Goal: Task Accomplishment & Management: Manage account settings

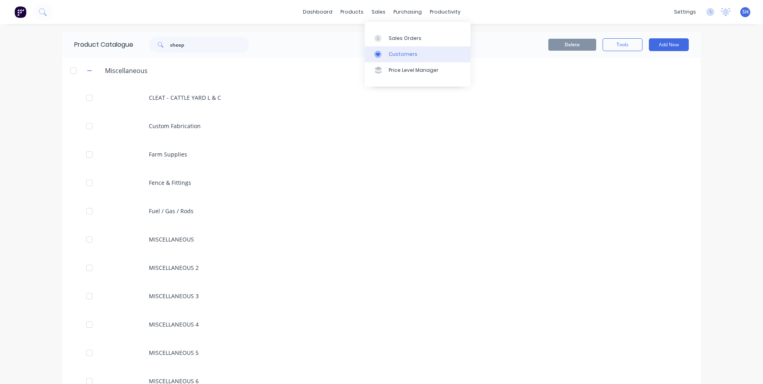
click at [403, 51] on div "Customers" at bounding box center [403, 54] width 29 height 7
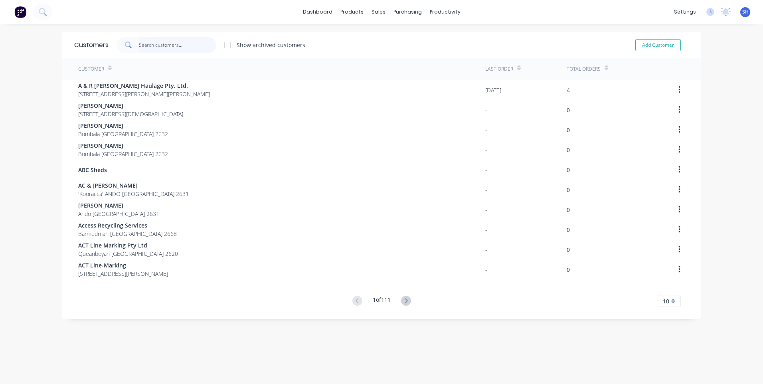
click at [147, 44] on input "text" at bounding box center [178, 45] width 78 height 16
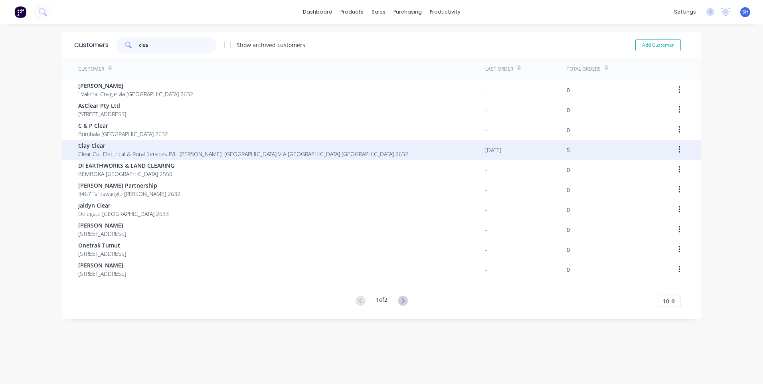
type input "clea"
click at [98, 148] on span "Clay Clear" at bounding box center [243, 145] width 330 height 8
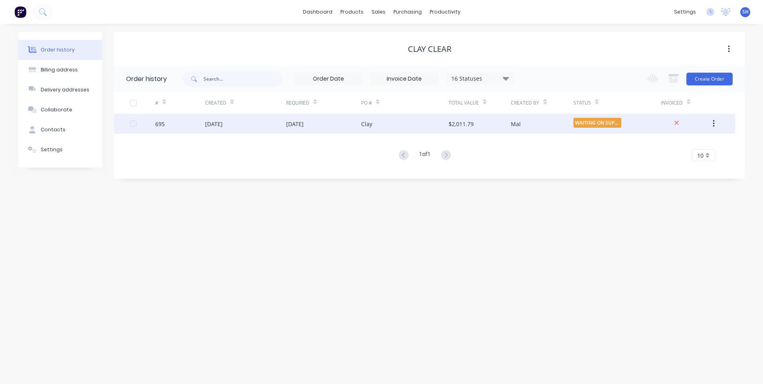
click at [265, 120] on div "[DATE]" at bounding box center [245, 124] width 81 height 20
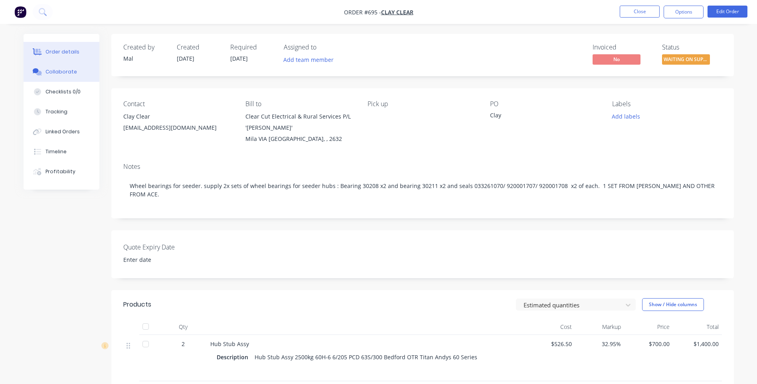
click at [54, 70] on div "Collaborate" at bounding box center [61, 71] width 32 height 7
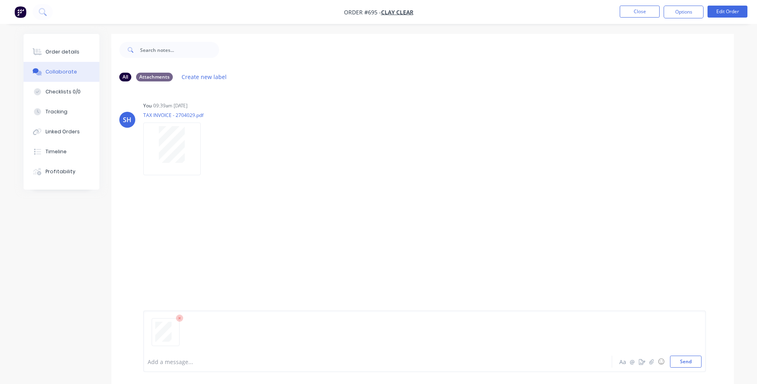
click at [157, 350] on div at bounding box center [425, 335] width 554 height 41
click at [154, 363] on div at bounding box center [355, 361] width 415 height 8
click at [684, 362] on button "Send" at bounding box center [686, 361] width 32 height 12
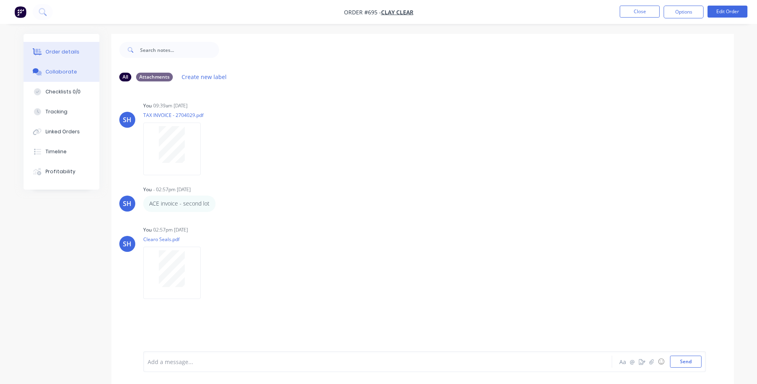
click at [47, 50] on div "Order details" at bounding box center [62, 51] width 34 height 7
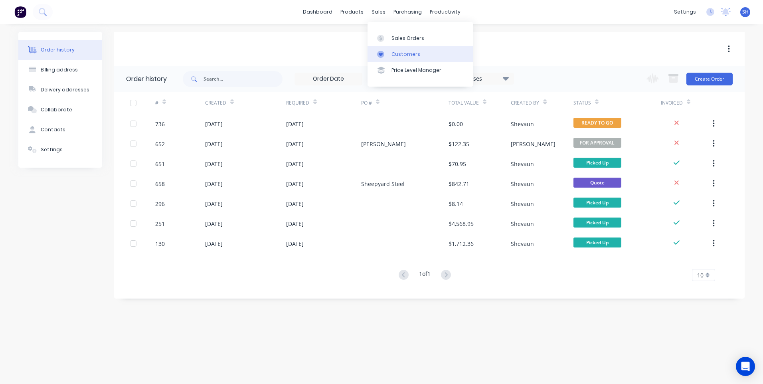
click at [402, 52] on div "Customers" at bounding box center [405, 54] width 29 height 7
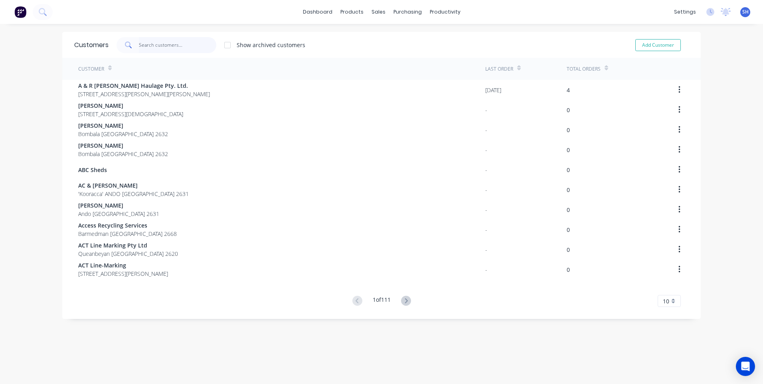
click at [147, 42] on input "text" at bounding box center [178, 45] width 78 height 16
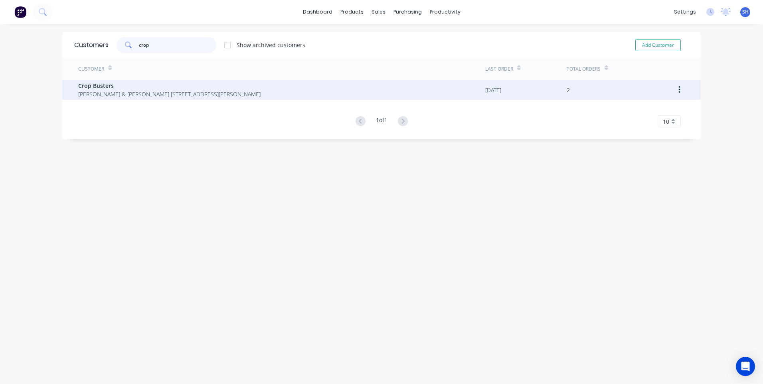
type input "crop"
click at [105, 87] on span "Crop Busters" at bounding box center [169, 85] width 182 height 8
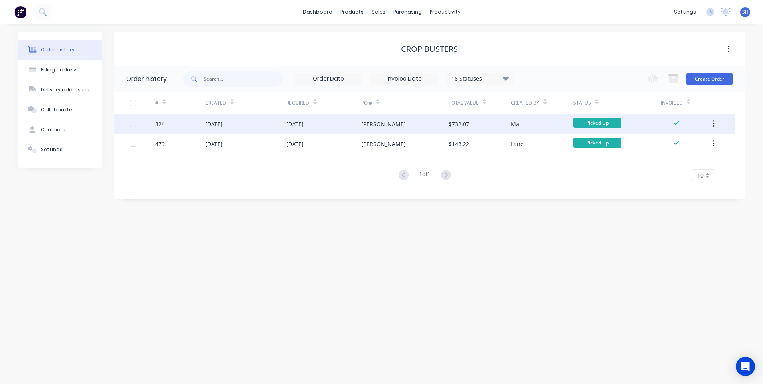
click at [262, 123] on div "[DATE]" at bounding box center [245, 124] width 81 height 20
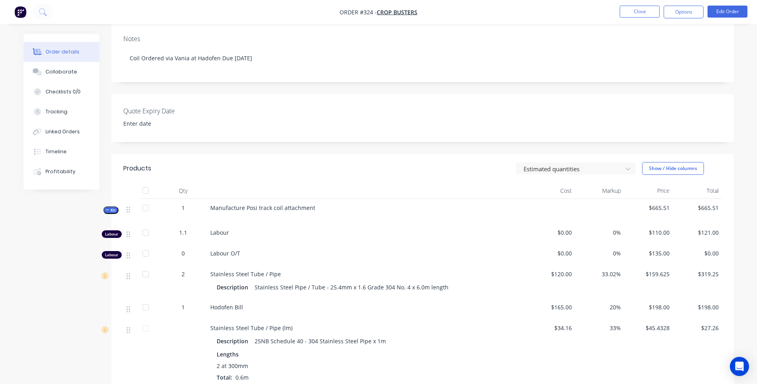
scroll to position [160, 0]
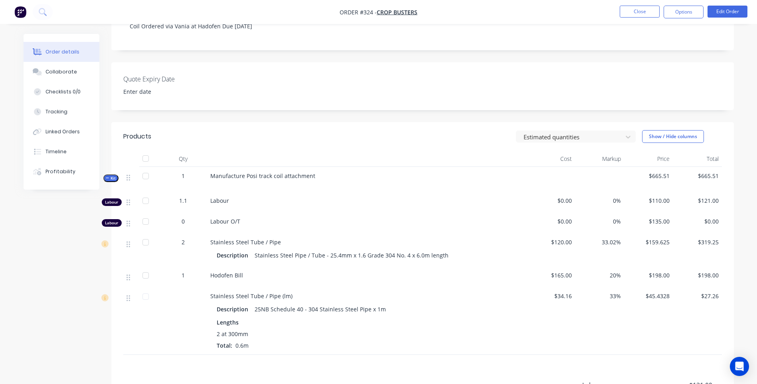
click at [26, 10] on img "button" at bounding box center [20, 12] width 12 height 12
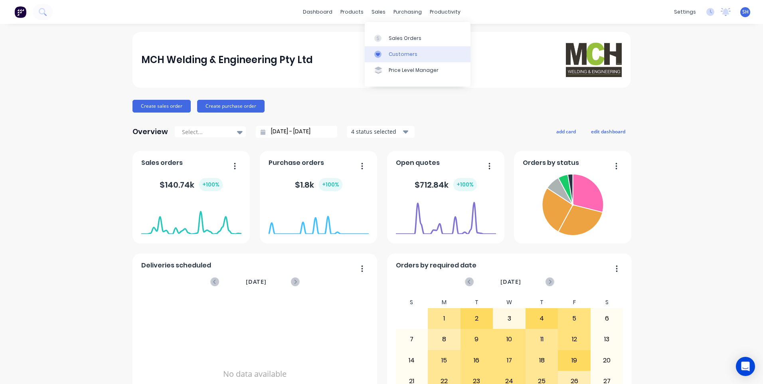
click at [395, 50] on link "Customers" at bounding box center [418, 54] width 106 height 16
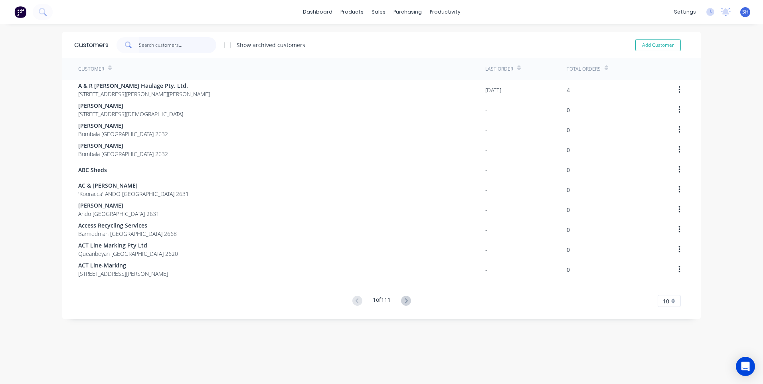
click at [152, 44] on input "text" at bounding box center [178, 45] width 78 height 16
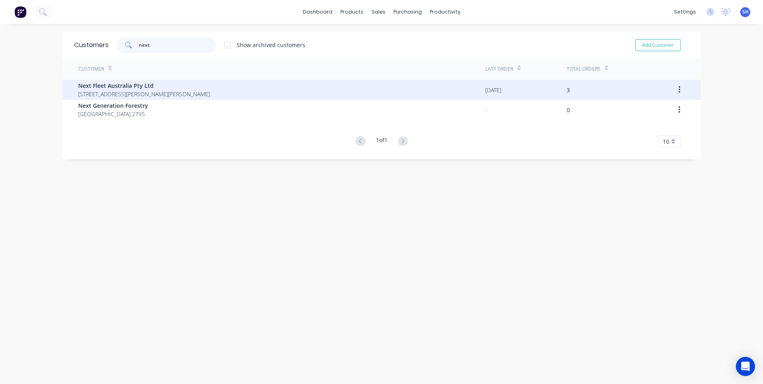
type input "next"
click at [97, 91] on span "PO Box 63 Cannon Hill Queensland 4170" at bounding box center [144, 94] width 132 height 8
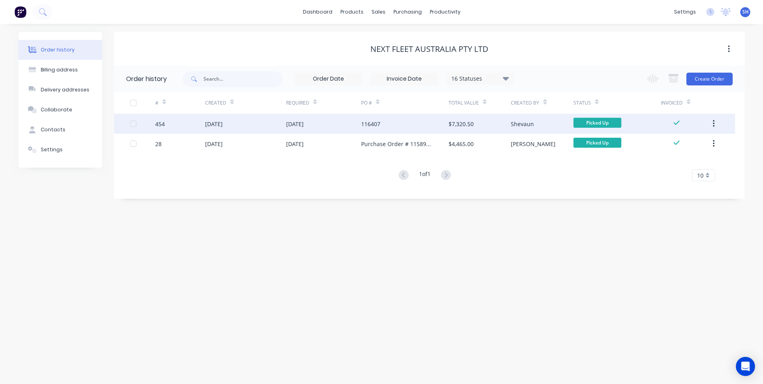
click at [337, 122] on div "[DATE]" at bounding box center [323, 124] width 75 height 20
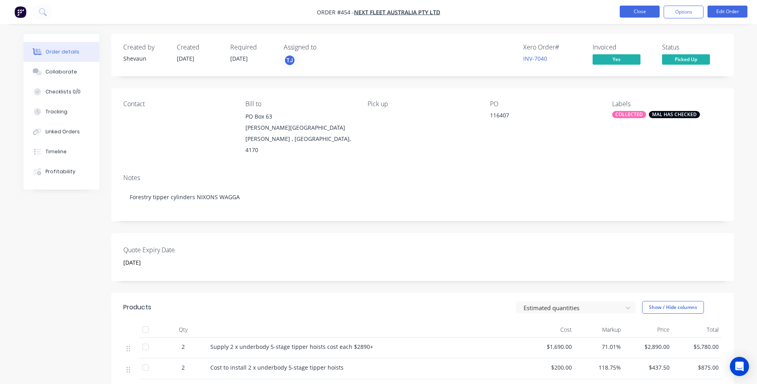
click at [643, 11] on button "Close" at bounding box center [640, 12] width 40 height 12
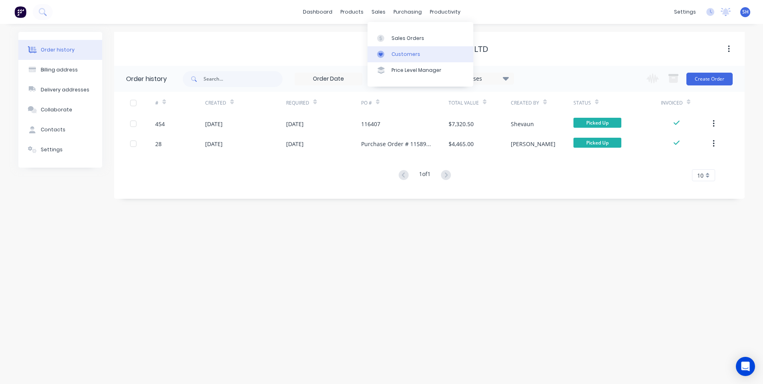
click at [401, 51] on div "Customers" at bounding box center [405, 54] width 29 height 7
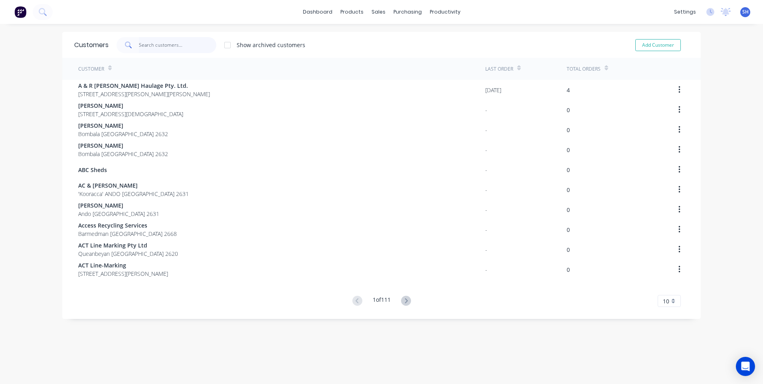
click at [150, 43] on input "text" at bounding box center [178, 45] width 78 height 16
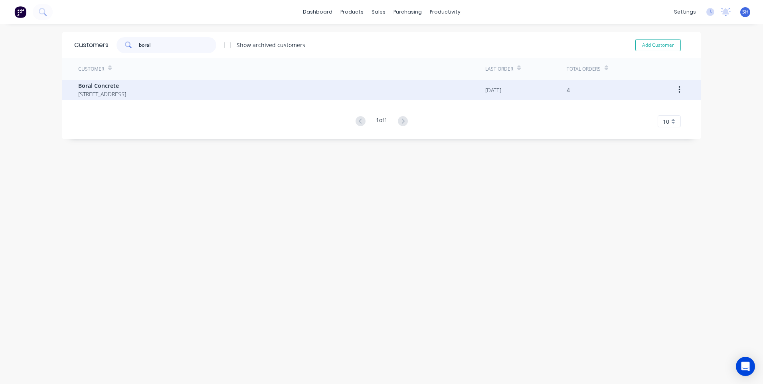
type input "boral"
click at [110, 86] on span "Boral Concrete" at bounding box center [102, 85] width 48 height 8
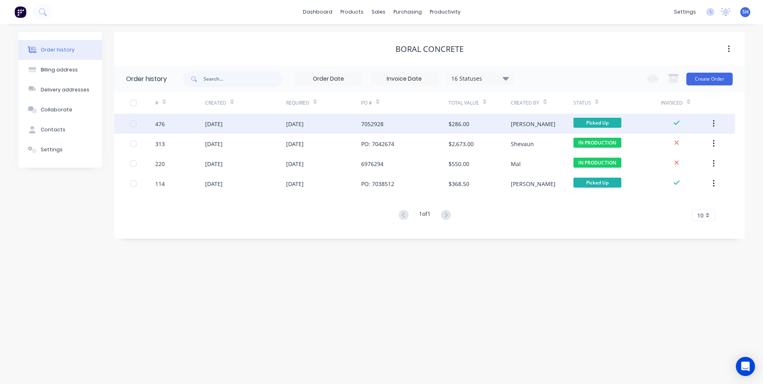
click at [335, 123] on div "[DATE]" at bounding box center [323, 124] width 75 height 20
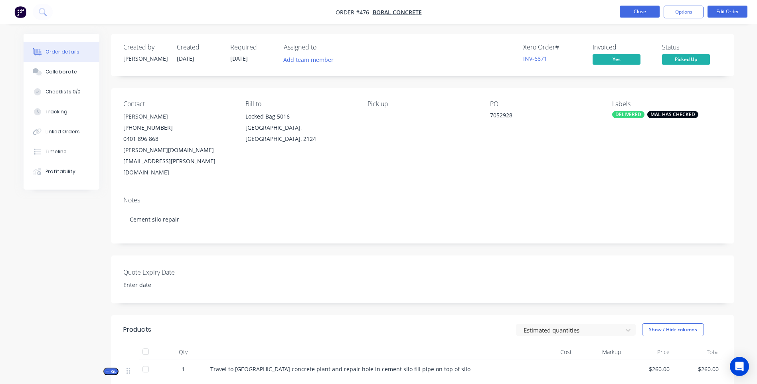
click at [640, 11] on button "Close" at bounding box center [640, 12] width 40 height 12
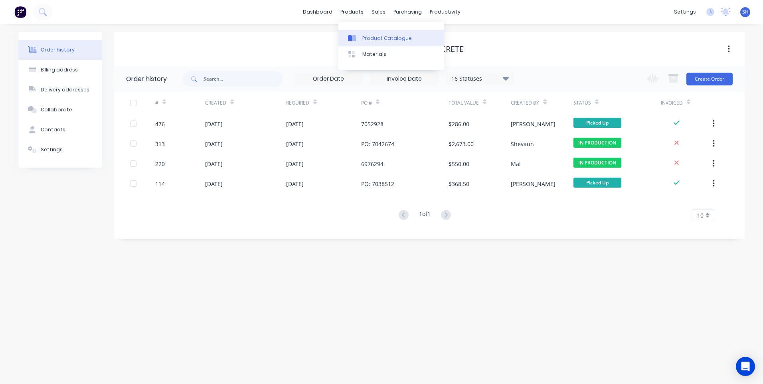
click at [370, 36] on div "Product Catalogue" at bounding box center [386, 38] width 49 height 7
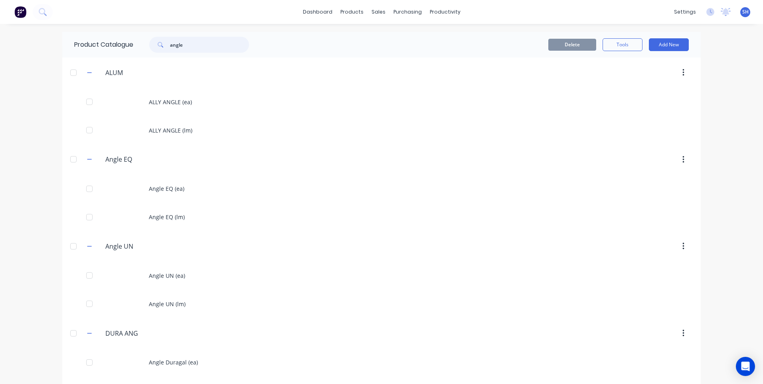
drag, startPoint x: 187, startPoint y: 43, endPoint x: 152, endPoint y: 39, distance: 34.9
click at [152, 39] on div "angle" at bounding box center [199, 45] width 100 height 16
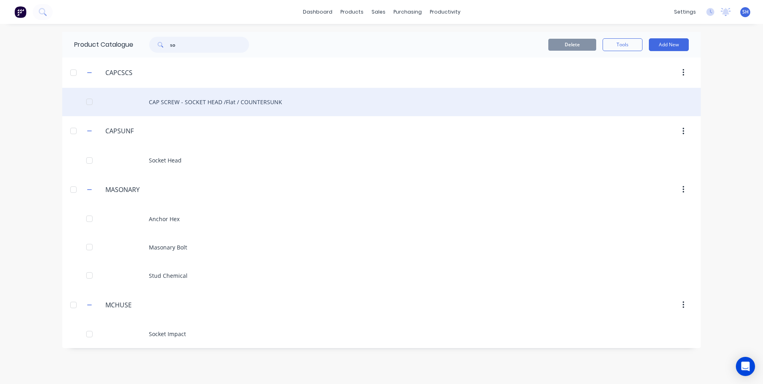
type input "so"
click at [204, 100] on div "CAP SCREW - SOCKET HEAD /Flat / COUNTERSUNK" at bounding box center [381, 102] width 638 height 28
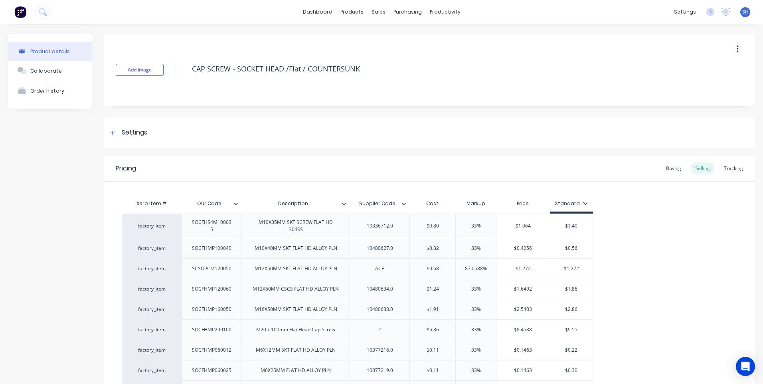
type textarea "x"
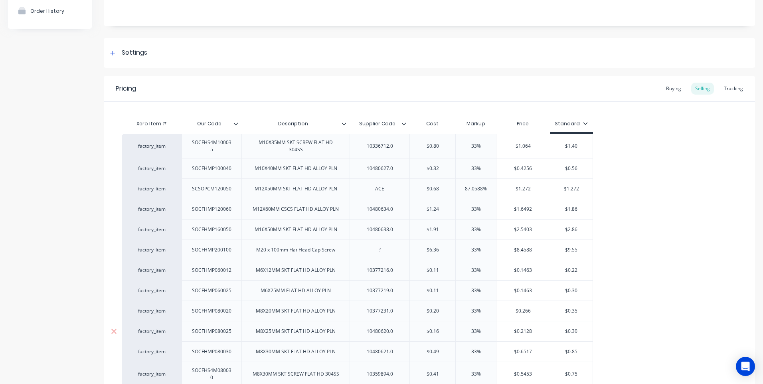
scroll to position [160, 0]
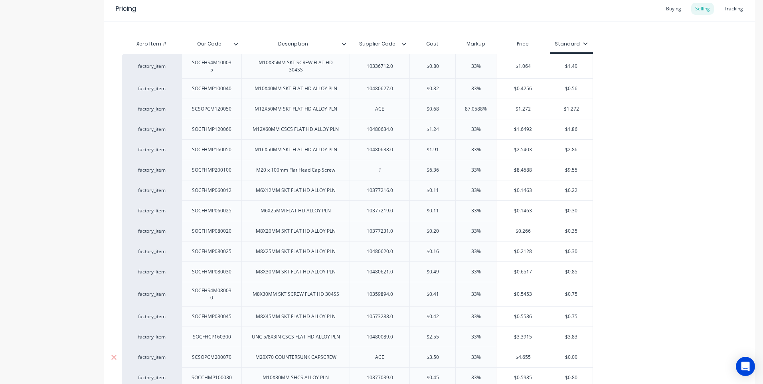
drag, startPoint x: 580, startPoint y: 357, endPoint x: 539, endPoint y: 355, distance: 41.6
click at [539, 355] on div "factory_item SCSOPCM200070 M20X70 COUNTERSUNK CAPSCREW ACE $3.50 33% $4.655 $0.…" at bounding box center [357, 357] width 471 height 20
type input "4"
type textarea "x"
type input "4."
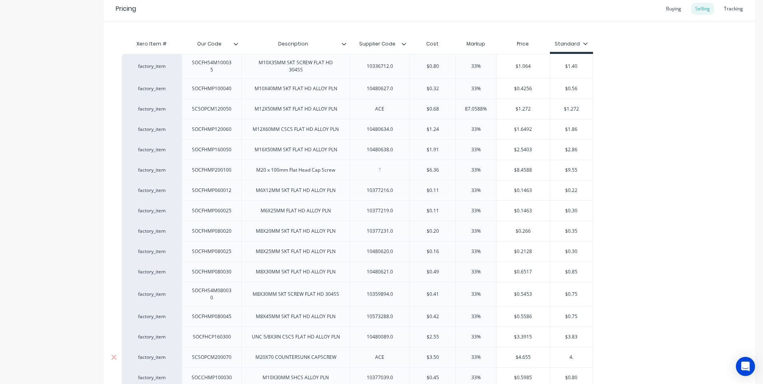
type textarea "x"
type input "4.6"
type textarea "x"
type input "4.65"
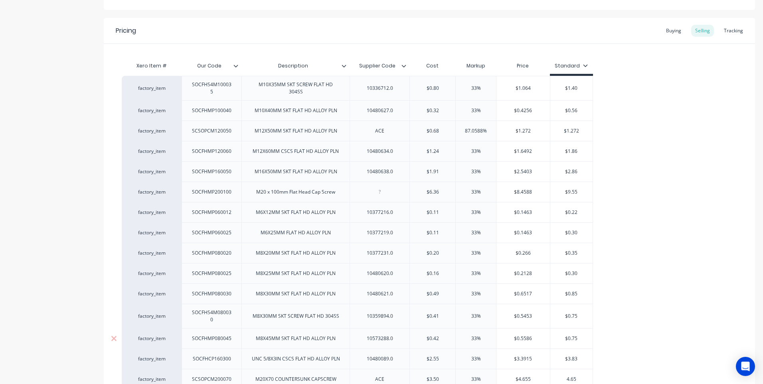
scroll to position [120, 0]
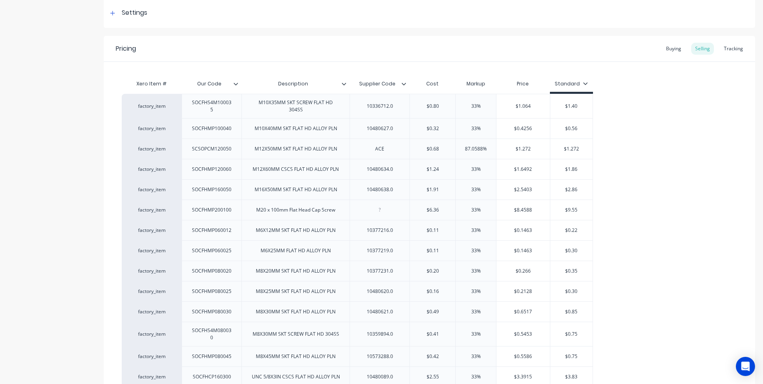
click at [402, 84] on icon at bounding box center [403, 83] width 5 height 5
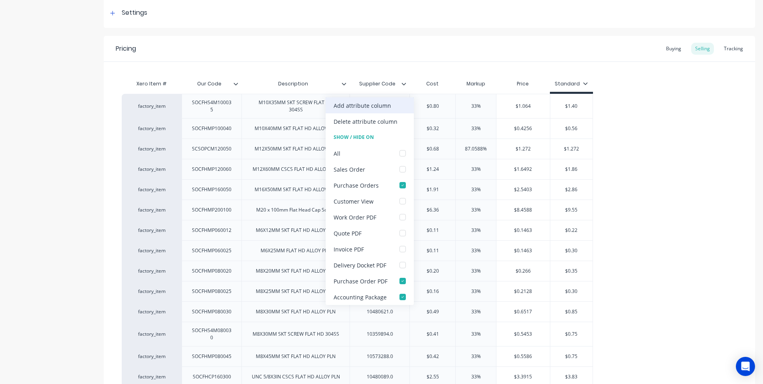
click at [364, 104] on div "Add attribute column" at bounding box center [362, 105] width 57 height 8
type textarea "x"
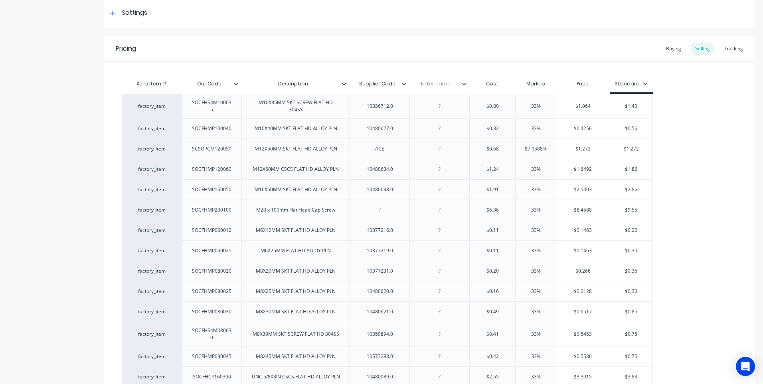
type input "4.65"
click at [438, 83] on input "text" at bounding box center [436, 83] width 55 height 7
type input "Date"
click at [464, 83] on icon at bounding box center [463, 83] width 5 height 5
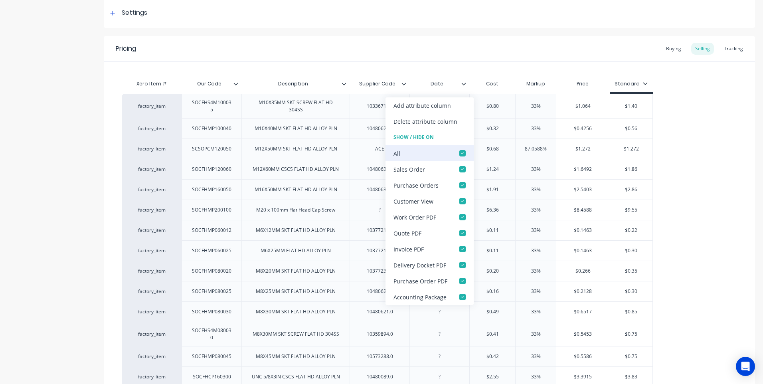
click at [464, 152] on div at bounding box center [462, 153] width 16 height 16
type textarea "x"
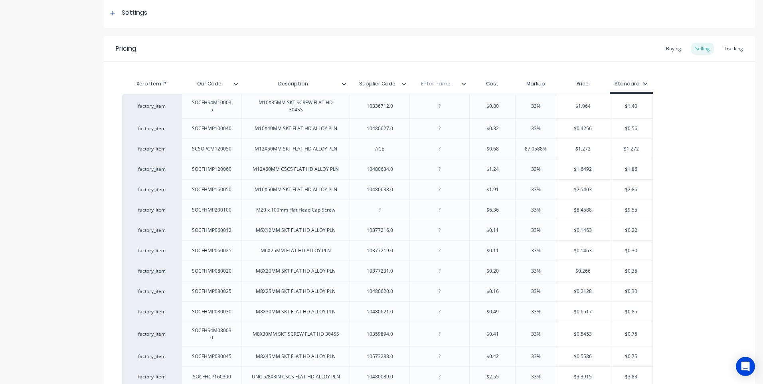
click at [443, 84] on input "text" at bounding box center [436, 83] width 55 height 7
type input "Date"
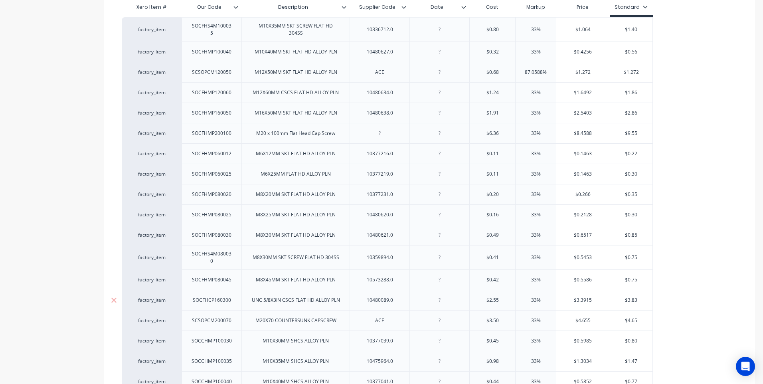
scroll to position [199, 0]
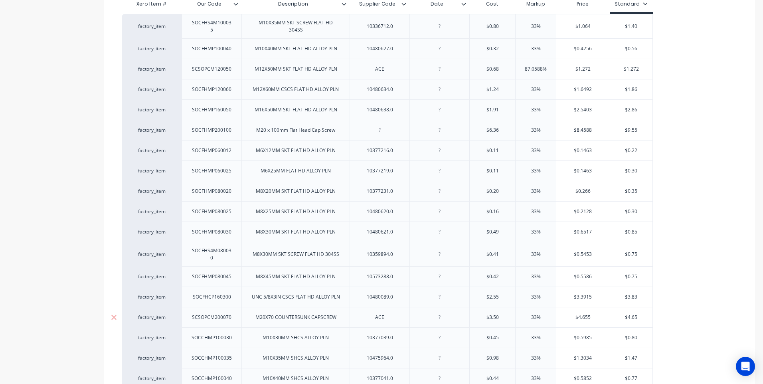
type textarea "x"
click at [440, 320] on div at bounding box center [440, 317] width 40 height 10
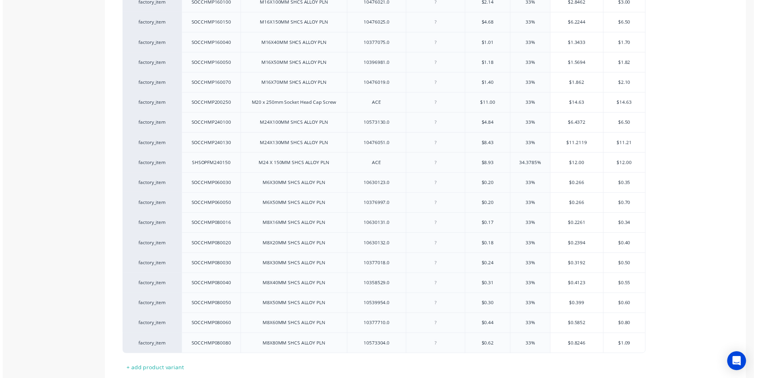
scroll to position [812, 0]
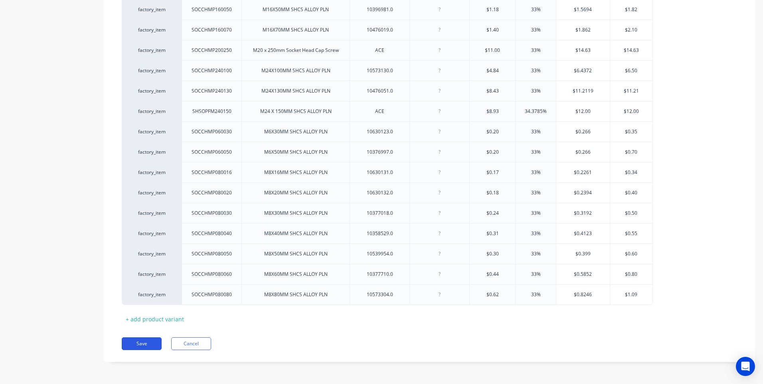
click at [145, 340] on button "Save" at bounding box center [142, 343] width 40 height 13
type textarea "x"
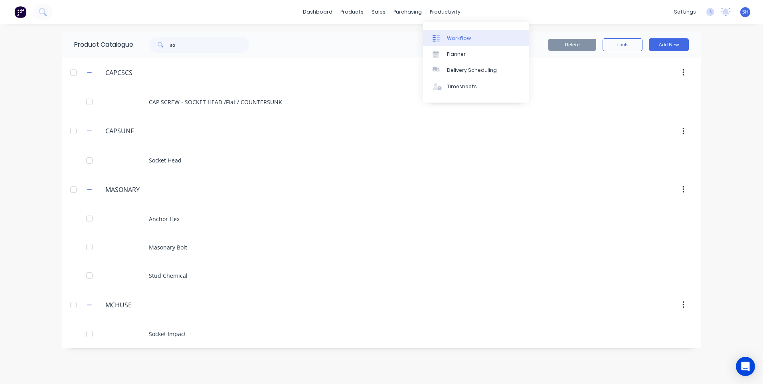
click at [455, 35] on div "Workflow" at bounding box center [459, 38] width 24 height 7
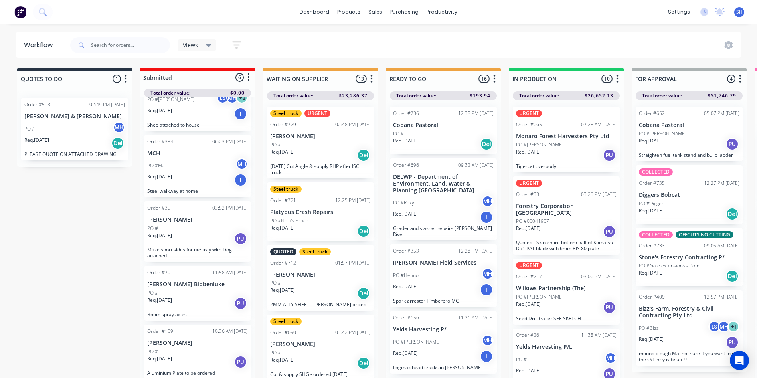
click at [321, 222] on div "PO #Nola's Fence" at bounding box center [320, 220] width 101 height 7
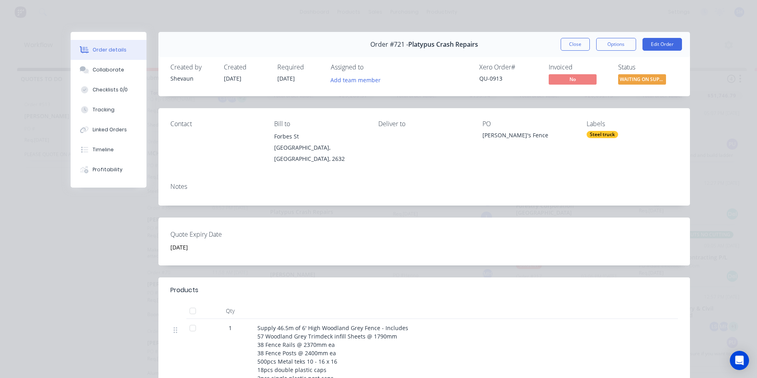
click at [184, 188] on div "Notes" at bounding box center [423, 190] width 531 height 29
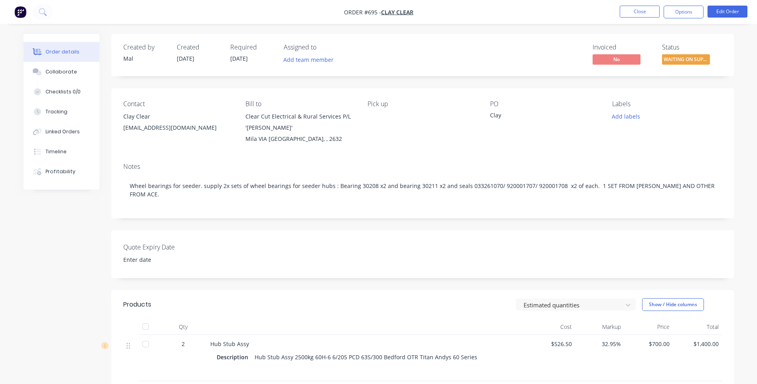
click at [20, 11] on img "button" at bounding box center [20, 12] width 12 height 12
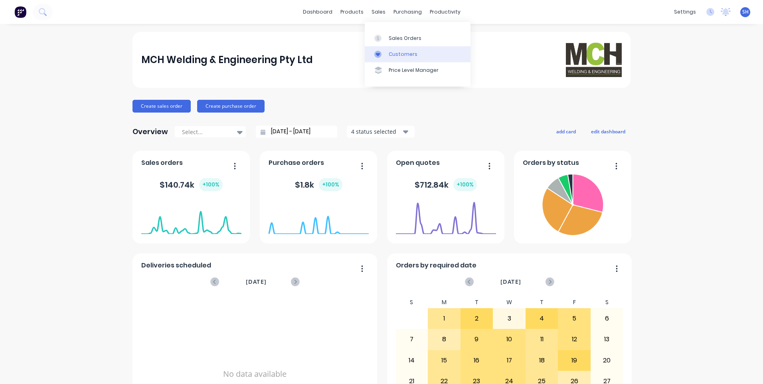
click at [406, 51] on div "Customers" at bounding box center [403, 54] width 29 height 7
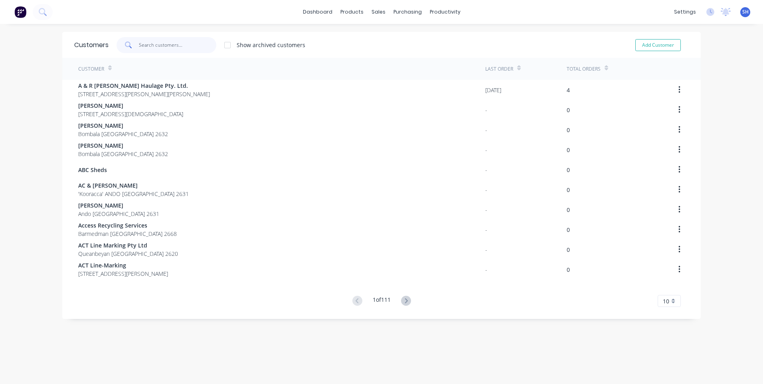
click at [146, 44] on input "text" at bounding box center [178, 45] width 78 height 16
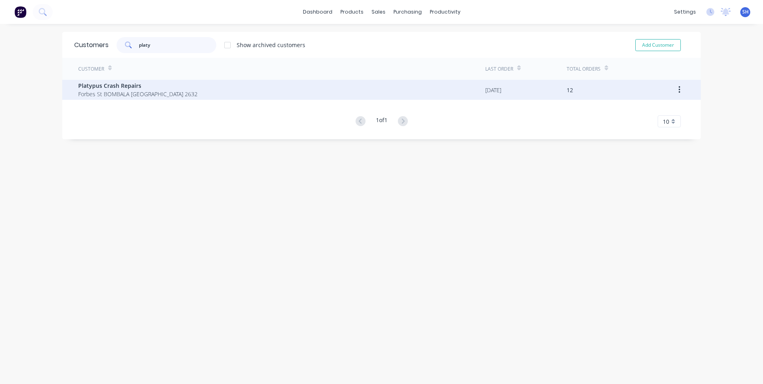
type input "platy"
click at [123, 86] on span "Platypus Crash Repairs" at bounding box center [137, 85] width 119 height 8
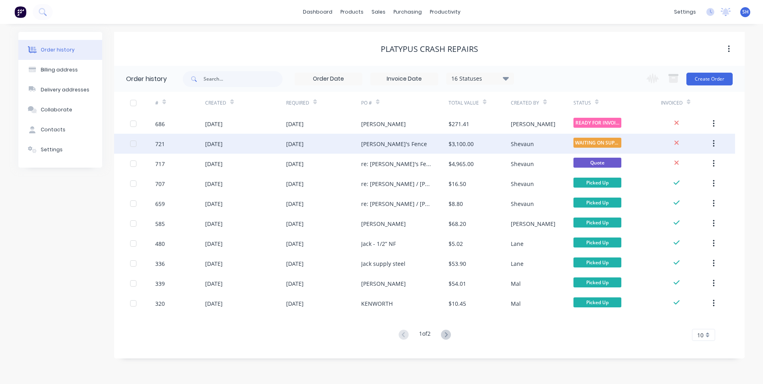
click at [407, 144] on div "[PERSON_NAME]'s Fence" at bounding box center [404, 144] width 87 height 20
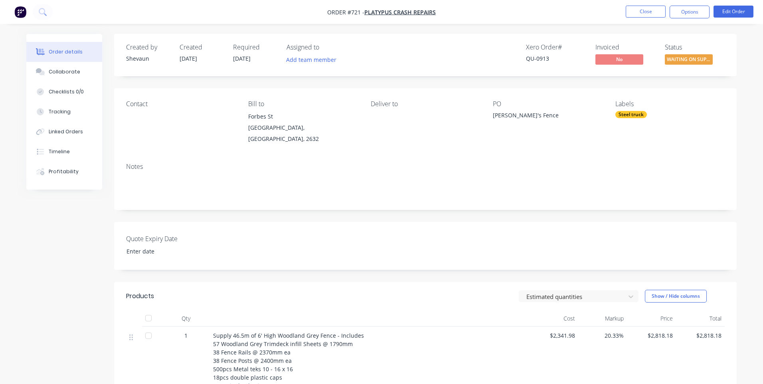
type input "[DATE]"
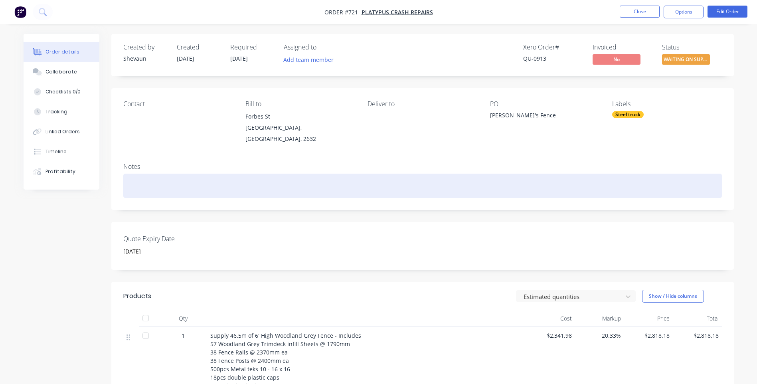
click at [129, 174] on div at bounding box center [422, 186] width 598 height 24
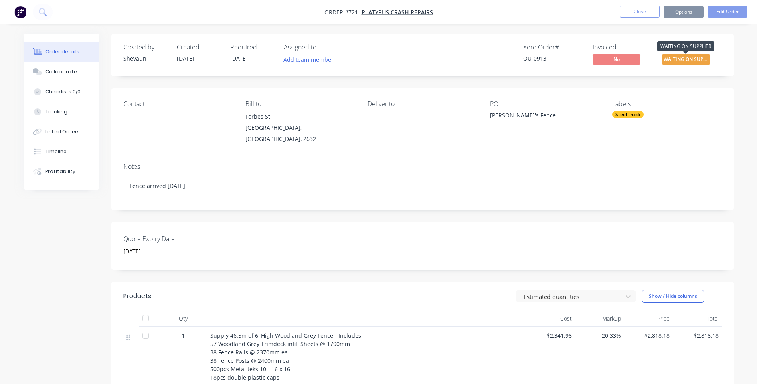
click at [680, 59] on span "WAITING ON SUPP..." at bounding box center [686, 59] width 48 height 10
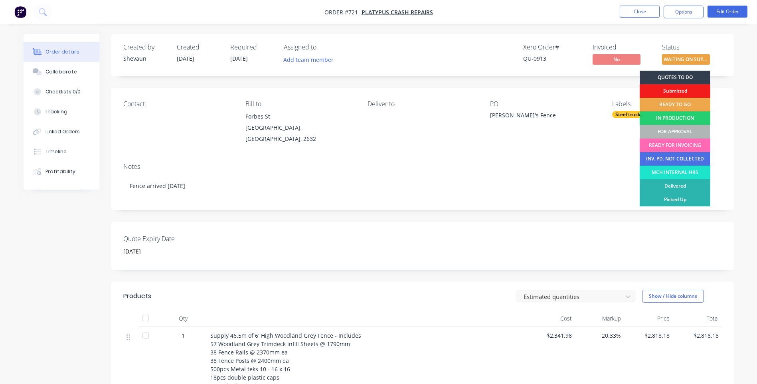
click at [677, 142] on div "READY FOR INVOICING" at bounding box center [675, 145] width 71 height 14
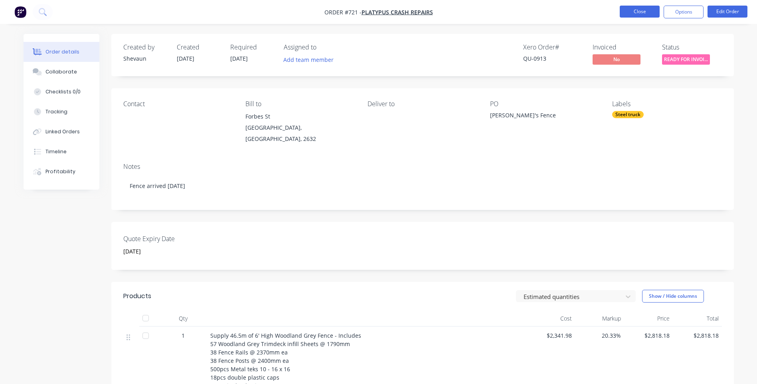
click at [639, 10] on button "Close" at bounding box center [640, 12] width 40 height 12
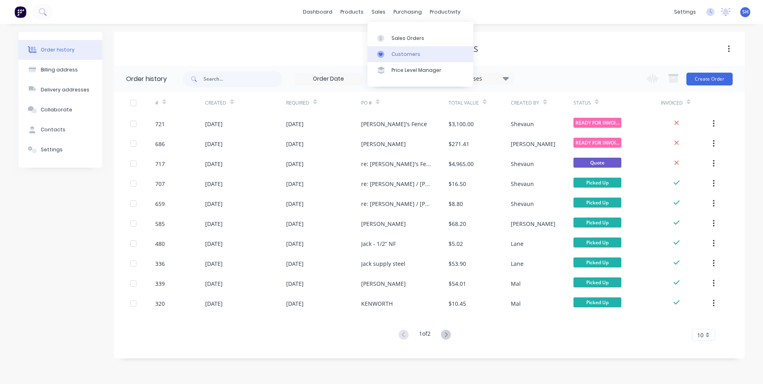
click at [403, 53] on div "Customers" at bounding box center [405, 54] width 29 height 7
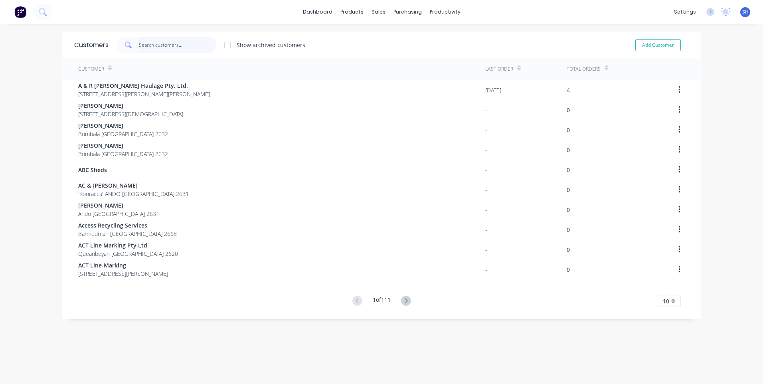
click at [144, 44] on input "text" at bounding box center [178, 45] width 78 height 16
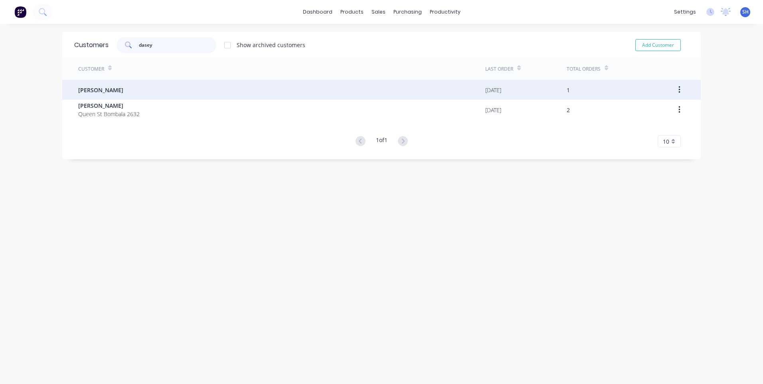
type input "dasey"
click at [97, 90] on span "[PERSON_NAME]" at bounding box center [100, 90] width 45 height 8
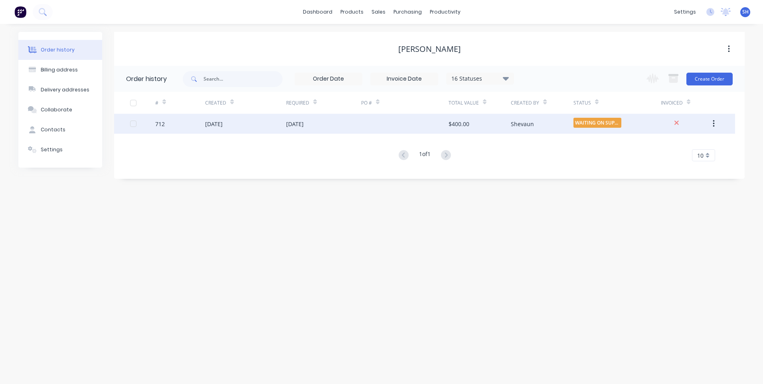
click at [361, 123] on div at bounding box center [404, 124] width 87 height 20
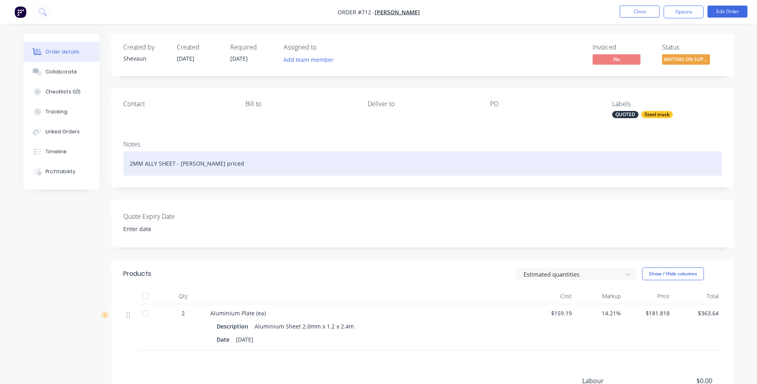
click at [223, 164] on div "2MM ALLY SHEET - [PERSON_NAME] priced" at bounding box center [422, 163] width 598 height 24
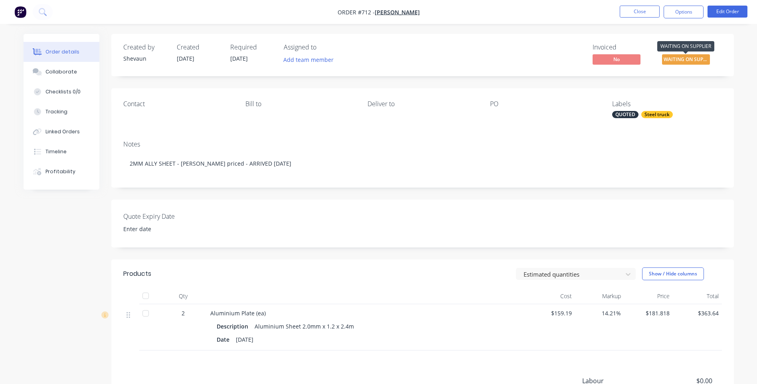
click at [676, 59] on span "WAITING ON SUPP..." at bounding box center [686, 59] width 48 height 10
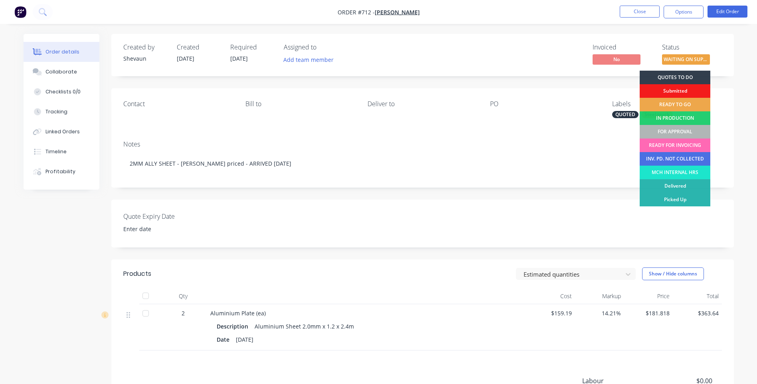
click at [649, 140] on div "READY FOR INVOICING" at bounding box center [675, 145] width 71 height 14
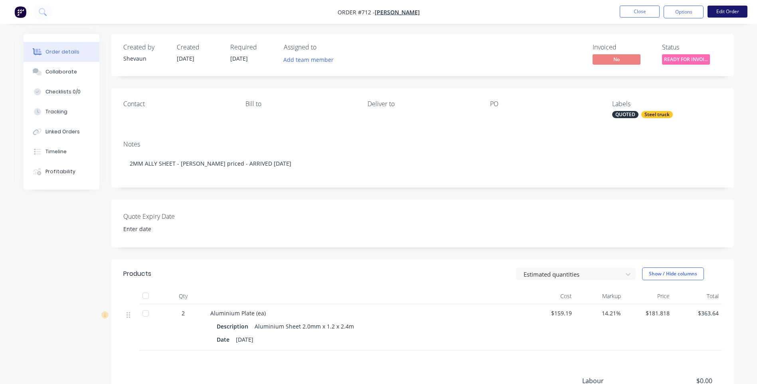
click at [728, 12] on button "Edit Order" at bounding box center [727, 12] width 40 height 12
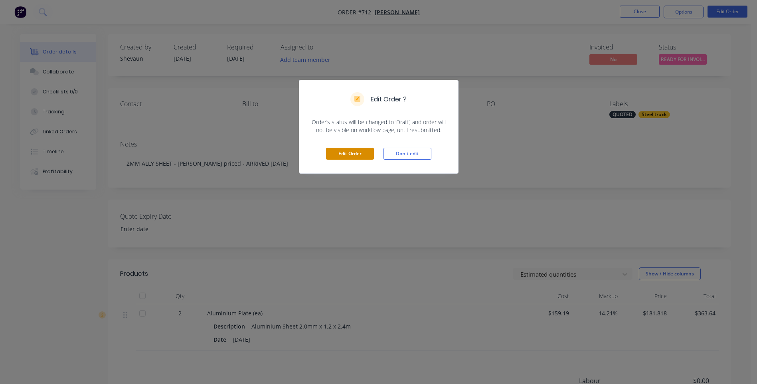
click at [348, 150] on button "Edit Order" at bounding box center [350, 154] width 48 height 12
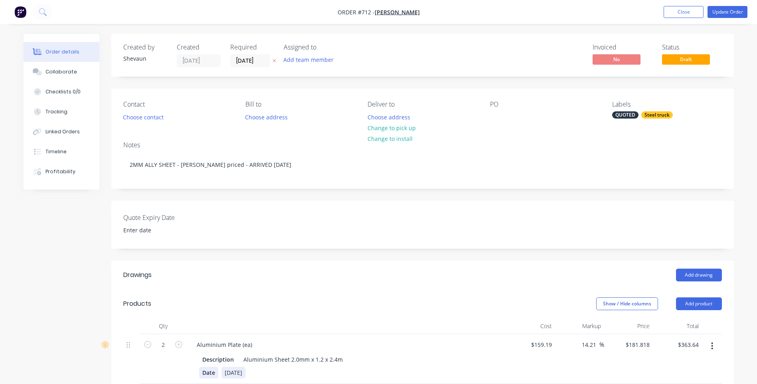
drag, startPoint x: 250, startPoint y: 375, endPoint x: 202, endPoint y: 374, distance: 47.5
click at [202, 374] on div "Date 24/09/25" at bounding box center [345, 373] width 292 height 12
drag, startPoint x: 216, startPoint y: 375, endPoint x: 174, endPoint y: 372, distance: 42.8
click at [174, 372] on div "2 Aluminium Plate (ea) Description Aluminium Sheet 2.0mm x 1.2 x 2.4m Date $159…" at bounding box center [422, 358] width 598 height 49
click at [729, 11] on button "Update Order" at bounding box center [727, 12] width 40 height 12
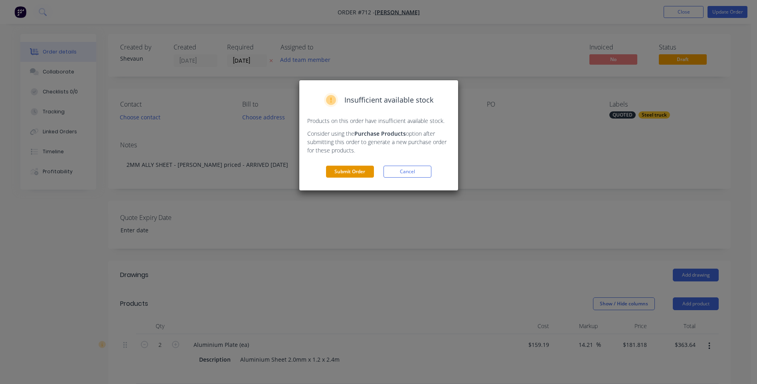
click at [358, 168] on button "Submit Order" at bounding box center [350, 172] width 48 height 12
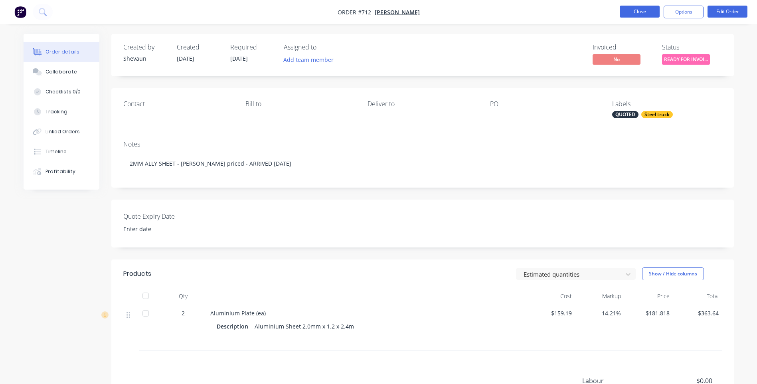
click at [641, 10] on button "Close" at bounding box center [640, 12] width 40 height 12
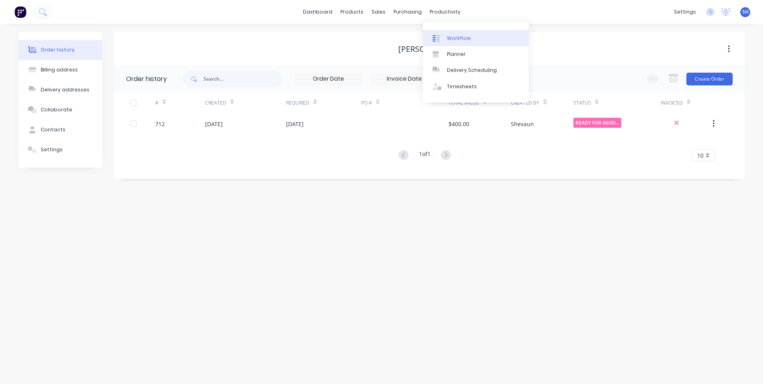
click at [454, 37] on div "Workflow" at bounding box center [459, 38] width 24 height 7
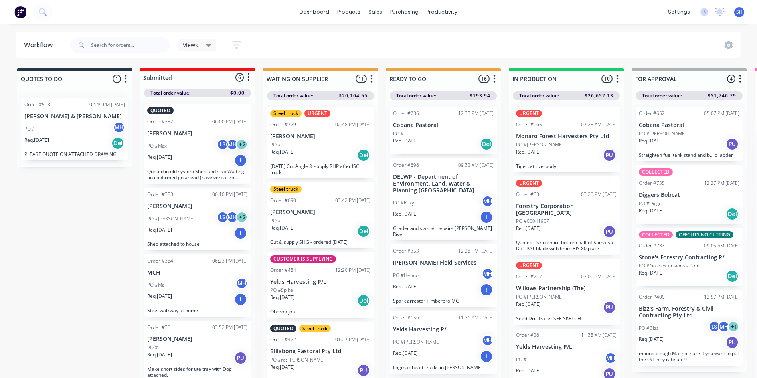
click at [319, 225] on div "Req. 22/09/25 Del" at bounding box center [320, 231] width 101 height 14
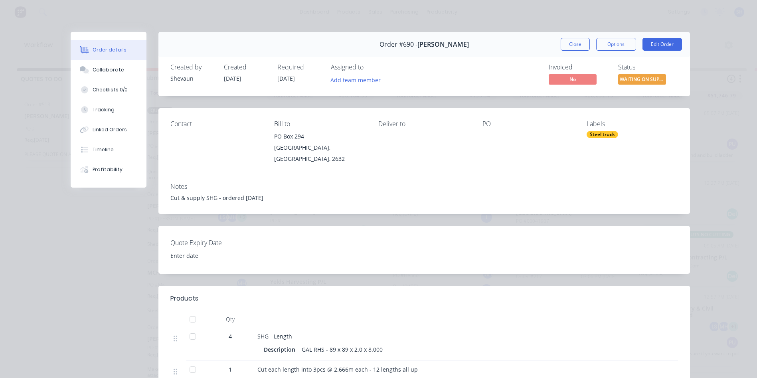
click at [598, 134] on div "Steel truck" at bounding box center [602, 134] width 32 height 7
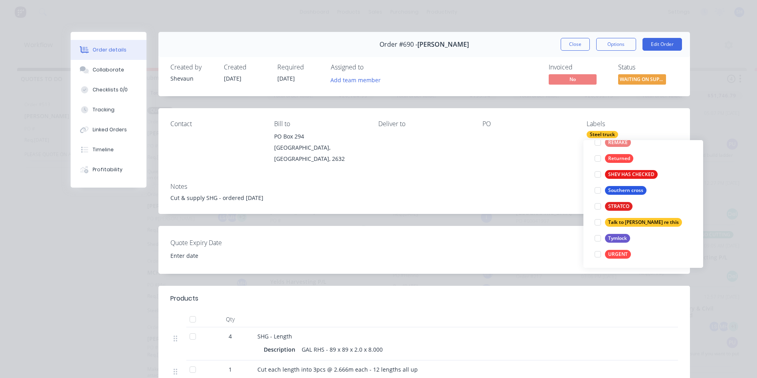
scroll to position [287, 0]
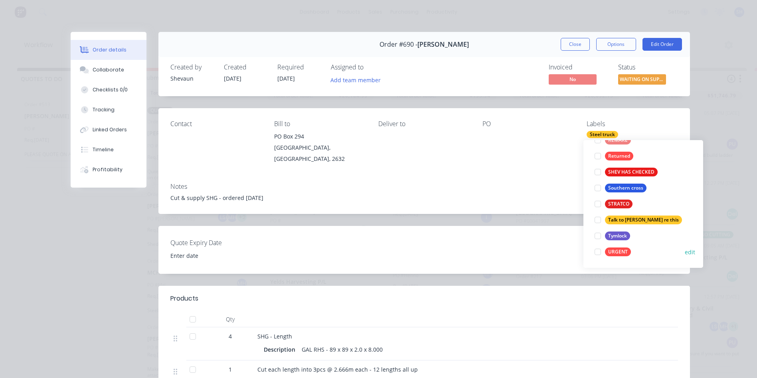
click at [598, 253] on div at bounding box center [598, 252] width 16 height 16
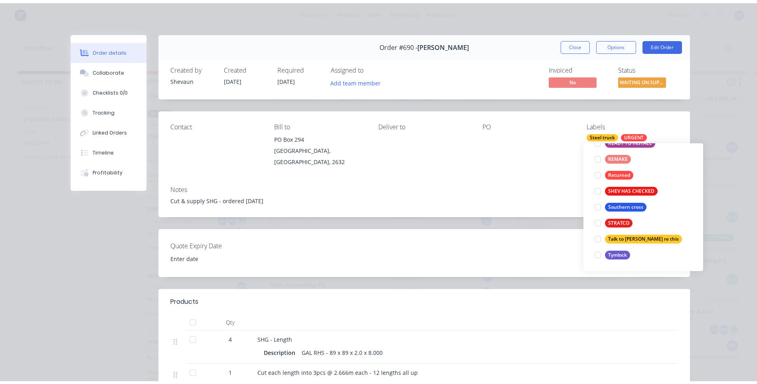
scroll to position [0, 0]
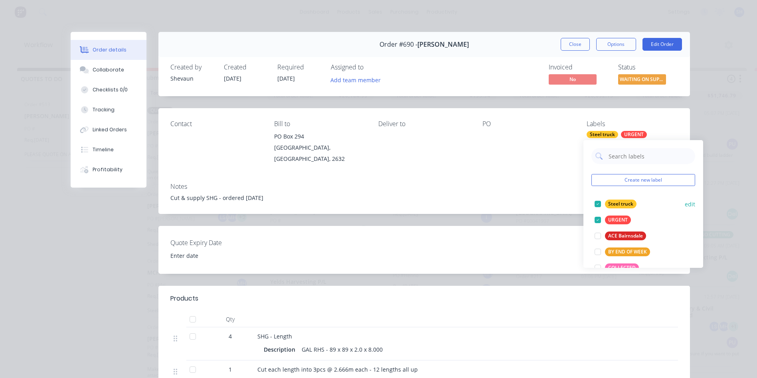
click at [597, 203] on div at bounding box center [598, 204] width 16 height 16
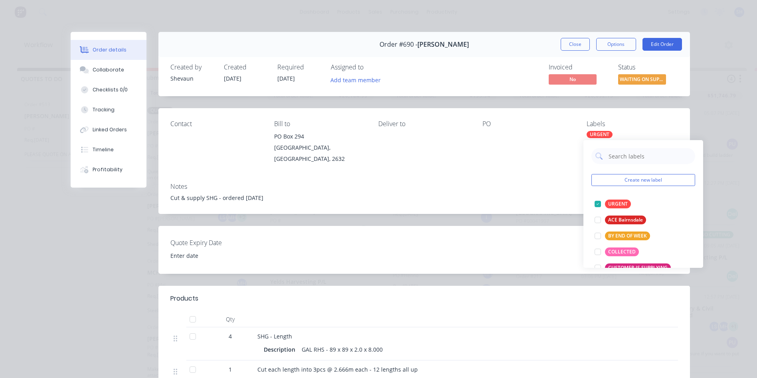
click at [238, 193] on div "Cut & supply SHG - ordered 22/09/25" at bounding box center [423, 197] width 507 height 8
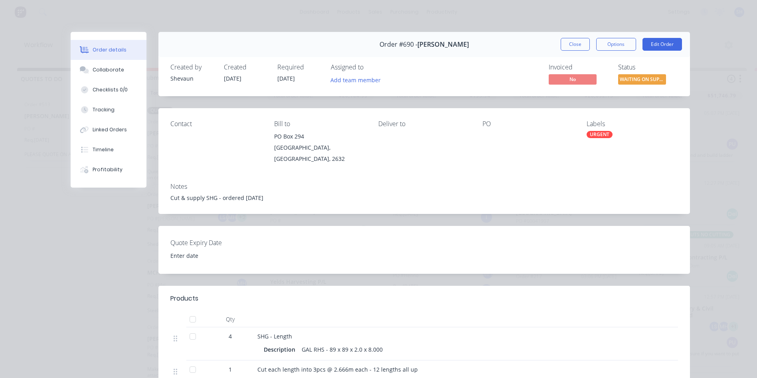
click at [266, 193] on div "Cut & supply SHG - ordered 22/09/25" at bounding box center [423, 197] width 507 height 8
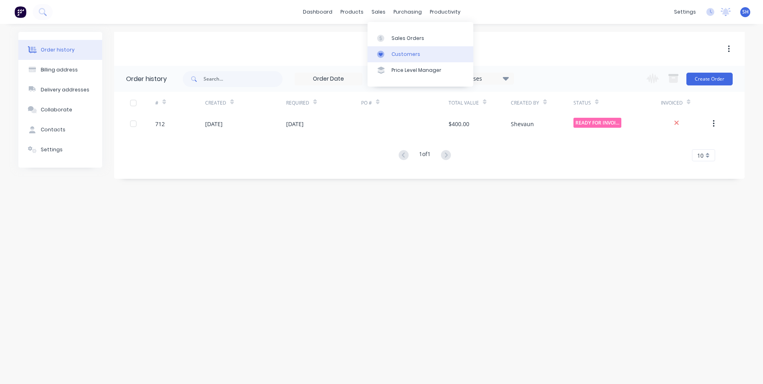
click at [409, 55] on div "Customers" at bounding box center [405, 54] width 29 height 7
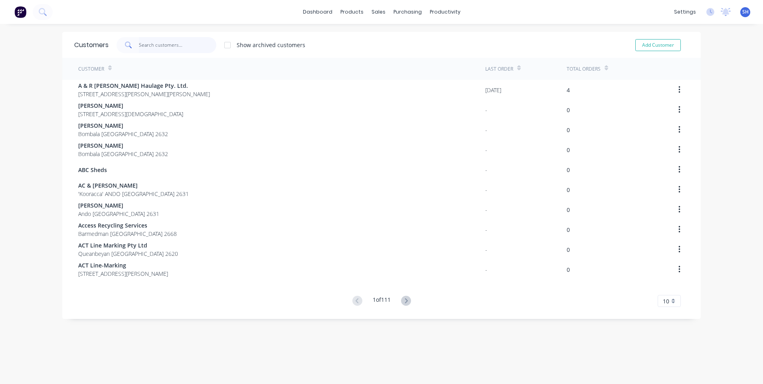
click at [152, 44] on input "text" at bounding box center [178, 45] width 78 height 16
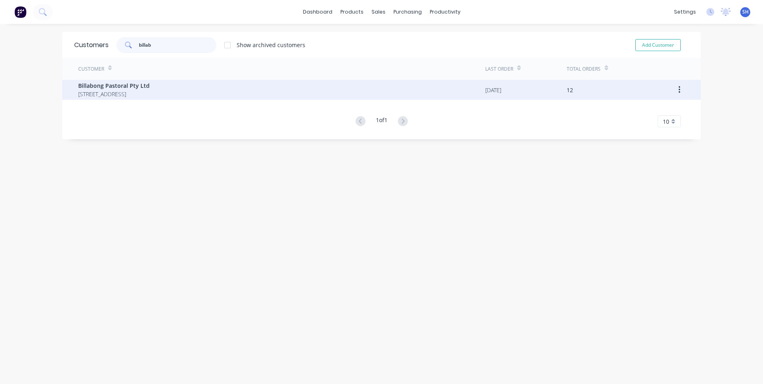
type input "billab"
click at [126, 89] on span "Billabong Pastoral Pty Ltd" at bounding box center [113, 85] width 71 height 8
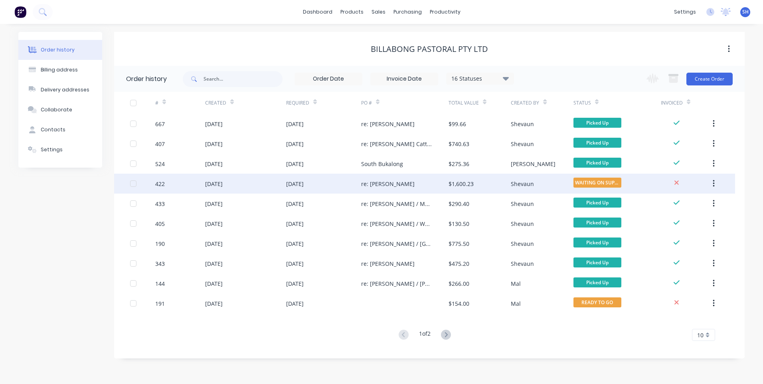
click at [334, 183] on div "19 Sep 2025" at bounding box center [323, 184] width 75 height 20
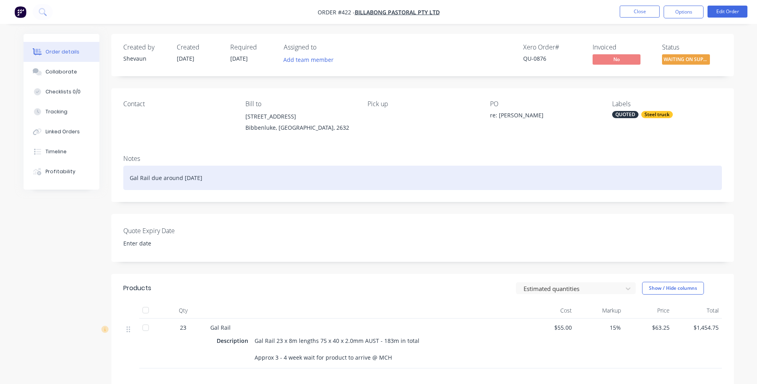
click at [210, 176] on div "Gal Rail due around 19th Sept" at bounding box center [422, 178] width 598 height 24
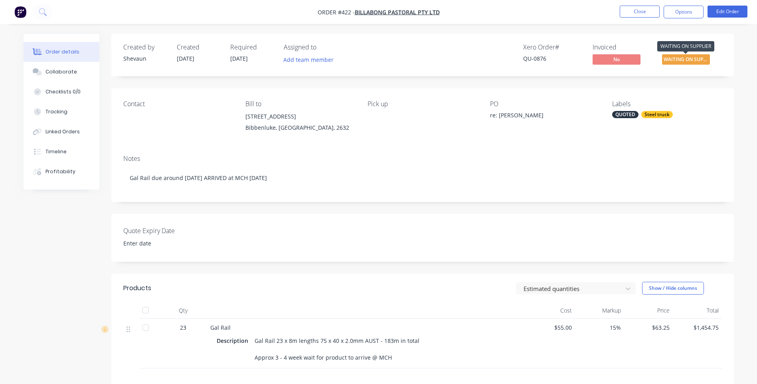
click at [677, 59] on span "WAITING ON SUPP..." at bounding box center [686, 59] width 48 height 10
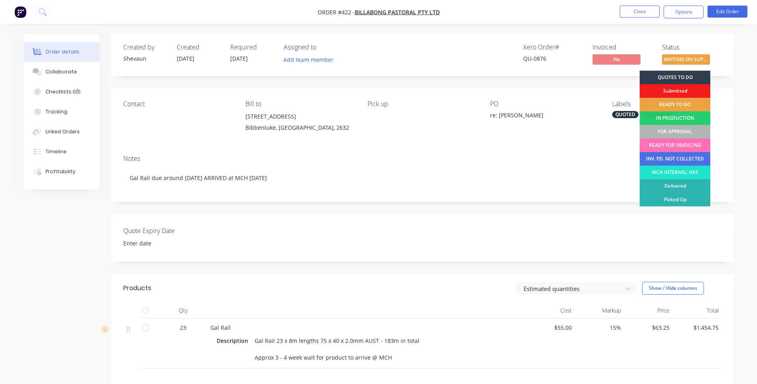
click at [653, 102] on div "READY TO GO" at bounding box center [675, 105] width 71 height 14
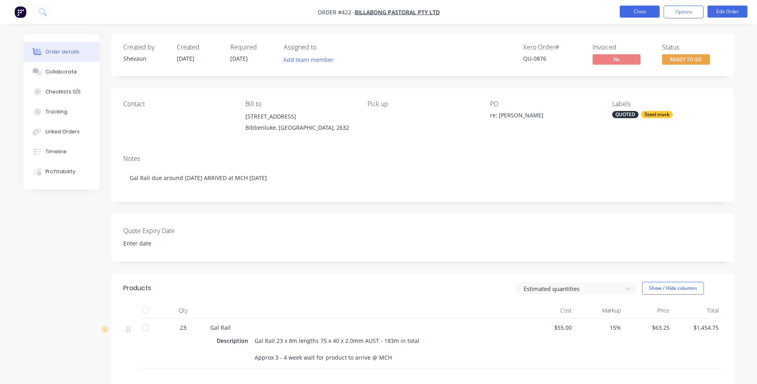
click at [635, 12] on button "Close" at bounding box center [640, 12] width 40 height 12
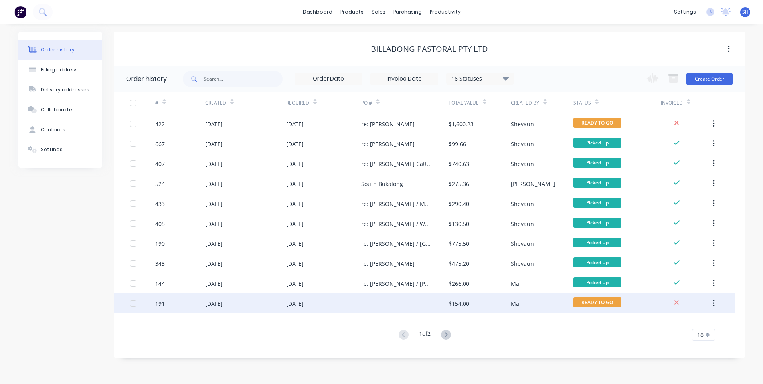
click at [358, 302] on div "18 Jul 2025" at bounding box center [323, 303] width 75 height 20
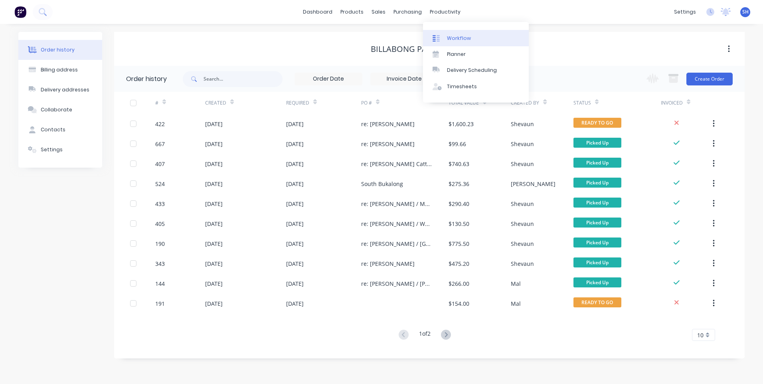
click at [454, 38] on div "Workflow" at bounding box center [459, 38] width 24 height 7
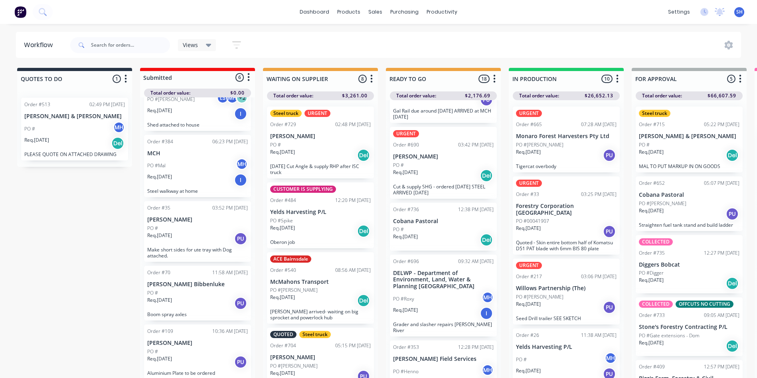
scroll to position [80, 0]
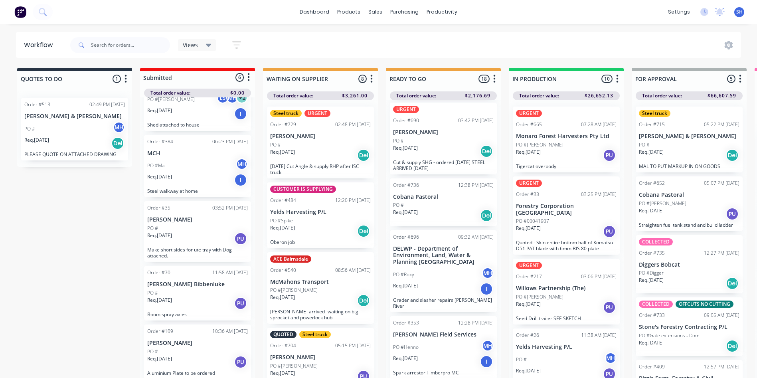
click at [446, 201] on div "PO #" at bounding box center [443, 204] width 101 height 7
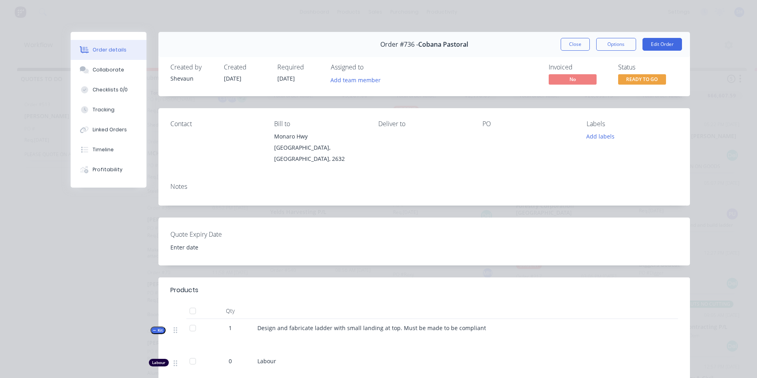
click at [180, 188] on div "Notes" at bounding box center [423, 190] width 531 height 29
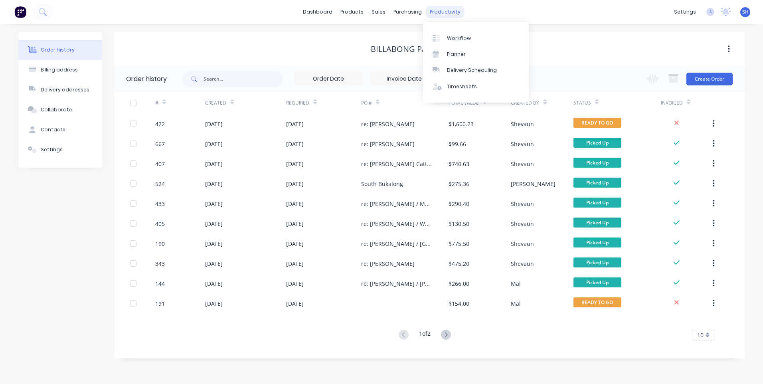
click at [446, 11] on div "productivity" at bounding box center [445, 12] width 39 height 12
click at [451, 37] on div "Workflow" at bounding box center [459, 38] width 24 height 7
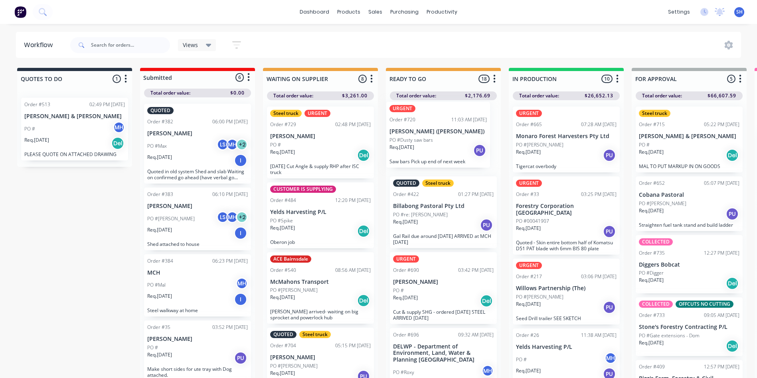
drag, startPoint x: 431, startPoint y: 310, endPoint x: 427, endPoint y: 149, distance: 160.4
click at [427, 149] on div "QUOTED Steel truck Order #422 01:27 PM 19/08/25 Billabong Pastoral Pty Ltd PO #…" at bounding box center [443, 241] width 115 height 282
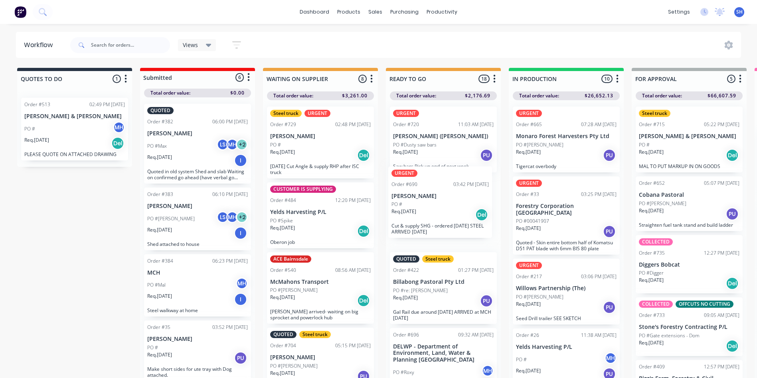
drag, startPoint x: 432, startPoint y: 277, endPoint x: 430, endPoint y: 182, distance: 94.6
click at [430, 182] on div "URGENT Order #720 11:03 AM 25/09/25 Darren Miller (Dusty) PO #Dusty saw bars Re…" at bounding box center [443, 241] width 115 height 282
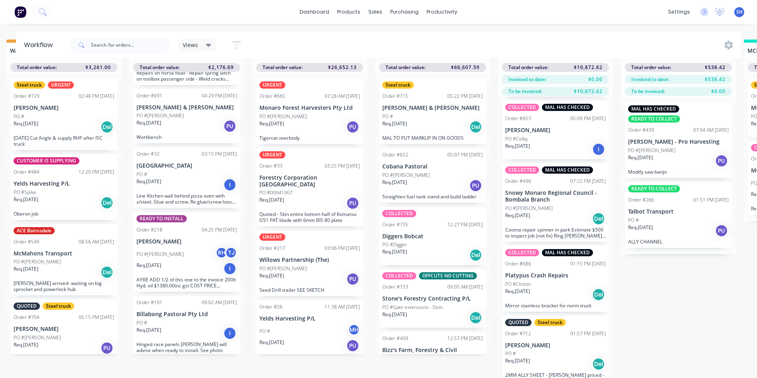
scroll to position [708, 0]
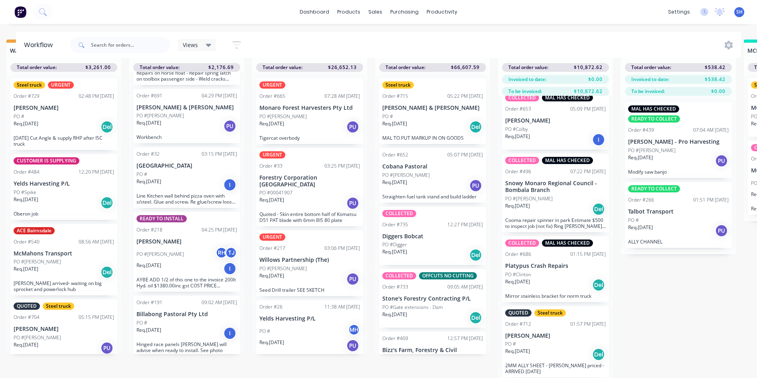
click at [535, 271] on div "PO #Clinton" at bounding box center [555, 274] width 101 height 7
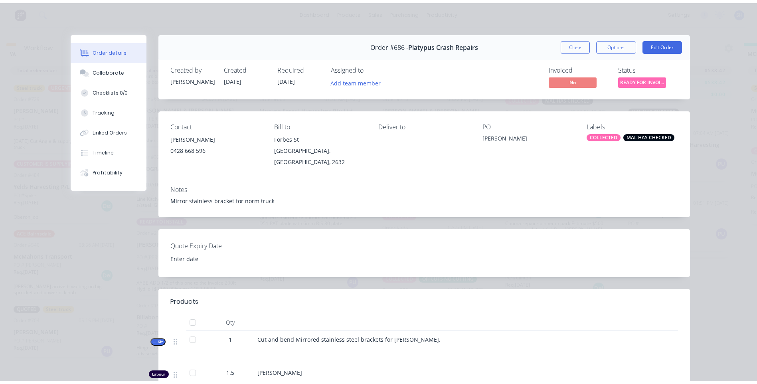
scroll to position [0, 0]
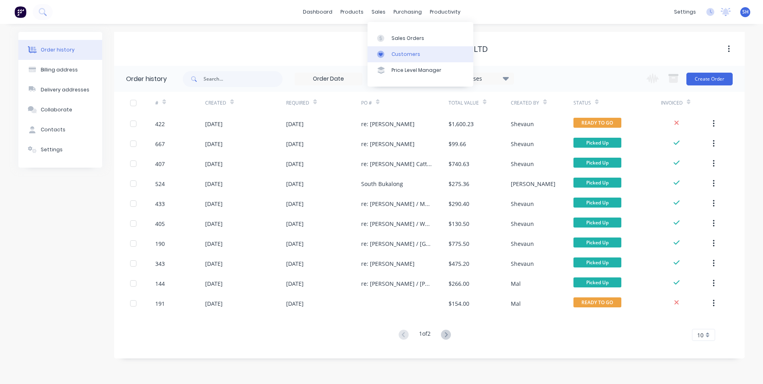
click at [404, 53] on div "Customers" at bounding box center [405, 54] width 29 height 7
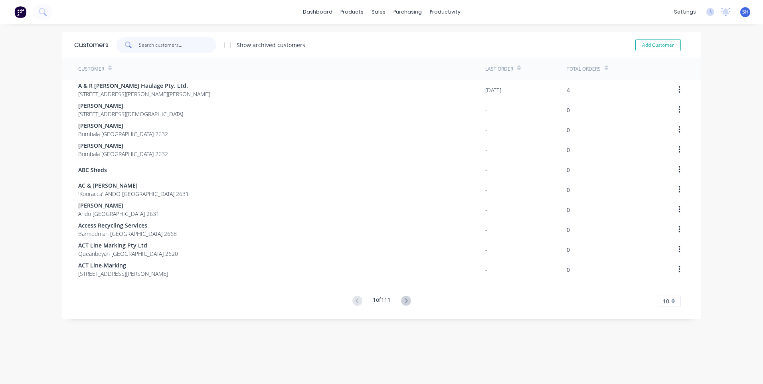
click at [140, 42] on input "text" at bounding box center [178, 45] width 78 height 16
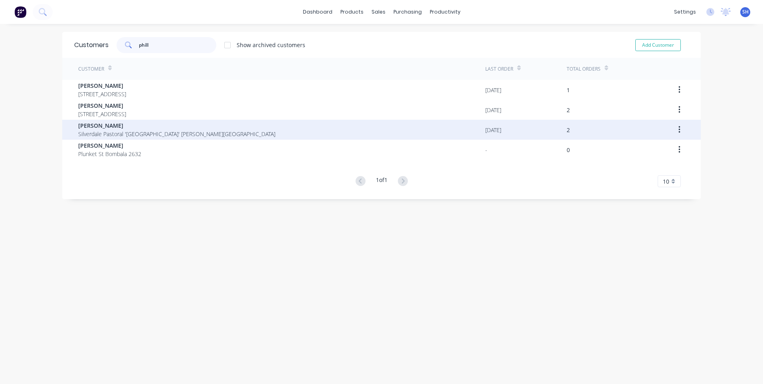
type input "phill"
click at [99, 127] on span "Phillip Kerrison" at bounding box center [176, 125] width 197 height 8
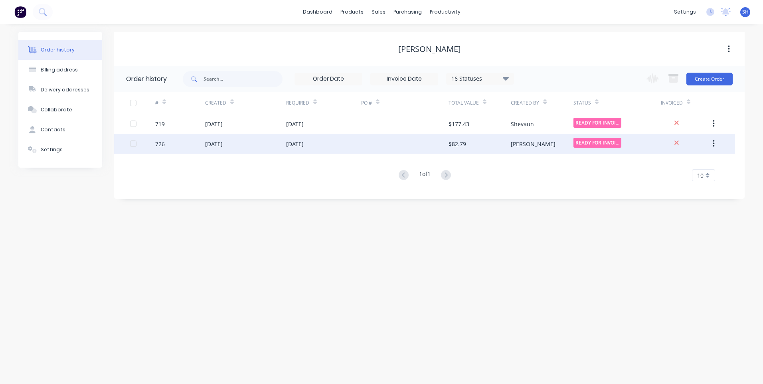
click at [341, 139] on div "26 Sep 2025" at bounding box center [323, 144] width 75 height 20
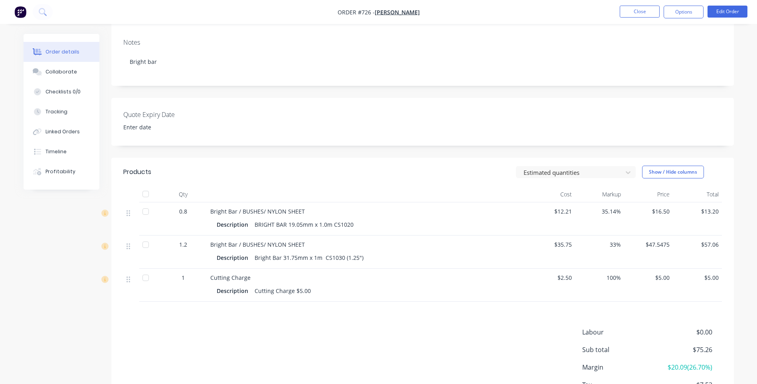
scroll to position [160, 0]
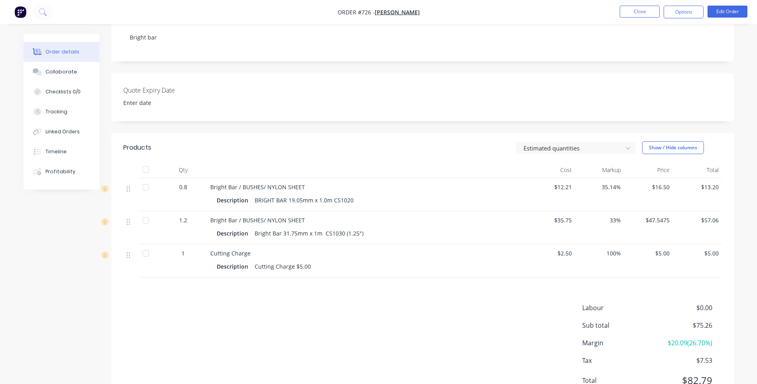
click at [184, 307] on div "Labour $0.00 Sub total $75.26 Margin $20.09 ( 26.70 %) Tax $7.53 Total $82.79" at bounding box center [422, 349] width 598 height 93
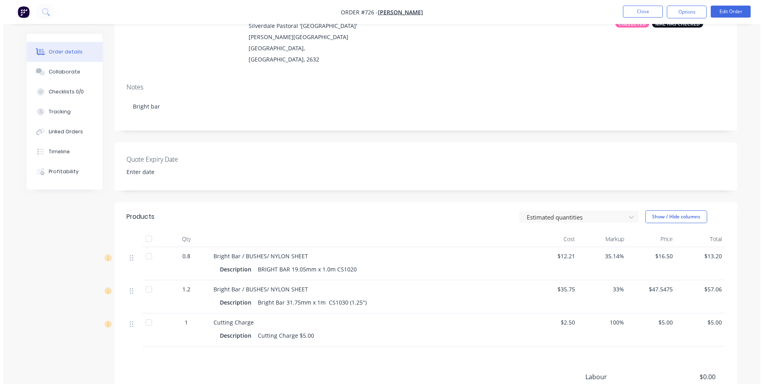
scroll to position [0, 0]
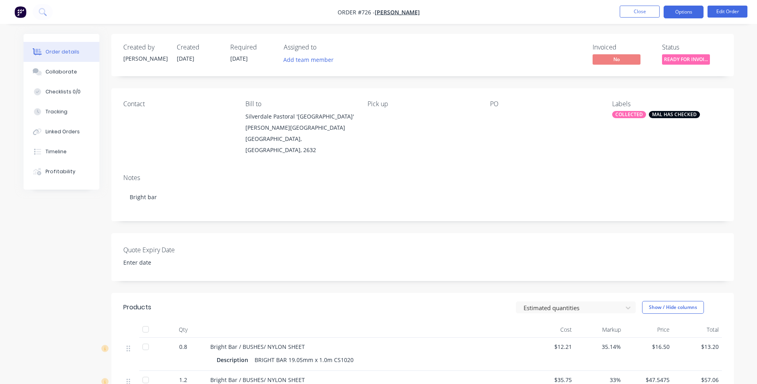
click at [686, 12] on button "Options" at bounding box center [683, 12] width 40 height 13
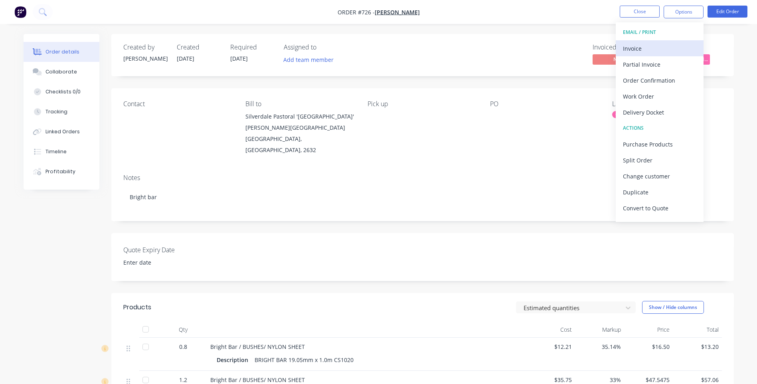
click at [642, 47] on div "Invoice" at bounding box center [659, 49] width 73 height 12
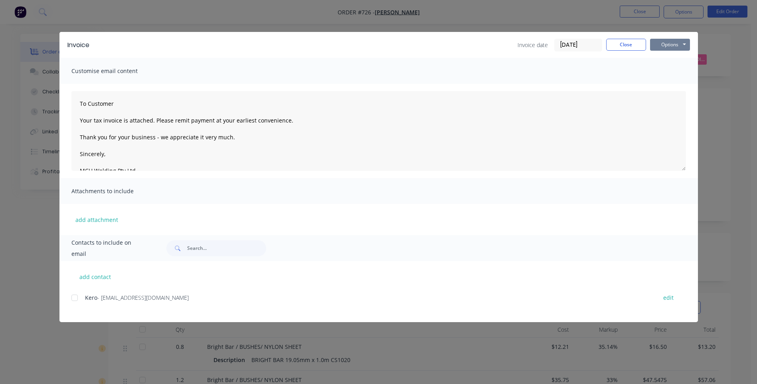
click at [673, 47] on button "Options" at bounding box center [670, 45] width 40 height 12
click at [673, 58] on button "Preview" at bounding box center [675, 58] width 51 height 13
click at [75, 297] on div at bounding box center [75, 298] width 16 height 16
click at [666, 43] on button "Options" at bounding box center [670, 45] width 40 height 12
click at [672, 83] on button "Email" at bounding box center [675, 85] width 51 height 13
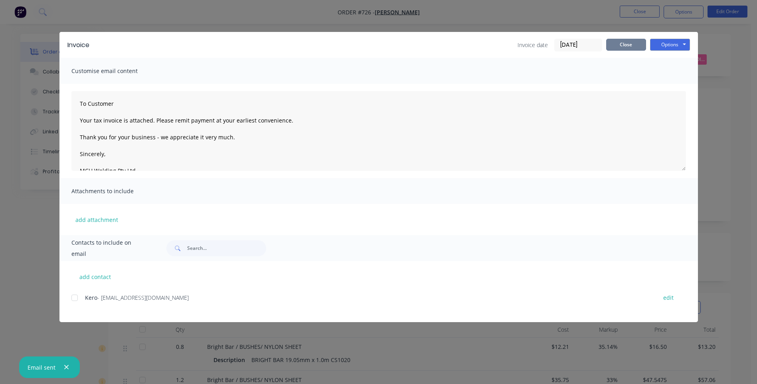
click at [627, 42] on button "Close" at bounding box center [626, 45] width 40 height 12
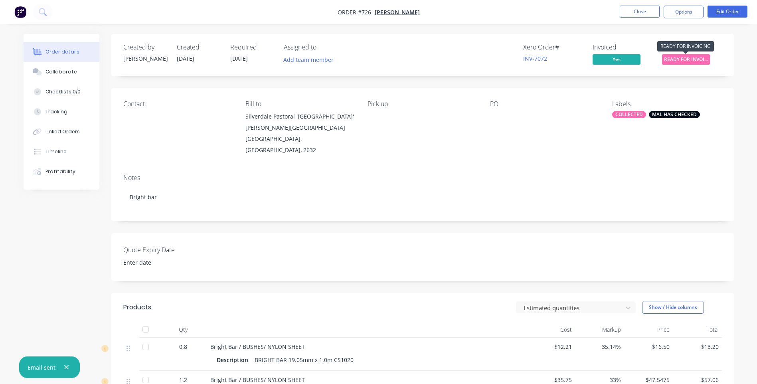
click at [676, 59] on span "READY FOR INVOI..." at bounding box center [686, 59] width 48 height 10
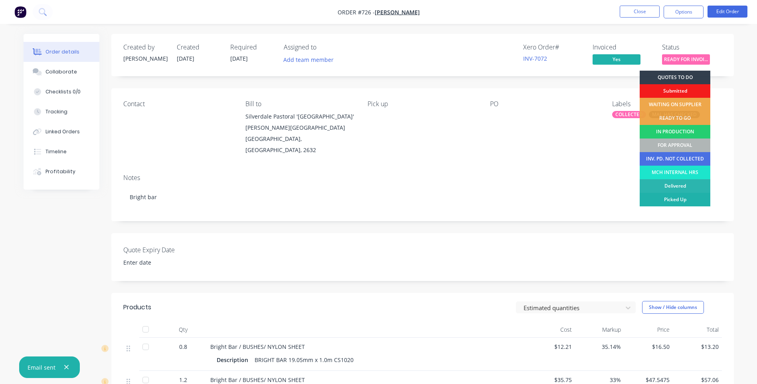
click at [687, 197] on div "Picked Up" at bounding box center [675, 200] width 71 height 14
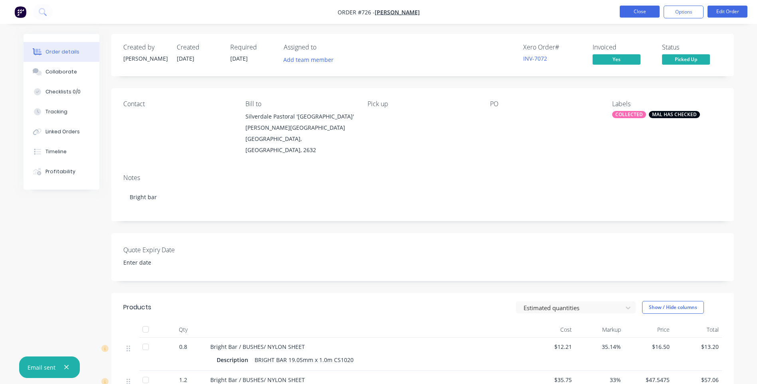
click at [640, 10] on button "Close" at bounding box center [640, 12] width 40 height 12
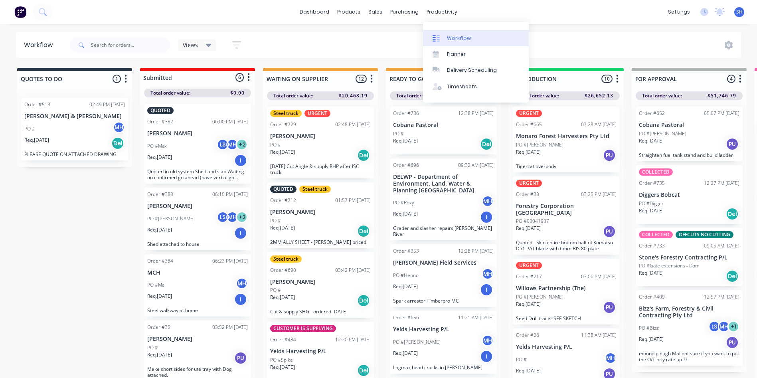
click at [458, 35] on div "Workflow" at bounding box center [459, 38] width 24 height 7
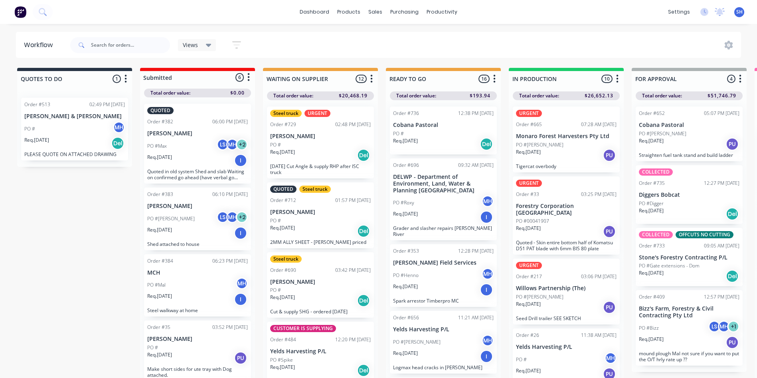
click at [329, 226] on div "Req. [DATE] Del" at bounding box center [320, 231] width 101 height 14
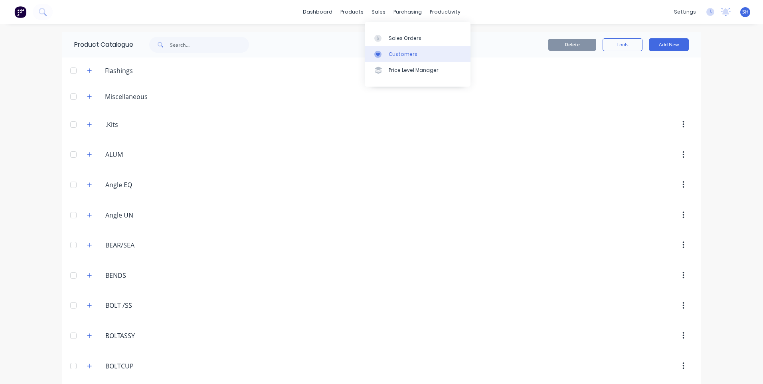
click at [405, 54] on div "Customers" at bounding box center [403, 54] width 29 height 7
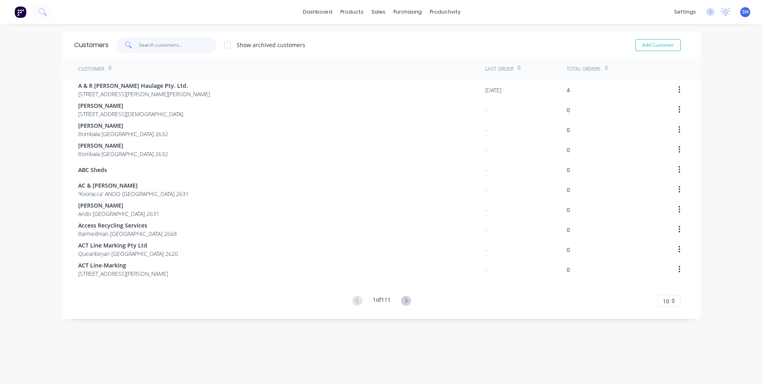
click at [144, 43] on input "text" at bounding box center [178, 45] width 78 height 16
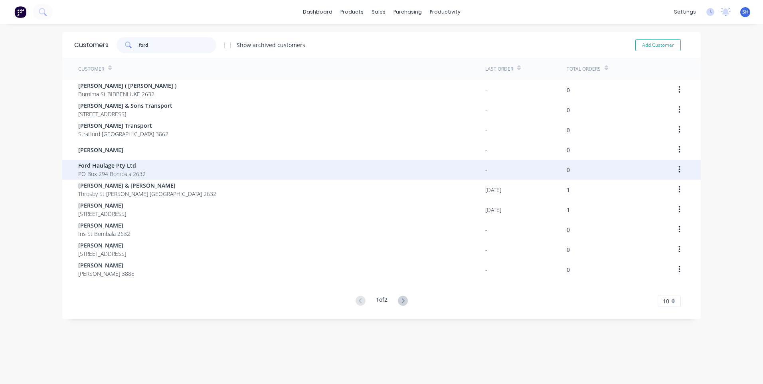
type input "ford"
click at [104, 167] on span "Ford Haulage Pty Ltd" at bounding box center [111, 165] width 67 height 8
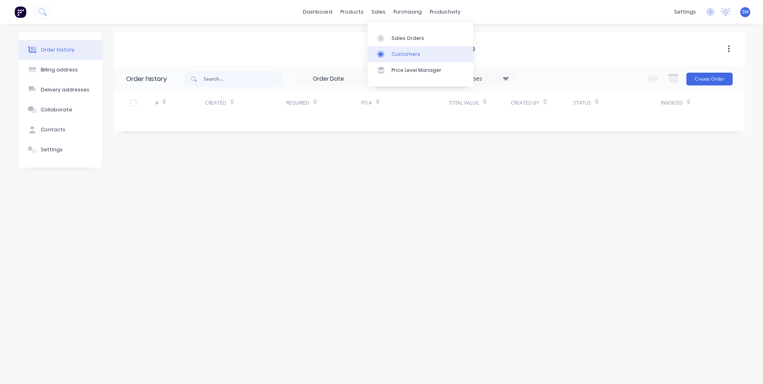
click at [402, 53] on div "Customers" at bounding box center [405, 54] width 29 height 7
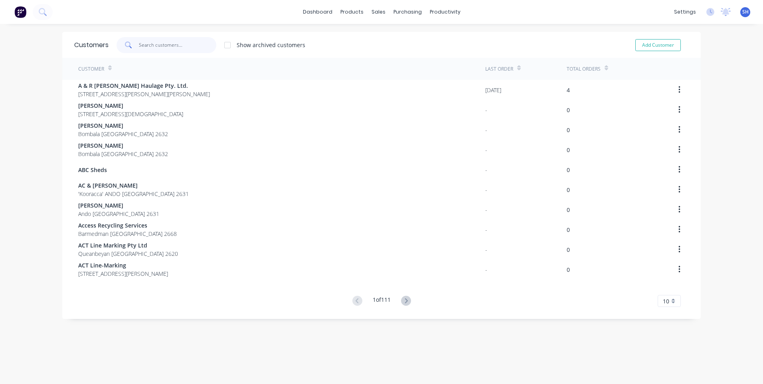
click at [142, 44] on input "text" at bounding box center [178, 45] width 78 height 16
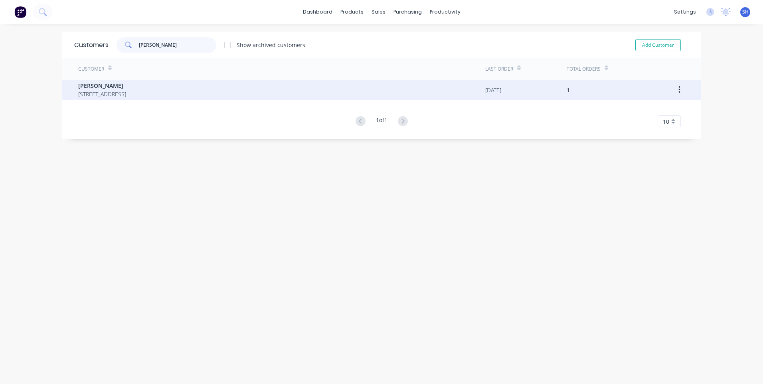
type input "[PERSON_NAME]"
click at [100, 83] on span "[PERSON_NAME]" at bounding box center [102, 85] width 48 height 8
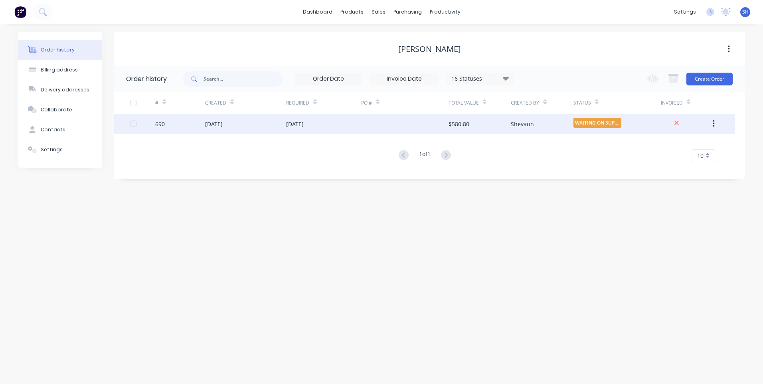
click at [321, 121] on div "[DATE]" at bounding box center [323, 124] width 75 height 20
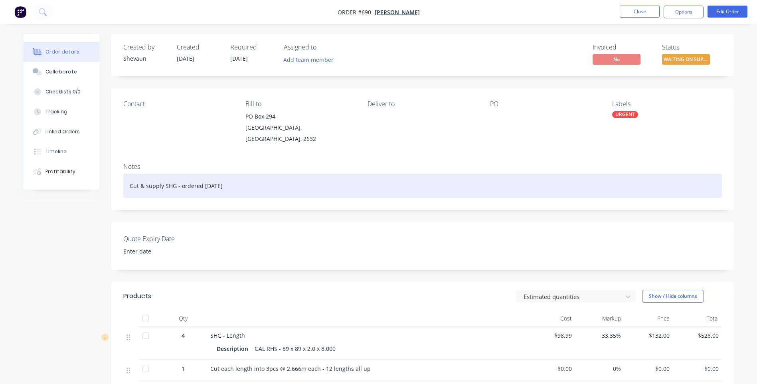
click at [227, 177] on div "Cut & supply SHG - ordered [DATE]" at bounding box center [422, 186] width 598 height 24
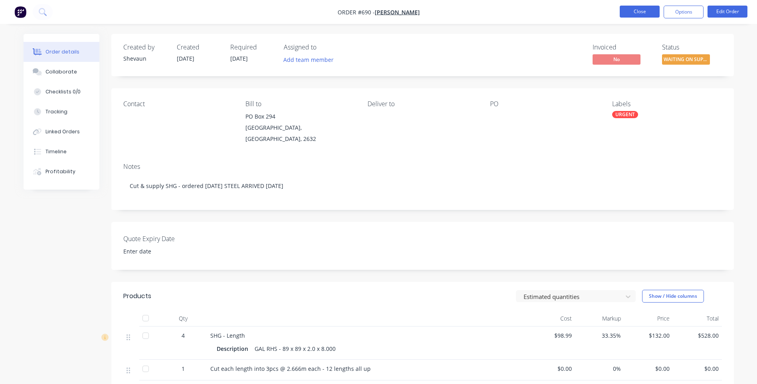
click at [638, 7] on button "Close" at bounding box center [640, 12] width 40 height 12
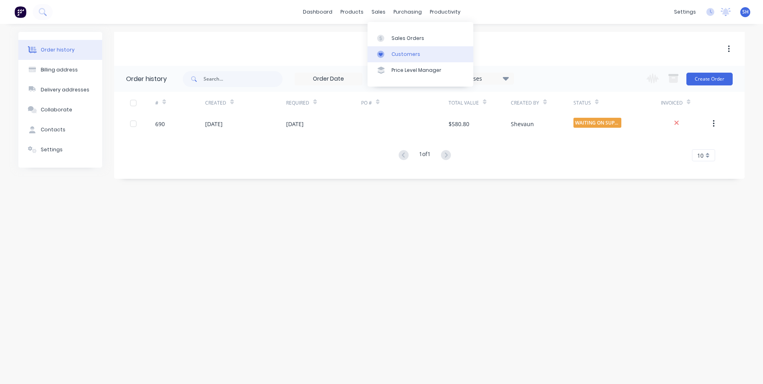
click at [401, 52] on div "Customers" at bounding box center [405, 54] width 29 height 7
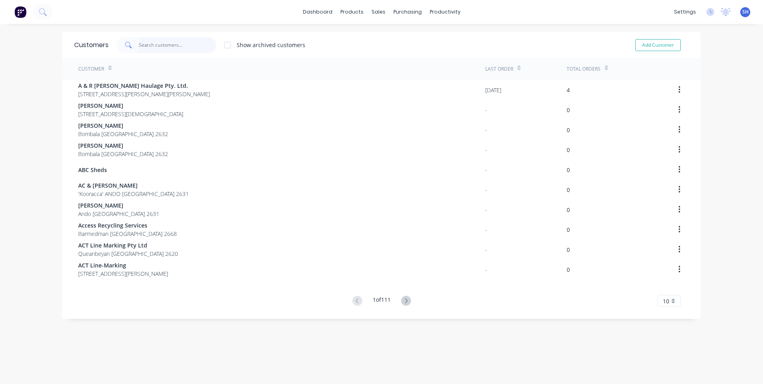
click at [160, 43] on input "text" at bounding box center [178, 45] width 78 height 16
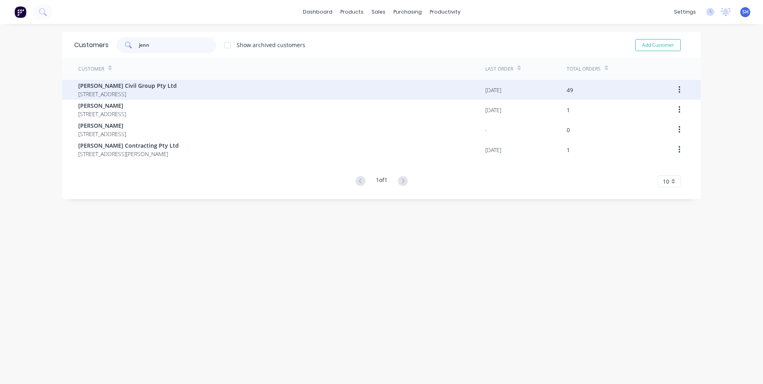
type input "jenn"
click at [124, 87] on span "[PERSON_NAME] Civil Group Pty Ltd" at bounding box center [127, 85] width 99 height 8
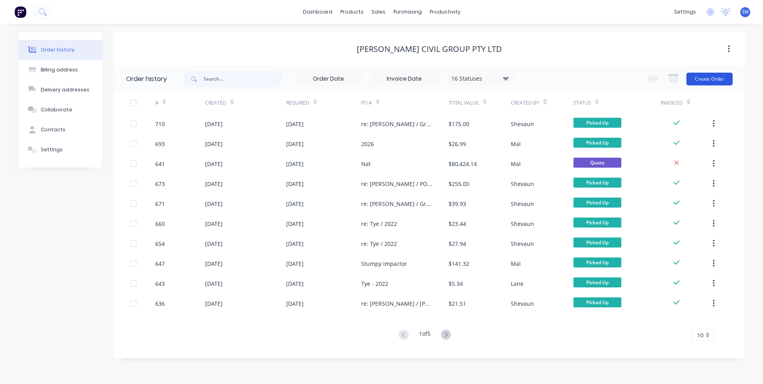
click at [709, 77] on button "Create Order" at bounding box center [709, 79] width 46 height 13
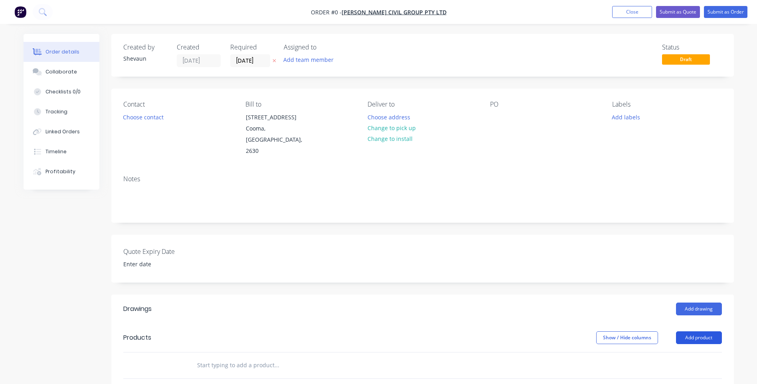
click at [702, 331] on button "Add product" at bounding box center [699, 337] width 46 height 13
click at [675, 352] on div "Product catalogue" at bounding box center [683, 358] width 61 height 12
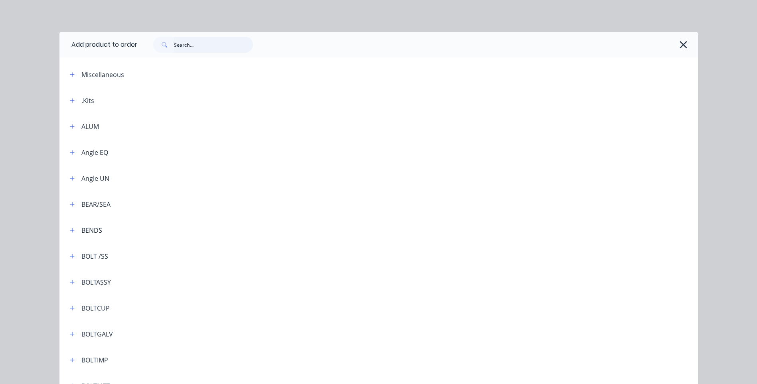
click at [177, 46] on input "text" at bounding box center [213, 45] width 79 height 16
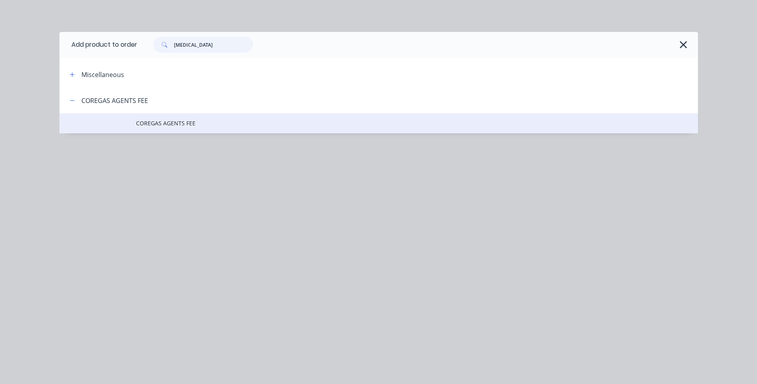
type input "[MEDICAL_DATA]"
click at [169, 124] on span "COREGAS AGENTS FEE" at bounding box center [360, 123] width 449 height 8
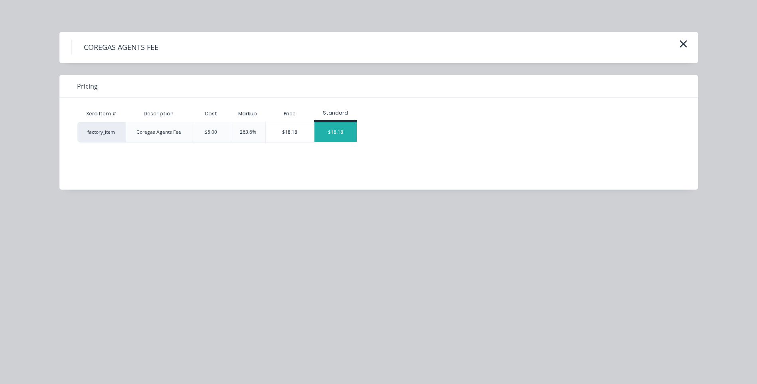
click at [334, 131] on div "$18.18" at bounding box center [335, 132] width 43 height 20
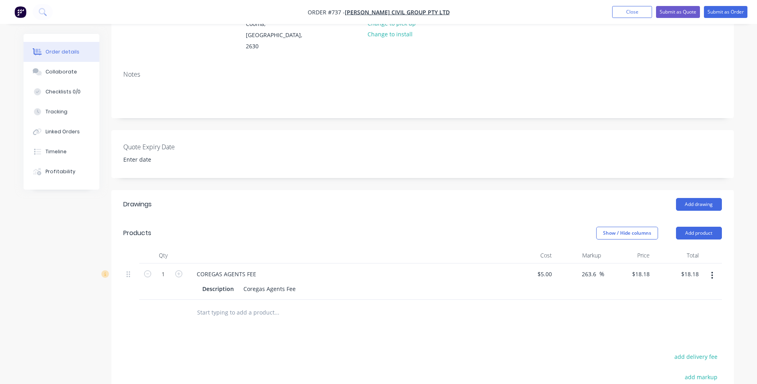
scroll to position [120, 0]
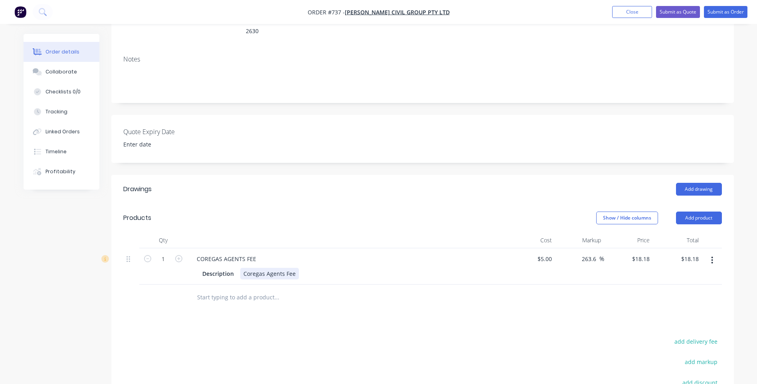
click at [296, 268] on div "Coregas Agents Fee" at bounding box center [269, 274] width 59 height 12
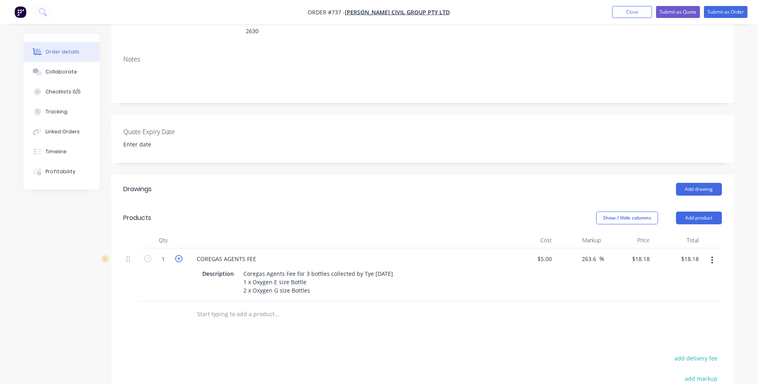
click at [179, 255] on icon "button" at bounding box center [178, 258] width 7 height 7
type input "2"
type input "$36.36"
click at [179, 255] on icon "button" at bounding box center [178, 258] width 7 height 7
type input "3"
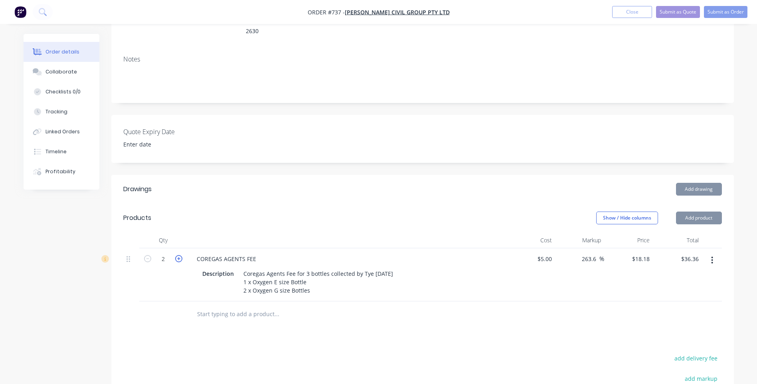
type input "$54.54"
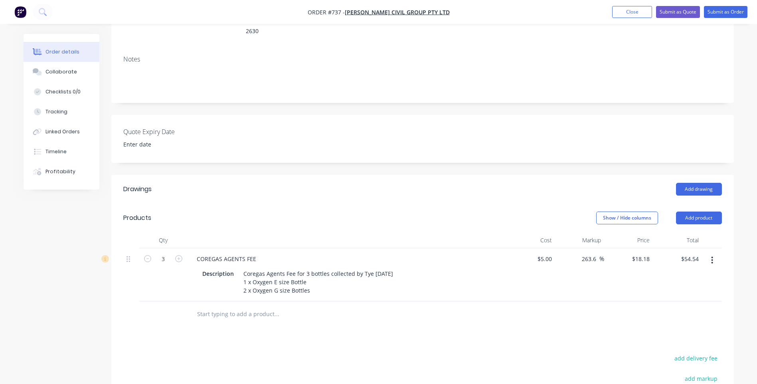
click at [201, 331] on div "Drawings Add drawing Products Show / Hide columns Add product Qty Cost Markup P…" at bounding box center [422, 347] width 622 height 344
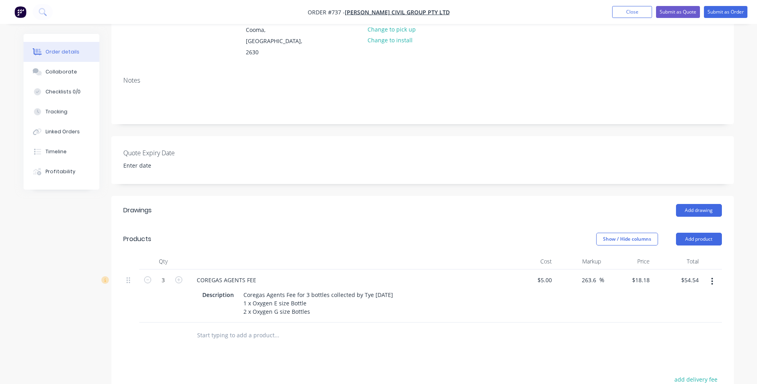
scroll to position [96, 0]
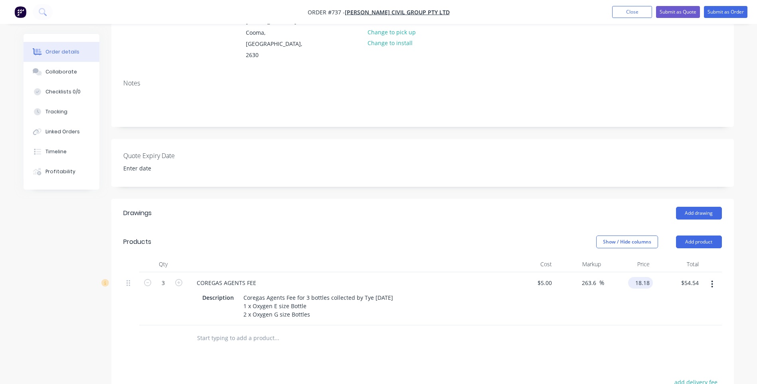
click at [649, 277] on input "18.18" at bounding box center [642, 283] width 22 height 12
click at [647, 277] on input "18.18" at bounding box center [643, 283] width 18 height 12
type input "18.182"
type input "263.64"
type input "$18.182"
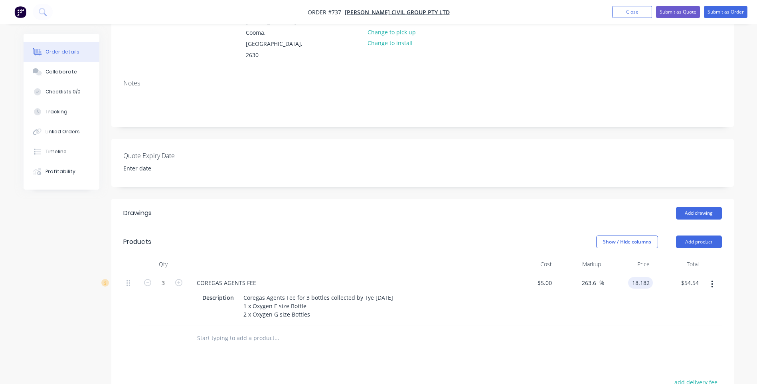
type input "$54.55"
click at [513, 325] on div at bounding box center [422, 338] width 598 height 26
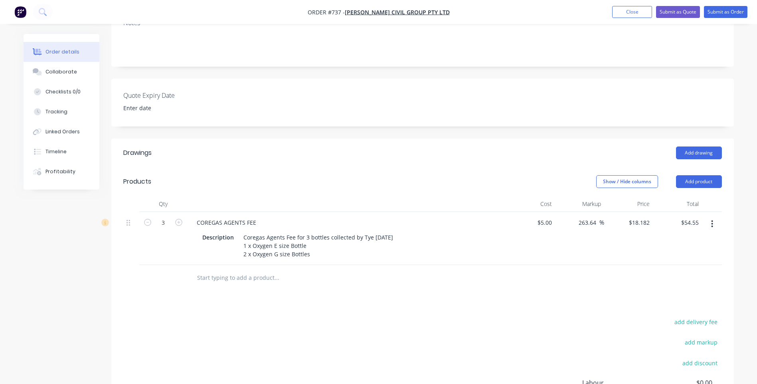
scroll to position [136, 0]
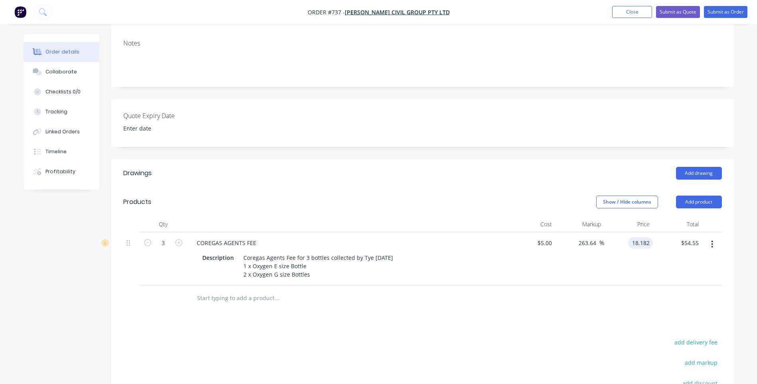
click at [650, 237] on input "18.182" at bounding box center [642, 243] width 22 height 12
type input "18181"
type input "363520"
type input "$18,181.00"
type input "$54,543.00"
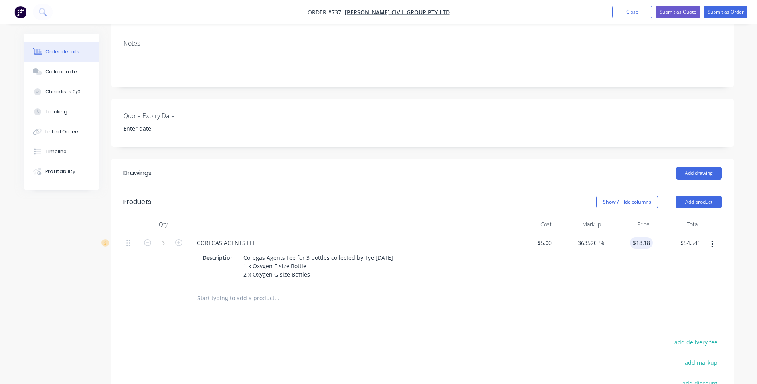
click at [650, 237] on input "18181" at bounding box center [643, 243] width 20 height 12
type input "18.181"
type input "263.62"
type input "$18.181"
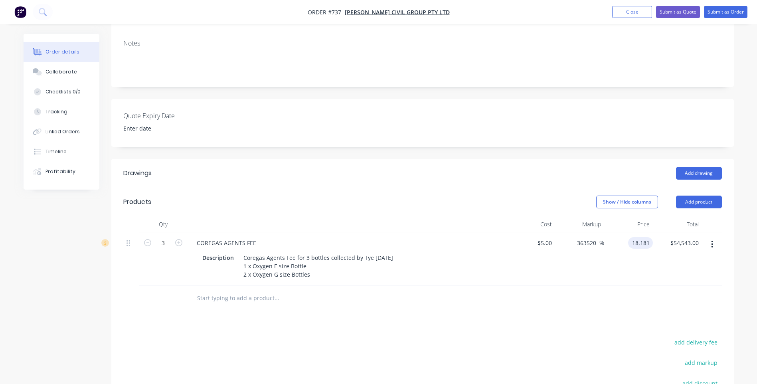
type input "$54.54"
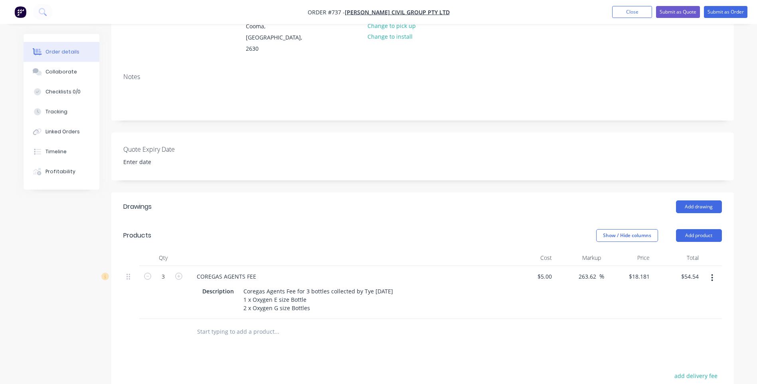
scroll to position [96, 0]
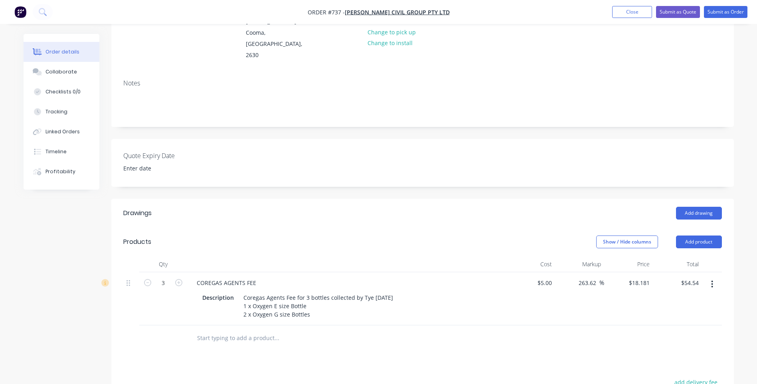
click at [653, 272] on div "$54.54 $54.54" at bounding box center [677, 298] width 49 height 53
click at [647, 277] on input "18.181" at bounding box center [640, 283] width 25 height 12
type input "18.18"
type input "263.6"
type input "$18.18"
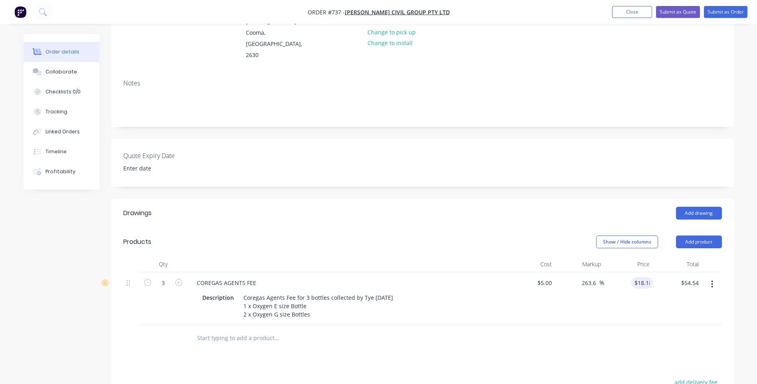
click at [496, 331] on div at bounding box center [422, 338] width 598 height 26
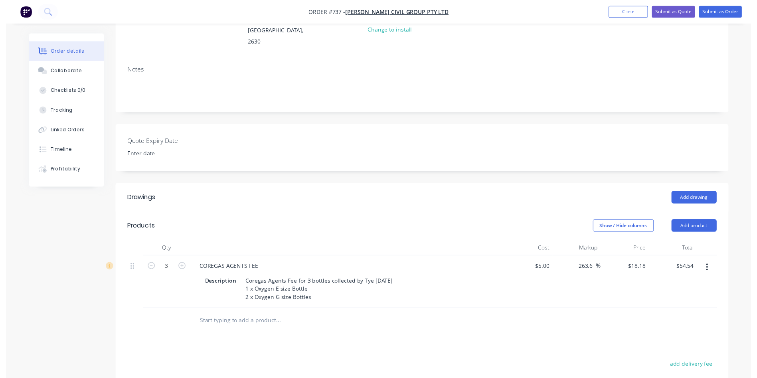
scroll to position [0, 0]
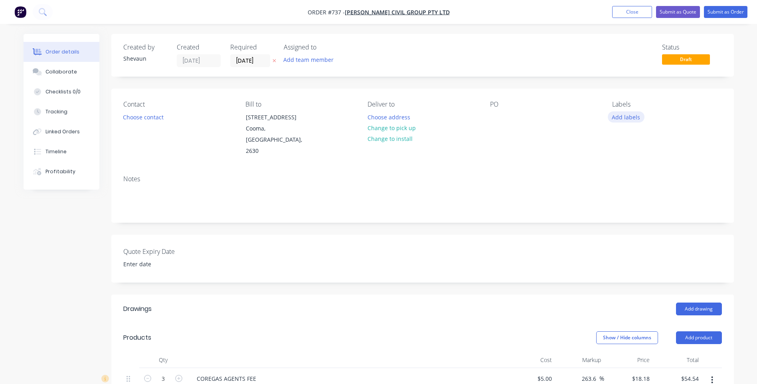
click at [623, 118] on button "Add labels" at bounding box center [626, 116] width 37 height 11
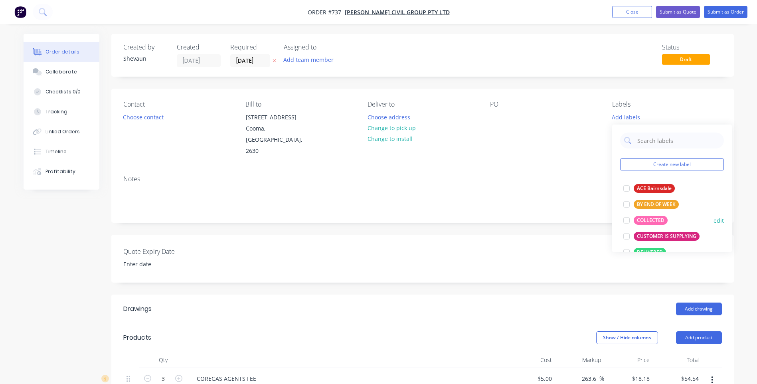
click at [657, 219] on div "COLLECTED" at bounding box center [651, 220] width 34 height 9
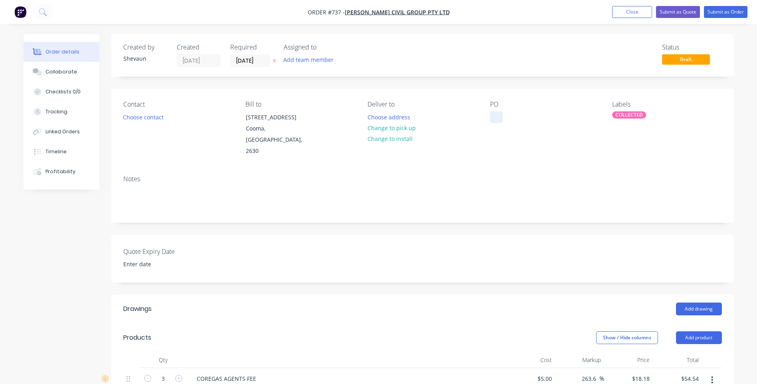
click at [493, 114] on div at bounding box center [496, 117] width 13 height 12
click at [720, 11] on button "Submit as Order" at bounding box center [725, 12] width 43 height 12
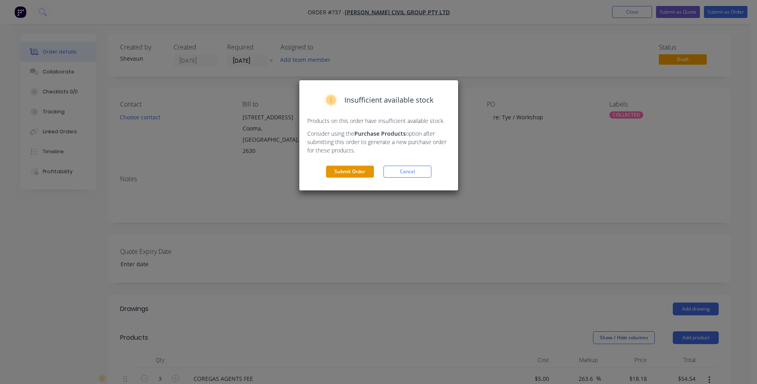
click at [355, 169] on button "Submit Order" at bounding box center [350, 172] width 48 height 12
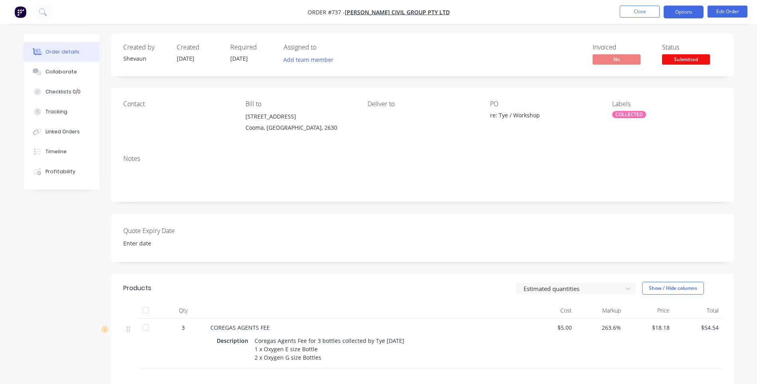
click at [679, 14] on button "Options" at bounding box center [683, 12] width 40 height 13
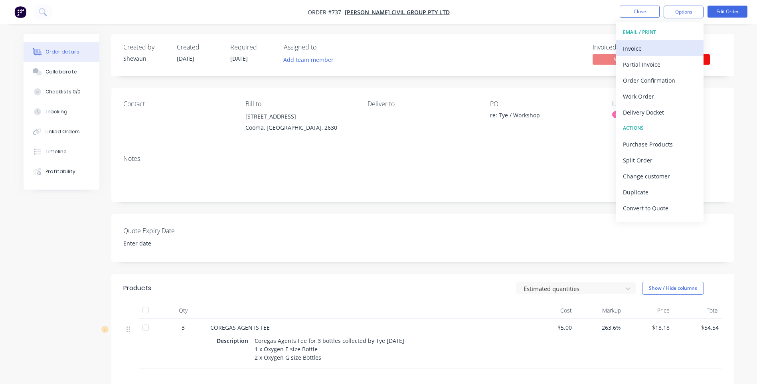
click at [643, 47] on div "Invoice" at bounding box center [659, 49] width 73 height 12
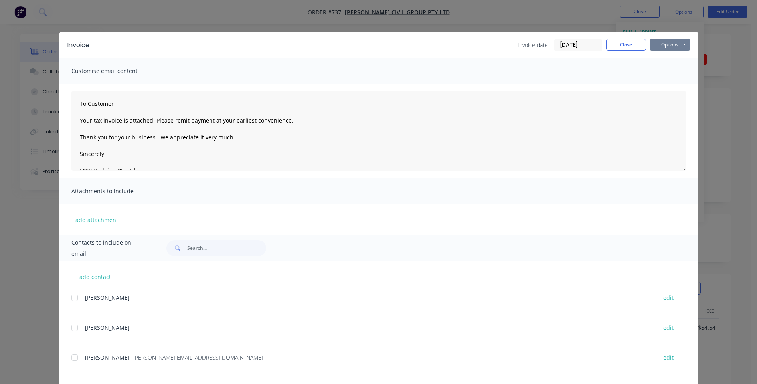
click at [659, 45] on button "Options" at bounding box center [670, 45] width 40 height 12
click at [668, 54] on button "Preview" at bounding box center [675, 58] width 51 height 13
click at [74, 358] on div at bounding box center [75, 357] width 16 height 16
click at [667, 43] on button "Options" at bounding box center [670, 45] width 40 height 12
click at [663, 82] on button "Email" at bounding box center [675, 85] width 51 height 13
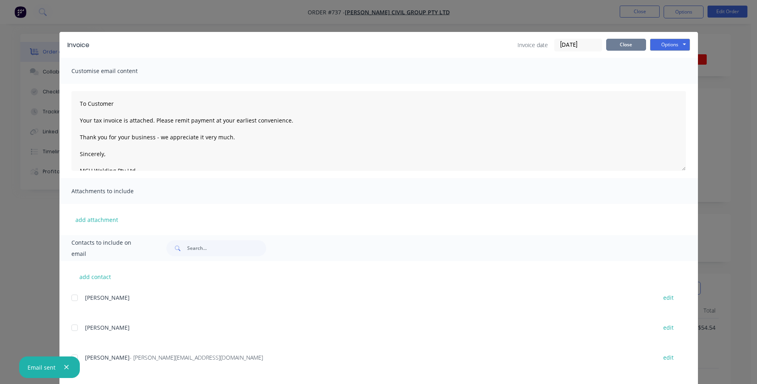
click at [616, 46] on button "Close" at bounding box center [626, 45] width 40 height 12
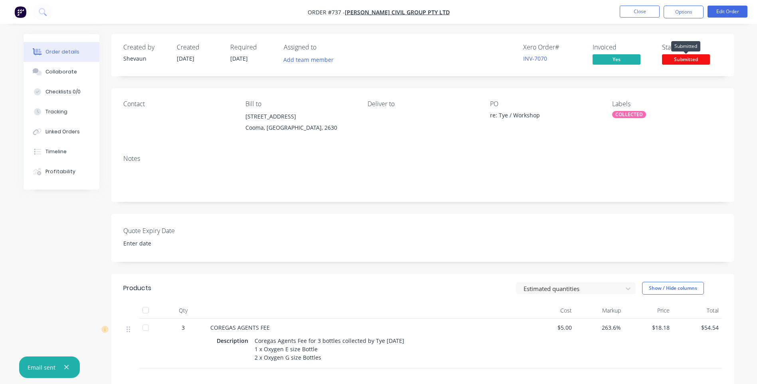
click at [686, 59] on span "Submitted" at bounding box center [686, 59] width 48 height 10
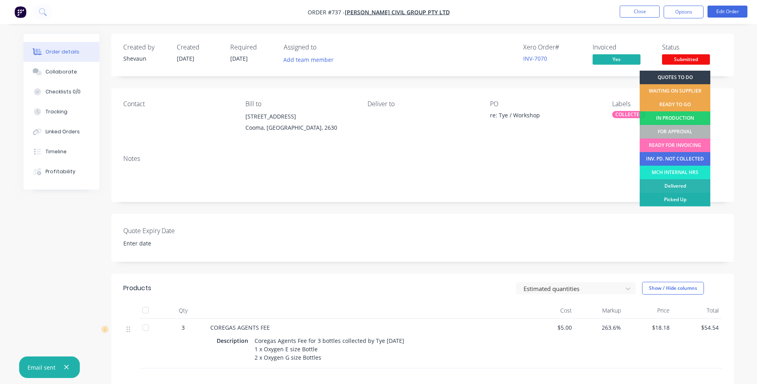
click at [677, 195] on div "Picked Up" at bounding box center [675, 200] width 71 height 14
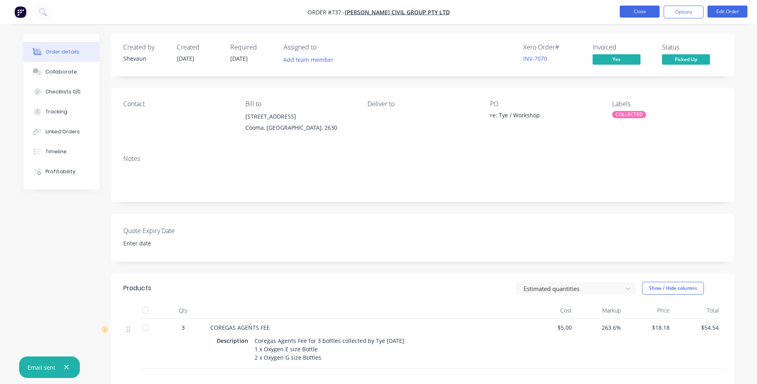
click at [643, 12] on button "Close" at bounding box center [640, 12] width 40 height 12
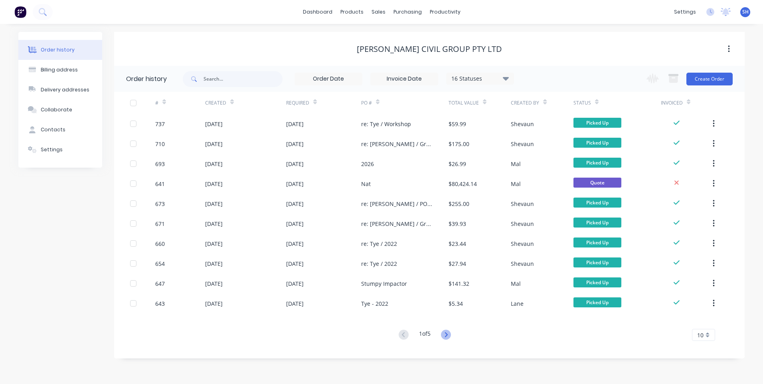
click at [446, 335] on icon at bounding box center [446, 335] width 10 height 10
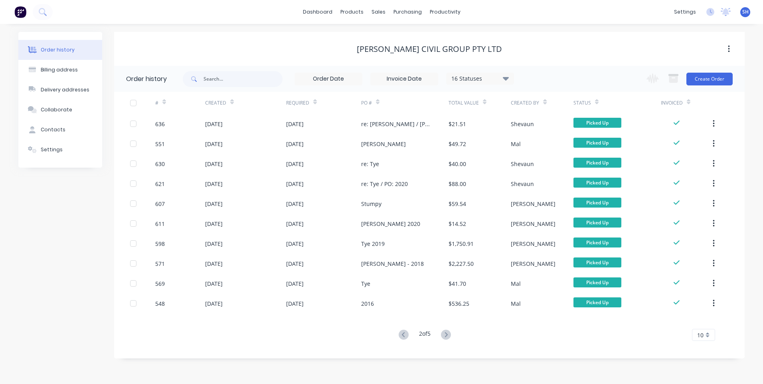
click at [446, 335] on icon at bounding box center [446, 335] width 10 height 10
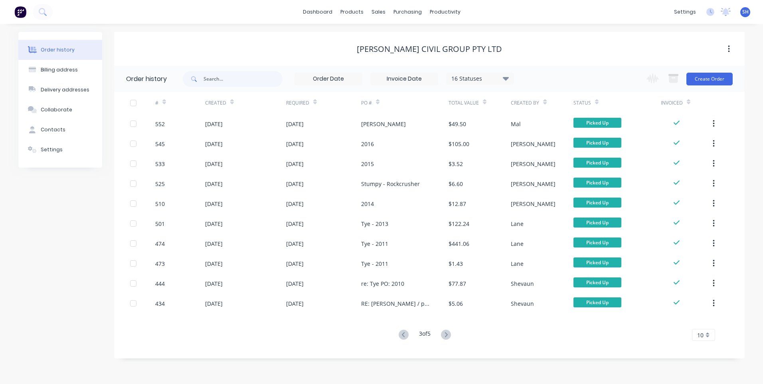
click at [446, 335] on icon at bounding box center [446, 335] width 10 height 10
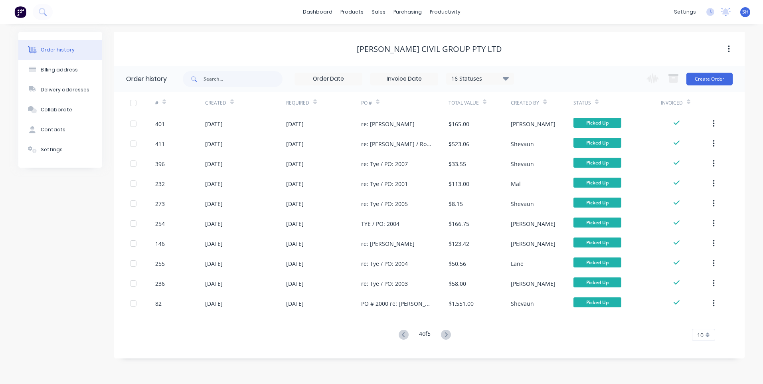
click at [446, 335] on icon at bounding box center [446, 335] width 10 height 10
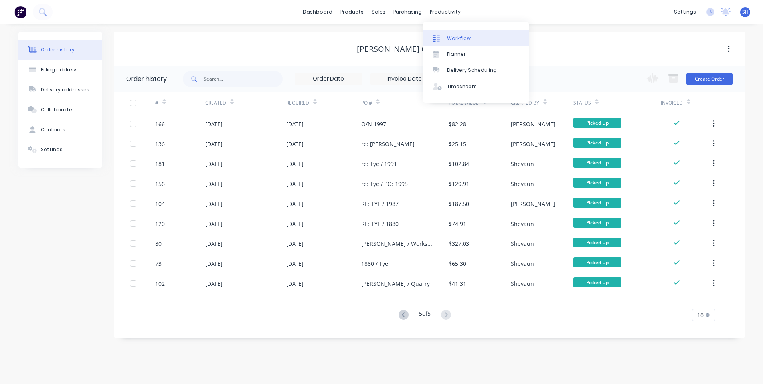
click at [454, 37] on div "Workflow" at bounding box center [459, 38] width 24 height 7
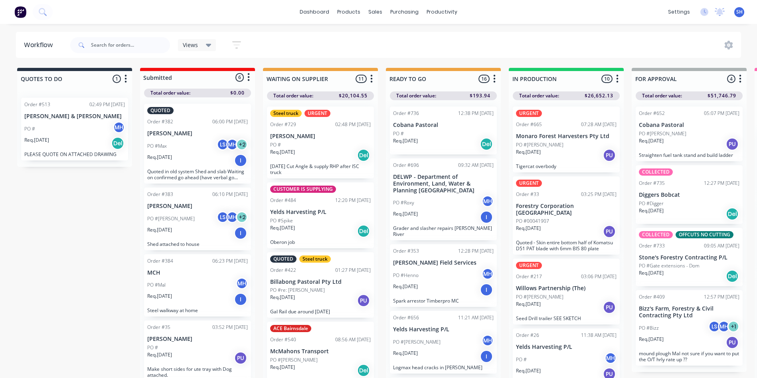
scroll to position [80, 0]
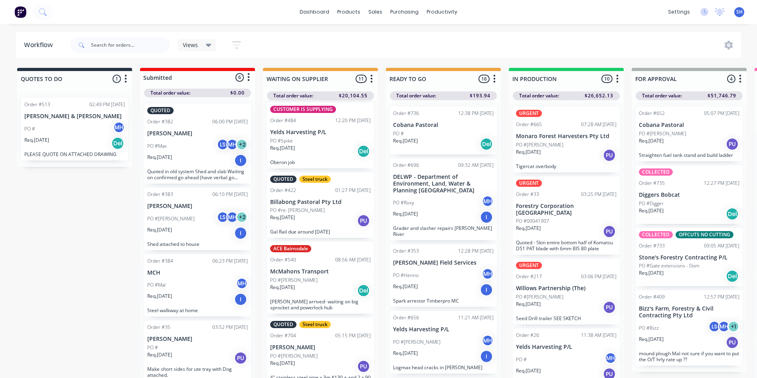
click at [295, 217] on p "Req. 19/09/25" at bounding box center [282, 217] width 25 height 7
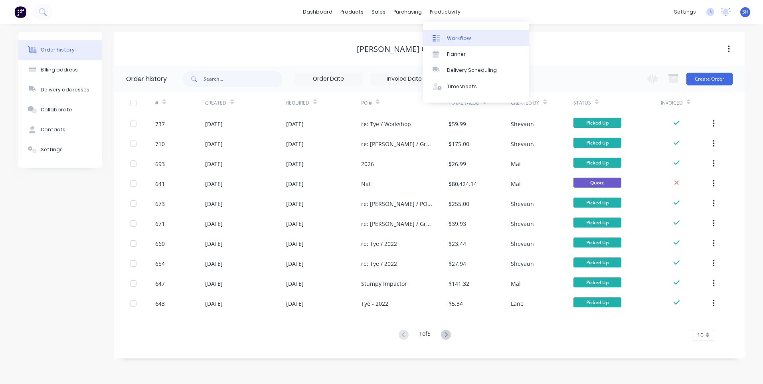
click at [460, 36] on div "Workflow" at bounding box center [459, 38] width 24 height 7
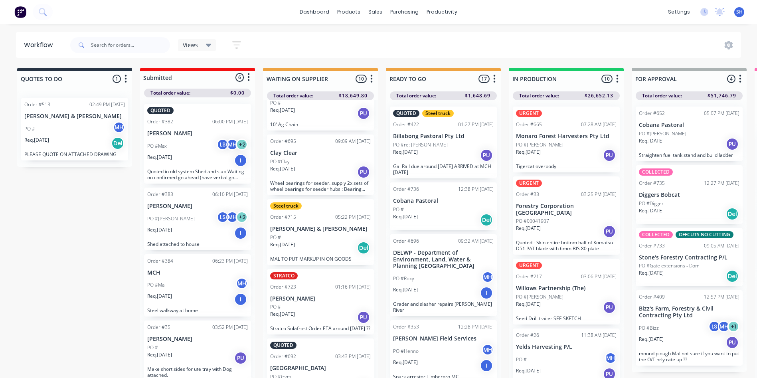
scroll to position [359, 0]
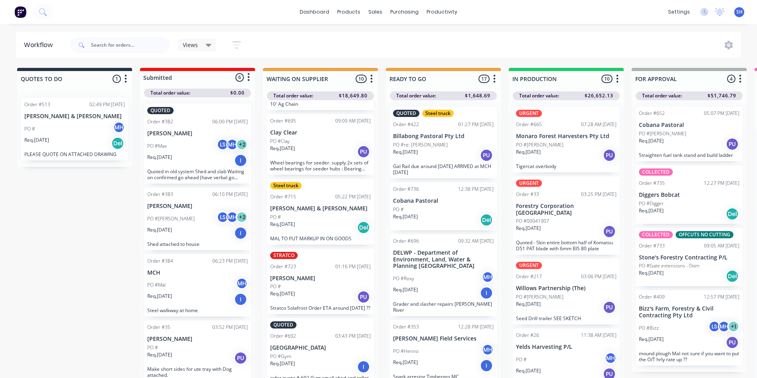
click at [316, 219] on div "PO #" at bounding box center [320, 216] width 101 height 7
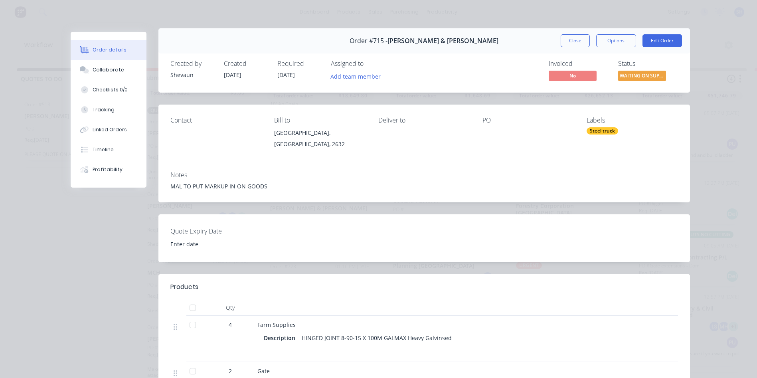
scroll to position [0, 0]
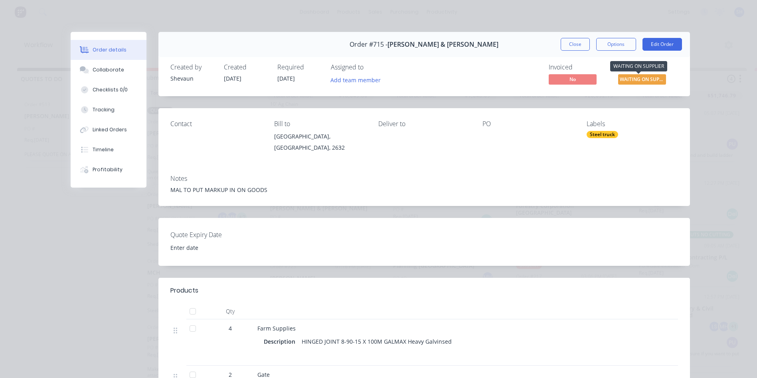
click at [631, 79] on span "WAITING ON SUPP..." at bounding box center [642, 79] width 48 height 10
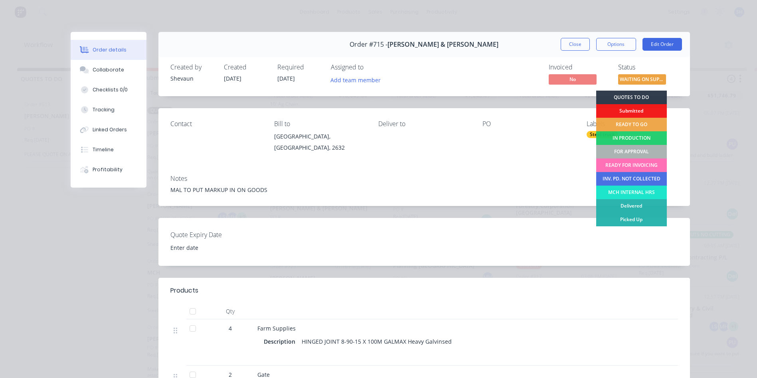
click at [635, 149] on div "FOR APPROVAL" at bounding box center [631, 152] width 71 height 14
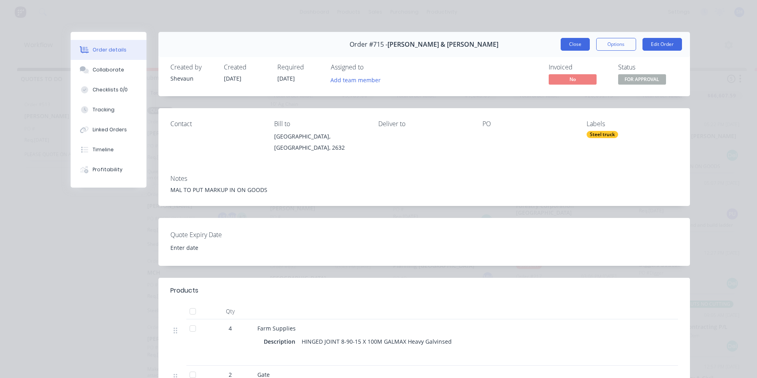
click at [568, 41] on button "Close" at bounding box center [575, 44] width 29 height 13
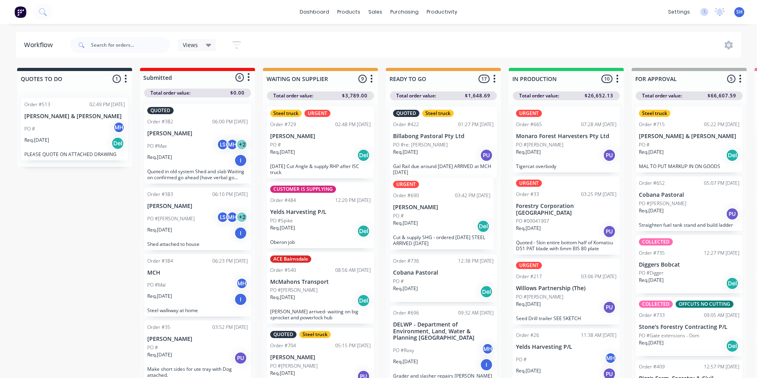
drag, startPoint x: 330, startPoint y: 319, endPoint x: 453, endPoint y: 215, distance: 161.3
click at [453, 215] on div "QUOTES TO DO 1 Status colour #273444 hex #273444 Save Cancel Notifications Emai…" at bounding box center [659, 237] width 1330 height 338
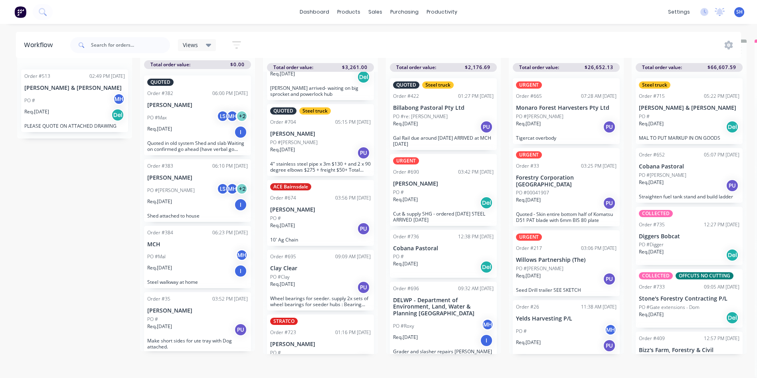
scroll to position [184, 0]
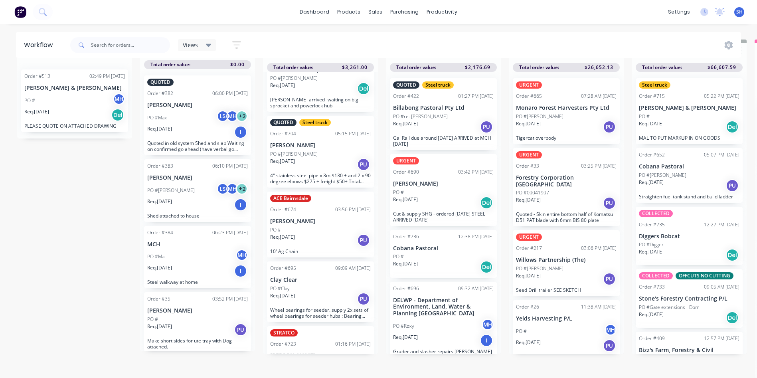
click at [319, 158] on div "Req. 23/09/25 PU" at bounding box center [320, 165] width 101 height 14
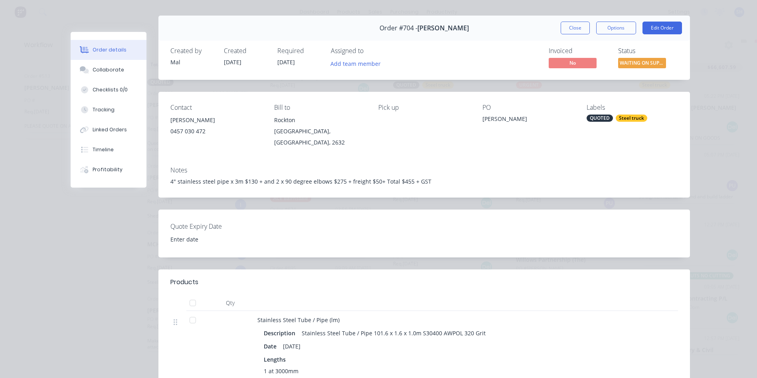
scroll to position [0, 0]
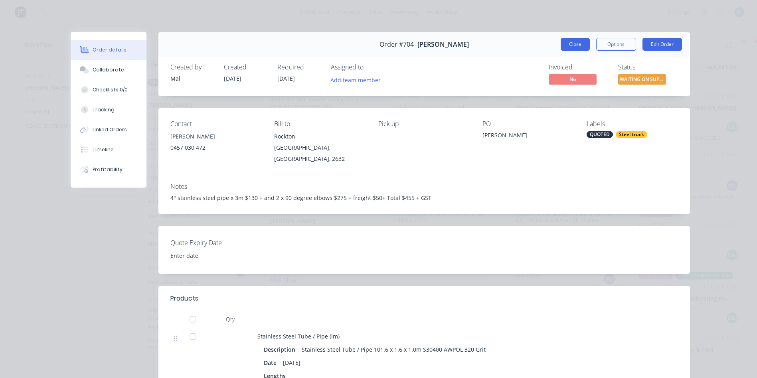
click at [570, 45] on button "Close" at bounding box center [575, 44] width 29 height 13
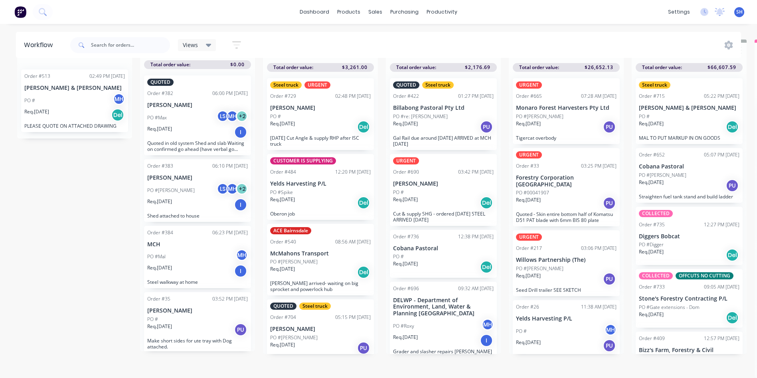
scroll to position [40, 0]
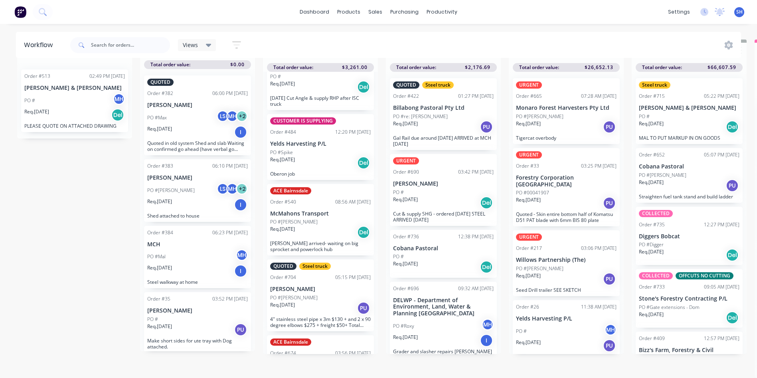
click at [318, 301] on div "Req. 23/09/25 PU" at bounding box center [320, 308] width 101 height 14
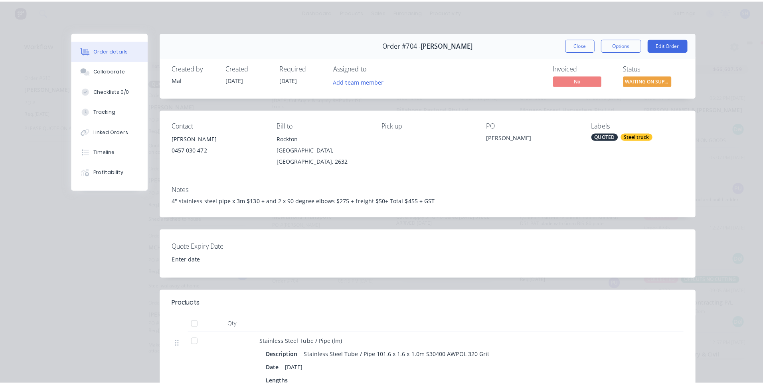
scroll to position [0, 0]
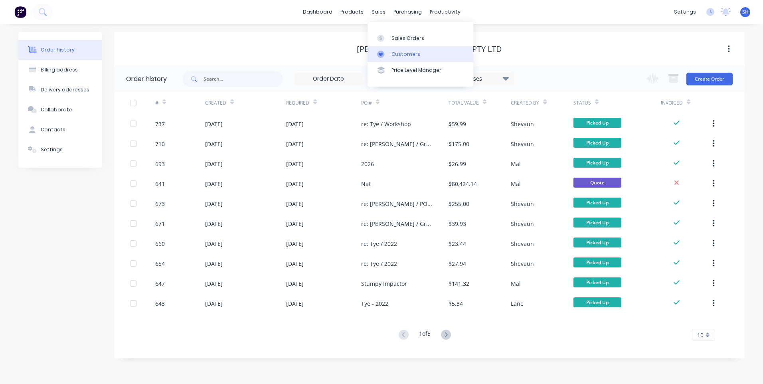
click at [403, 51] on div "Customers" at bounding box center [405, 54] width 29 height 7
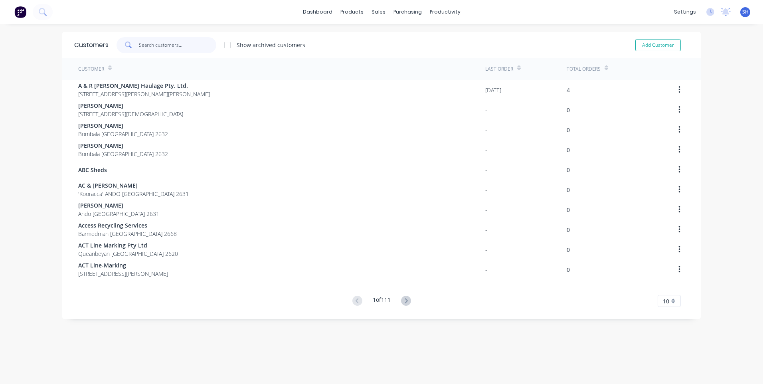
click at [155, 43] on input "text" at bounding box center [178, 45] width 78 height 16
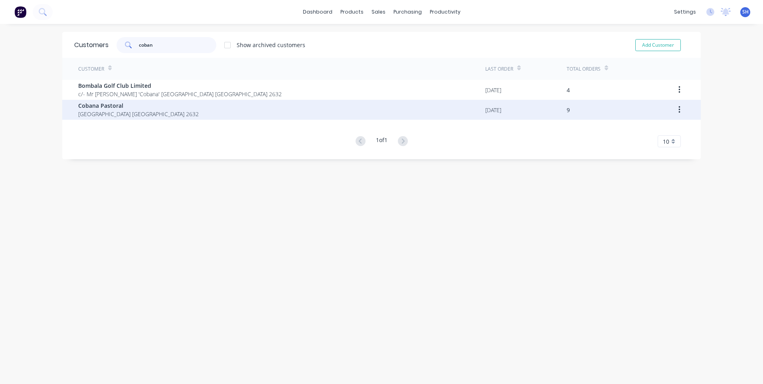
type input "coban"
click at [107, 107] on span "Cobana Pastoral" at bounding box center [138, 105] width 120 height 8
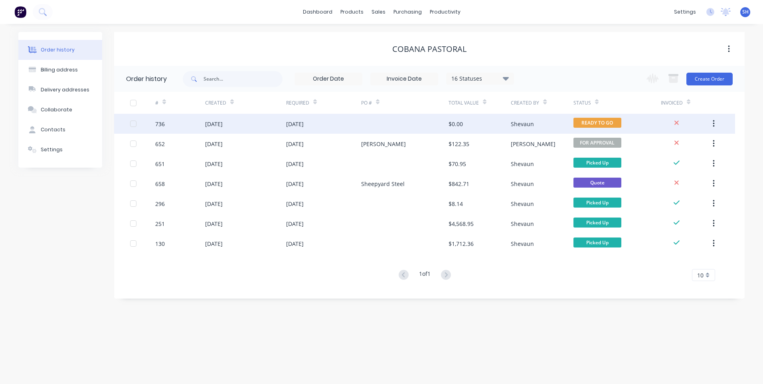
click at [337, 121] on div "29 Sep 2025" at bounding box center [323, 124] width 75 height 20
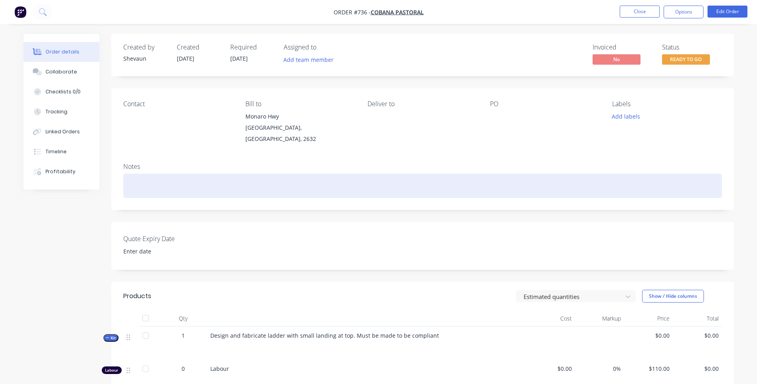
click at [131, 174] on div at bounding box center [422, 186] width 598 height 24
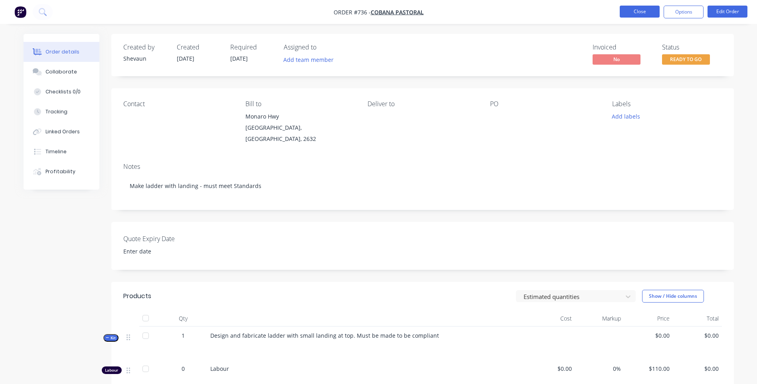
click at [635, 9] on button "Close" at bounding box center [640, 12] width 40 height 12
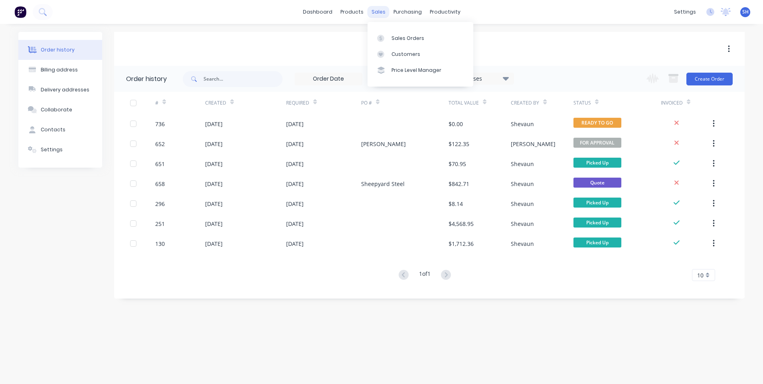
click at [377, 11] on div "sales" at bounding box center [378, 12] width 22 height 12
click at [393, 35] on div "Sales Orders" at bounding box center [407, 38] width 33 height 7
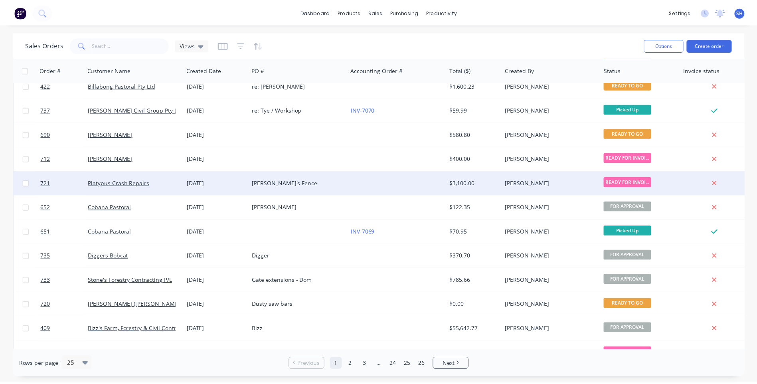
scroll to position [80, 0]
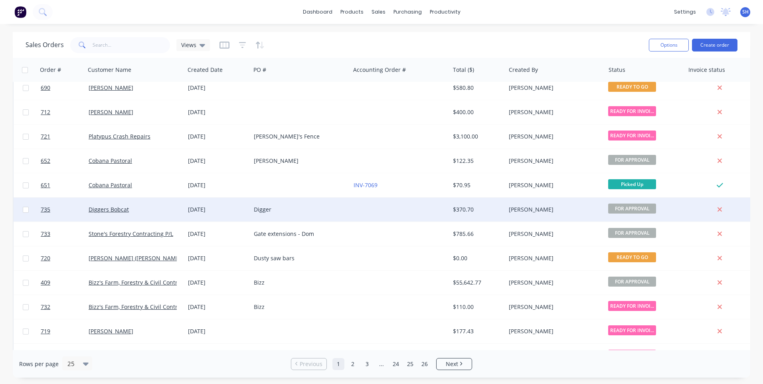
click at [333, 213] on div "Digger" at bounding box center [298, 209] width 89 height 8
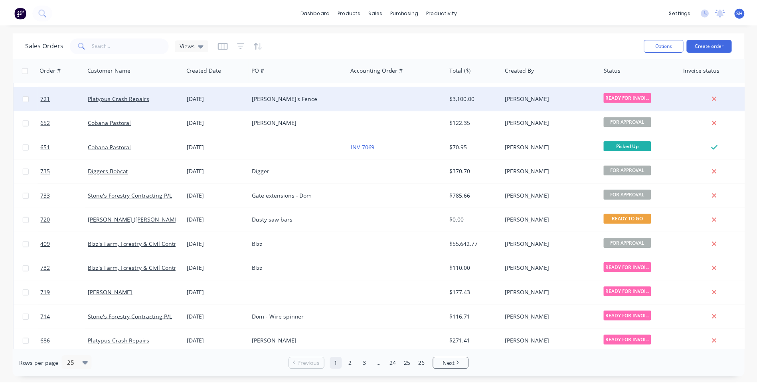
scroll to position [120, 0]
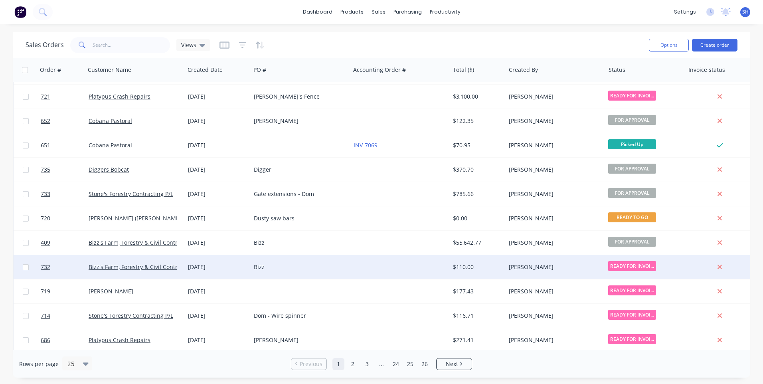
click at [341, 266] on div "Bizz" at bounding box center [298, 267] width 89 height 8
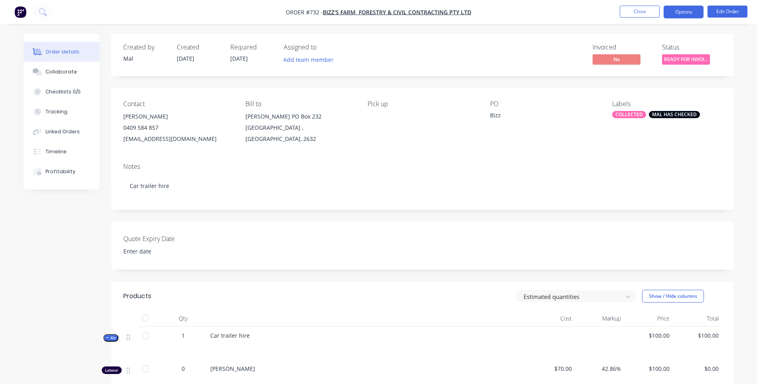
click at [681, 9] on button "Options" at bounding box center [683, 12] width 40 height 13
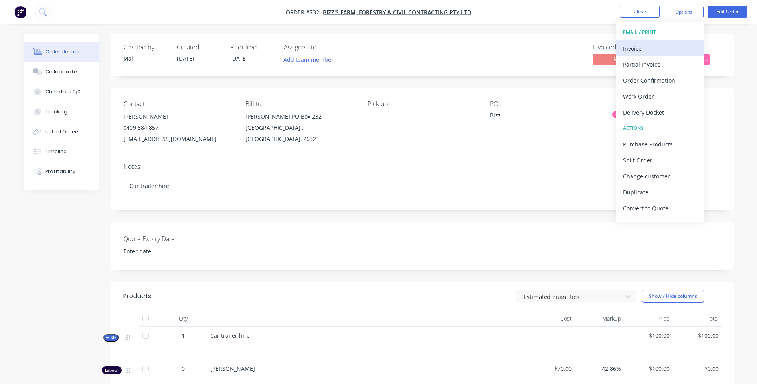
click at [640, 45] on div "Invoice" at bounding box center [659, 49] width 73 height 12
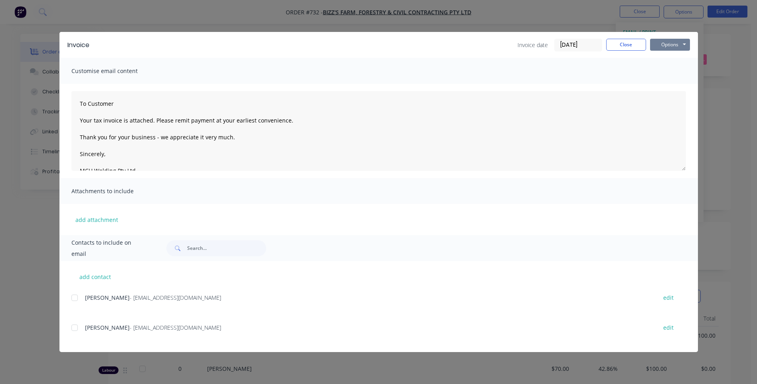
click at [660, 41] on button "Options" at bounding box center [670, 45] width 40 height 12
click at [672, 56] on button "Preview" at bounding box center [675, 58] width 51 height 13
click at [71, 298] on div at bounding box center [75, 298] width 16 height 16
click at [75, 328] on div at bounding box center [75, 328] width 16 height 16
click at [671, 46] on button "Options" at bounding box center [670, 45] width 40 height 12
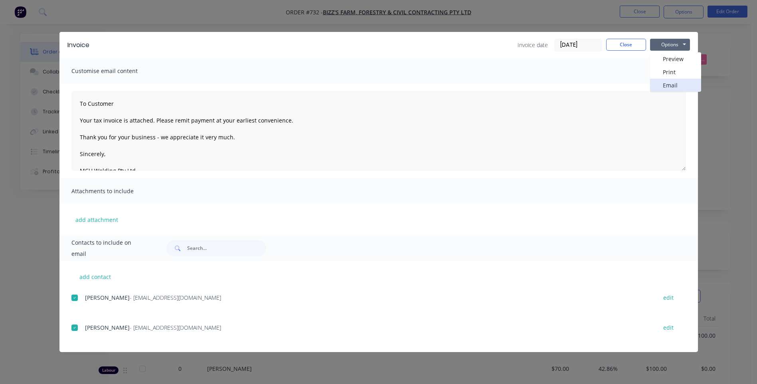
click at [669, 82] on button "Email" at bounding box center [675, 85] width 51 height 13
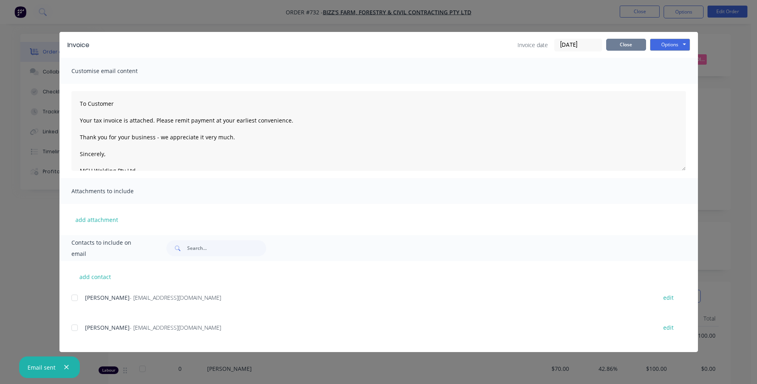
click at [630, 44] on button "Close" at bounding box center [626, 45] width 40 height 12
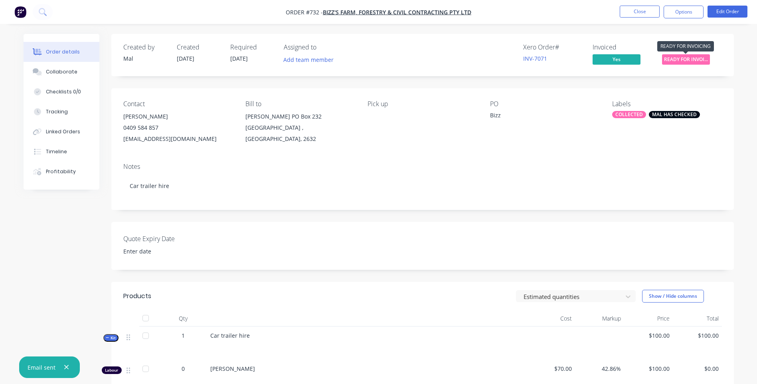
click at [683, 57] on span "READY FOR INVOI..." at bounding box center [686, 59] width 48 height 10
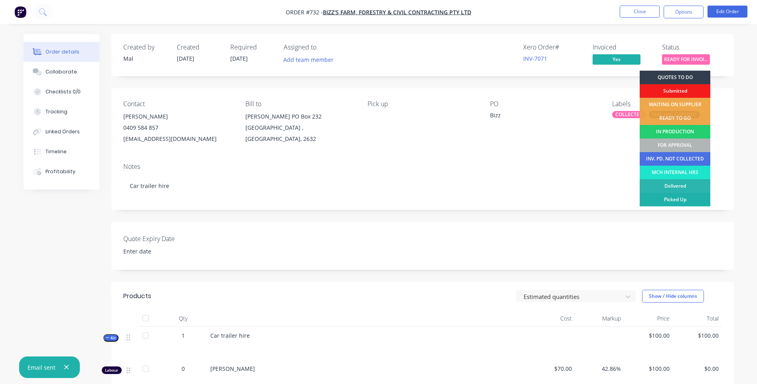
click at [677, 198] on div "Picked Up" at bounding box center [675, 200] width 71 height 14
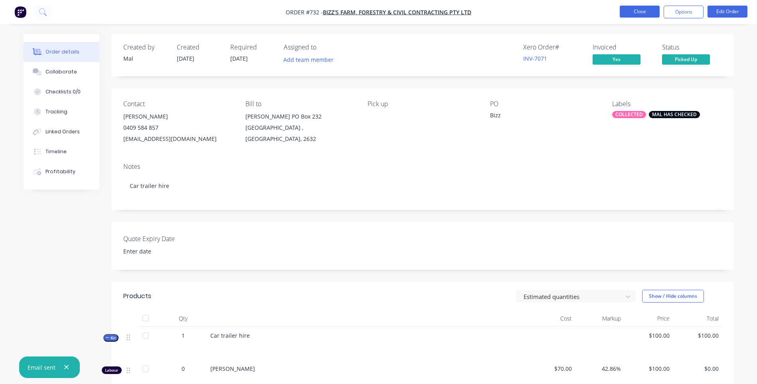
click at [640, 9] on button "Close" at bounding box center [640, 12] width 40 height 12
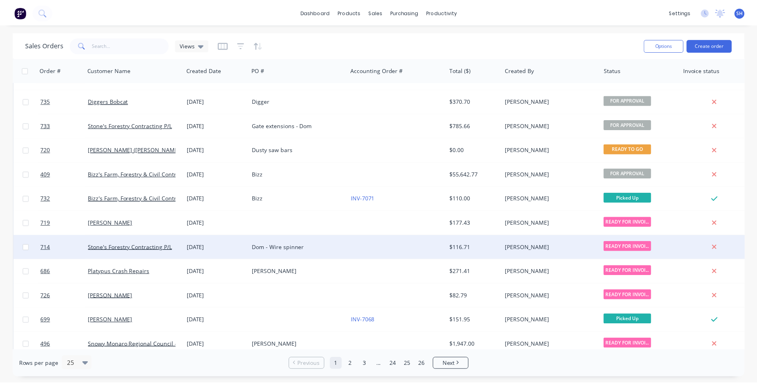
scroll to position [199, 0]
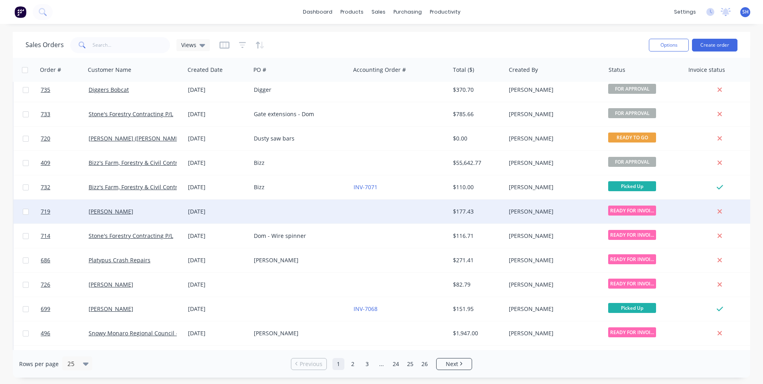
click at [287, 209] on div at bounding box center [300, 211] width 99 height 24
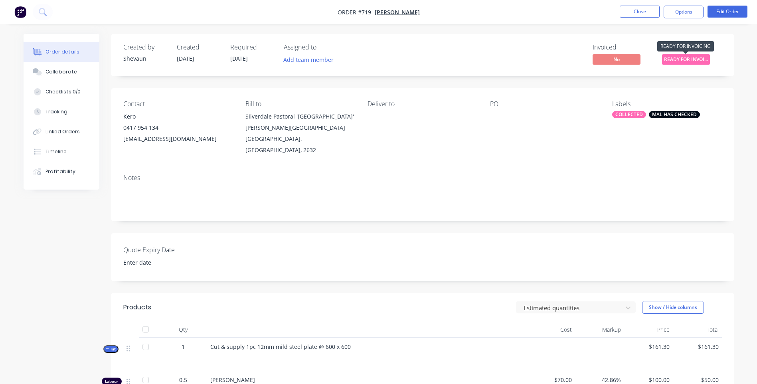
click at [688, 59] on span "READY FOR INVOI..." at bounding box center [686, 59] width 48 height 10
click at [563, 64] on div "Invoiced No Status READY FOR INVOI..." at bounding box center [542, 54] width 358 height 23
click at [685, 12] on button "Options" at bounding box center [683, 12] width 40 height 13
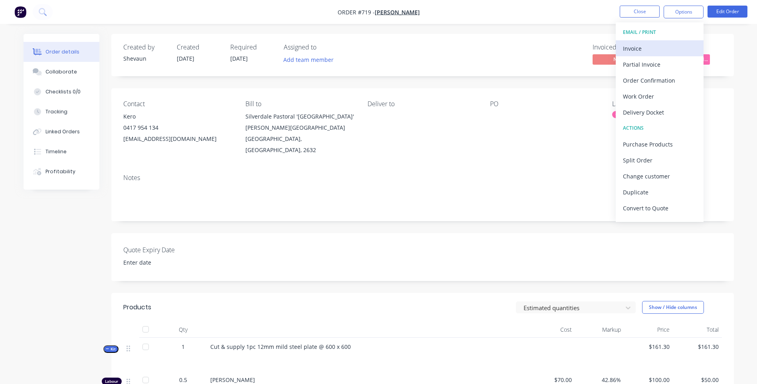
click at [634, 47] on div "Invoice" at bounding box center [659, 49] width 73 height 12
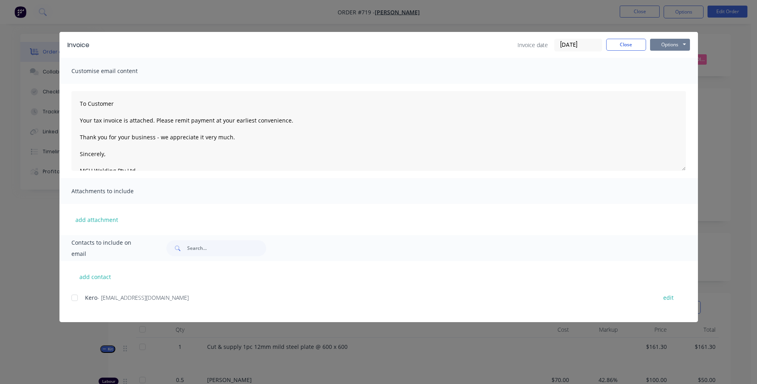
click at [665, 43] on button "Options" at bounding box center [670, 45] width 40 height 12
click at [673, 57] on button "Preview" at bounding box center [675, 58] width 51 height 13
click at [75, 297] on div at bounding box center [75, 298] width 16 height 16
click at [667, 45] on button "Options" at bounding box center [670, 45] width 40 height 12
click at [672, 84] on button "Email" at bounding box center [675, 85] width 51 height 13
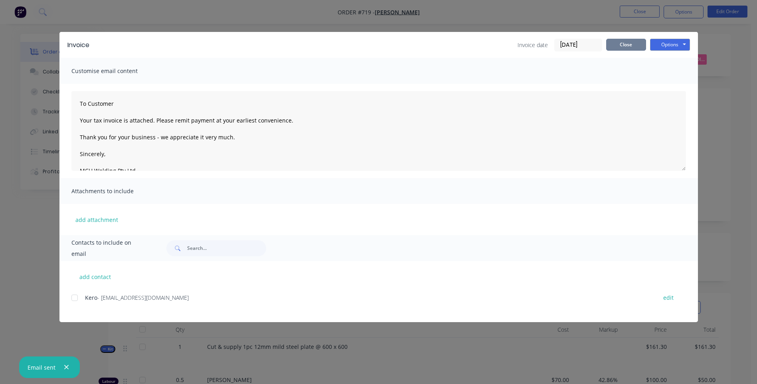
click at [632, 47] on button "Close" at bounding box center [626, 45] width 40 height 12
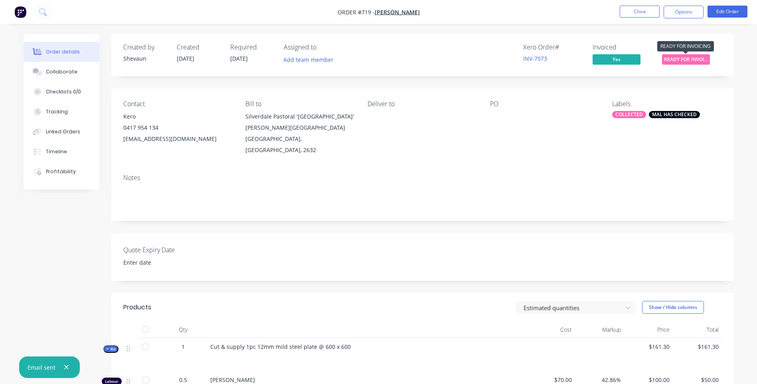
click at [681, 60] on span "READY FOR INVOI..." at bounding box center [686, 59] width 48 height 10
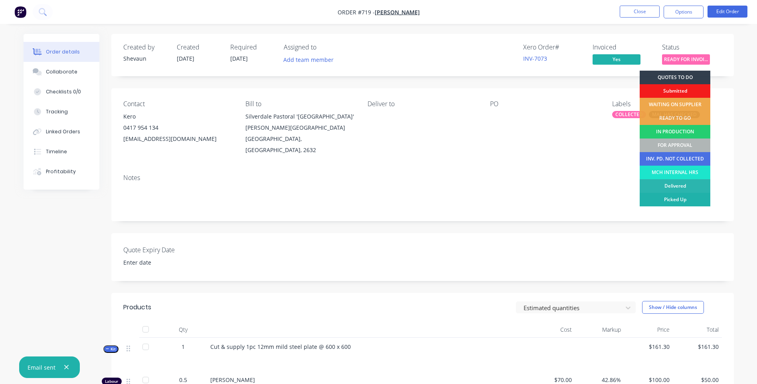
click at [684, 196] on div "Picked Up" at bounding box center [675, 200] width 71 height 14
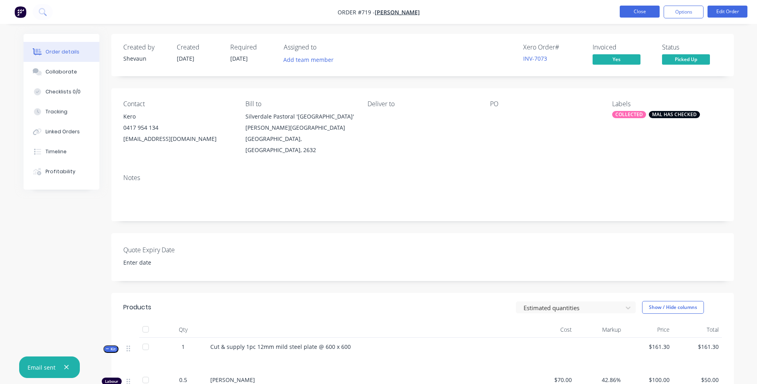
click at [638, 9] on button "Close" at bounding box center [640, 12] width 40 height 12
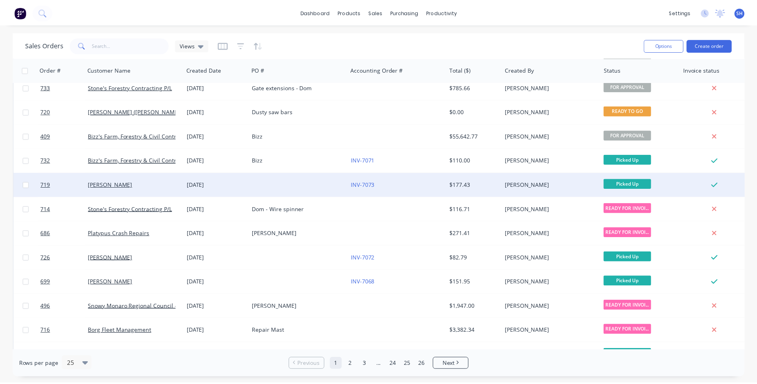
scroll to position [239, 0]
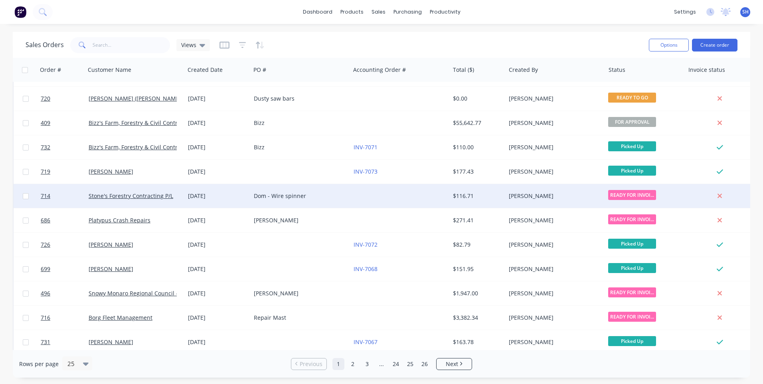
click at [327, 195] on div "Dom - Wire spinner" at bounding box center [298, 196] width 89 height 8
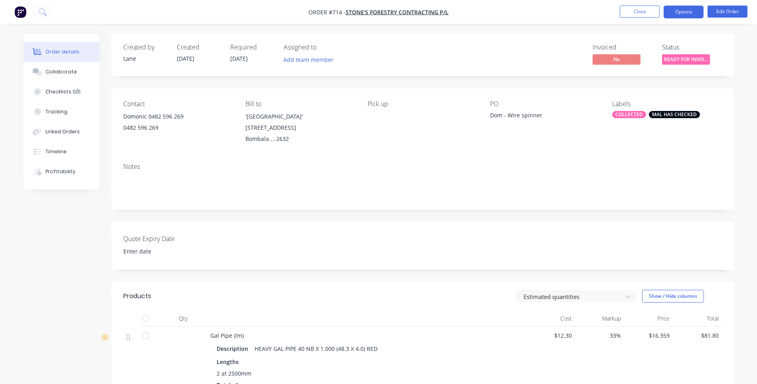
click at [679, 13] on button "Options" at bounding box center [683, 12] width 40 height 13
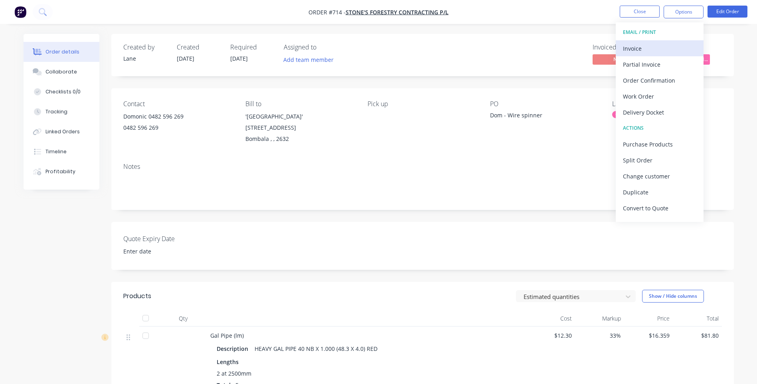
click at [641, 47] on div "Invoice" at bounding box center [659, 49] width 73 height 12
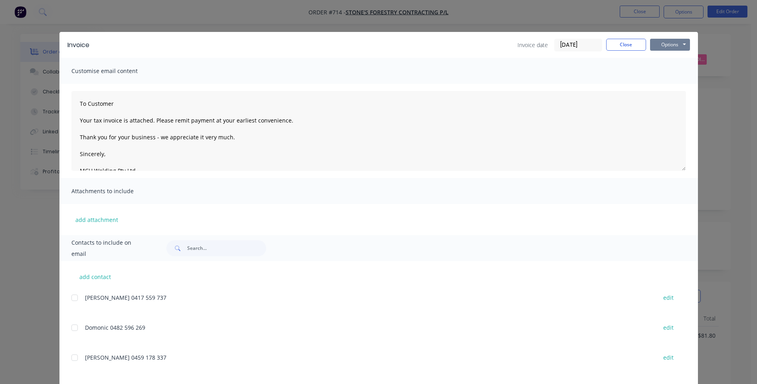
click at [667, 42] on button "Options" at bounding box center [670, 45] width 40 height 12
click at [671, 56] on button "Preview" at bounding box center [675, 58] width 51 height 13
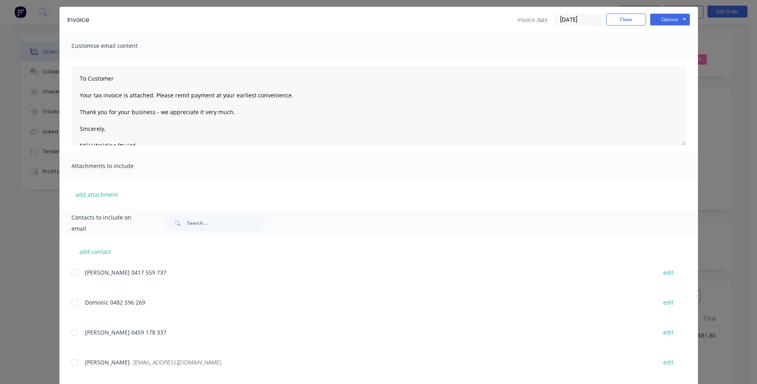
scroll to position [39, 0]
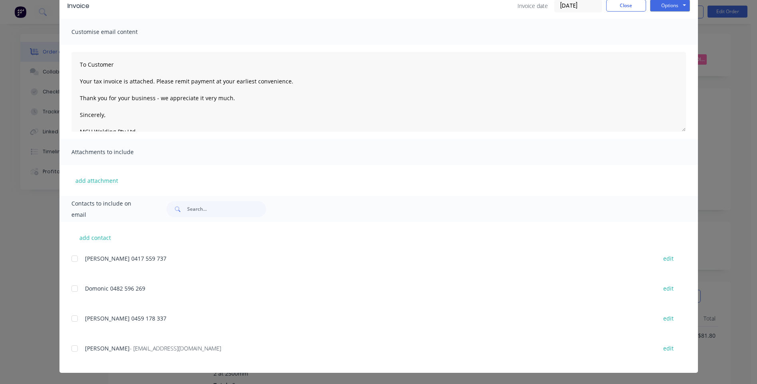
click at [72, 349] on div at bounding box center [75, 348] width 16 height 16
click at [669, 6] on button "Options" at bounding box center [670, 6] width 40 height 12
click at [671, 43] on button "Email" at bounding box center [675, 45] width 51 height 13
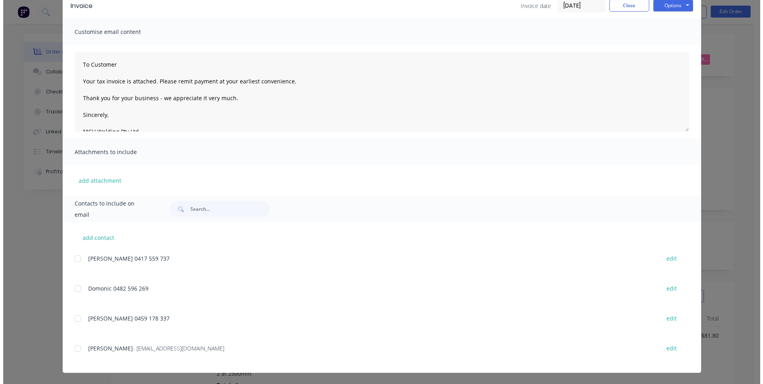
scroll to position [0, 0]
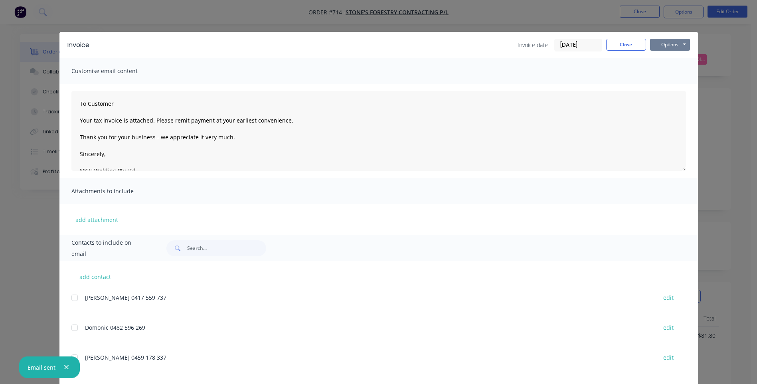
click at [676, 45] on button "Options" at bounding box center [670, 45] width 40 height 12
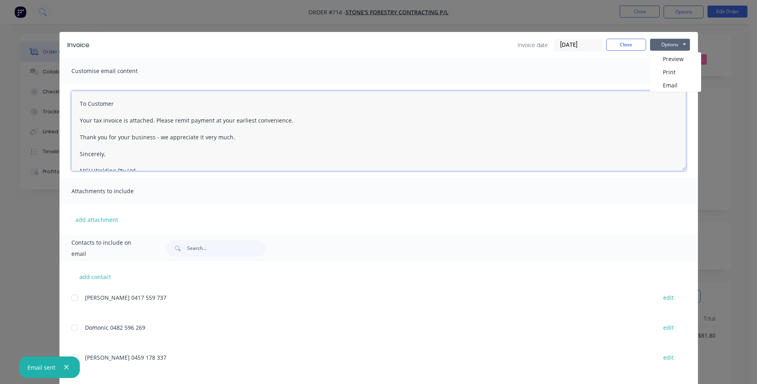
click at [640, 126] on textarea "To Customer Your tax invoice is attached. Please remit payment at your earliest…" at bounding box center [378, 131] width 614 height 80
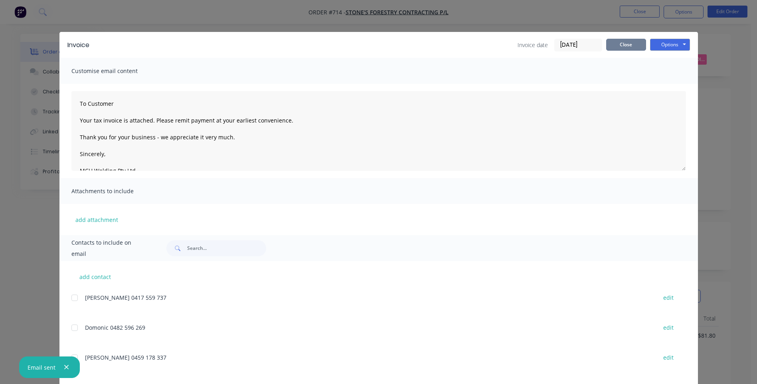
click at [631, 45] on button "Close" at bounding box center [626, 45] width 40 height 12
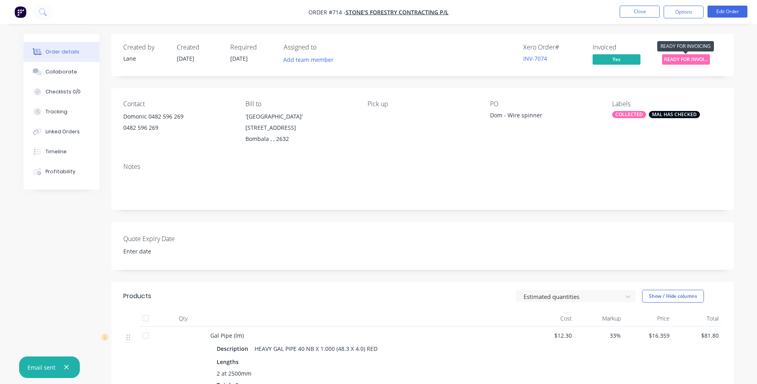
click at [678, 57] on span "READY FOR INVOI..." at bounding box center [686, 59] width 48 height 10
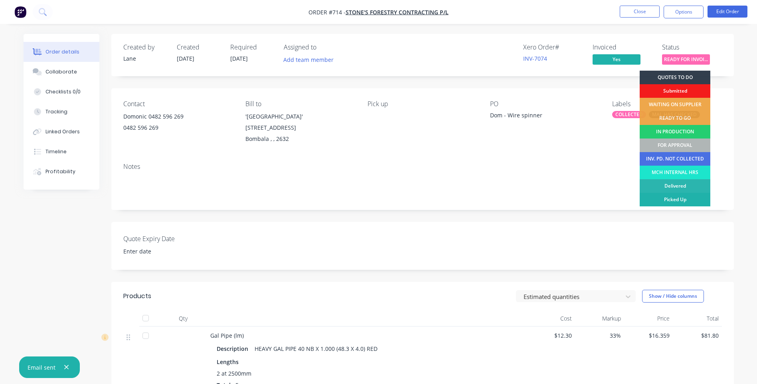
click at [686, 196] on div "Picked Up" at bounding box center [675, 200] width 71 height 14
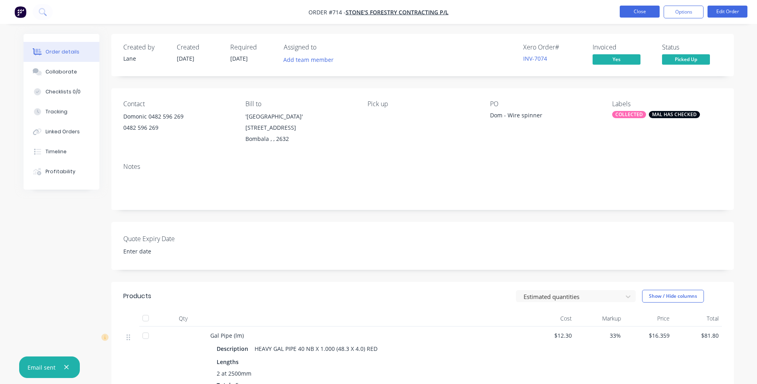
click at [637, 10] on button "Close" at bounding box center [640, 12] width 40 height 12
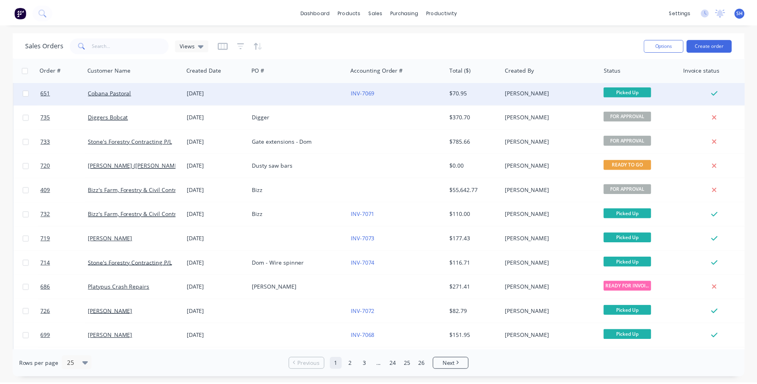
scroll to position [199, 0]
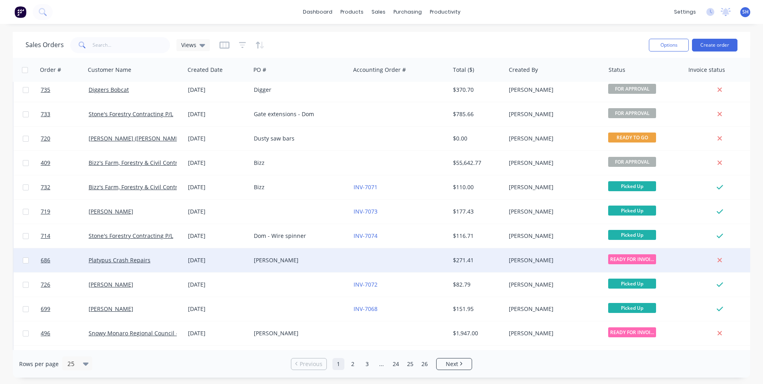
click at [297, 256] on div "Clinton" at bounding box center [300, 260] width 99 height 24
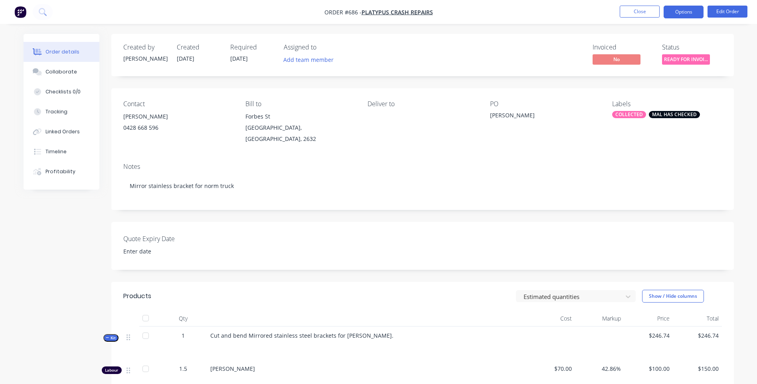
click at [688, 10] on button "Options" at bounding box center [683, 12] width 40 height 13
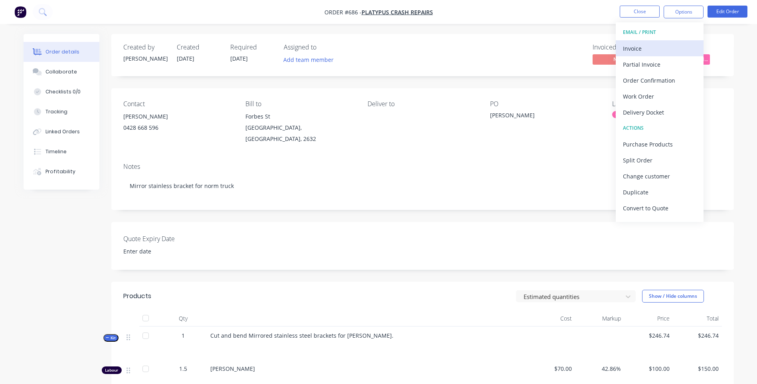
click at [640, 46] on div "Invoice" at bounding box center [659, 49] width 73 height 12
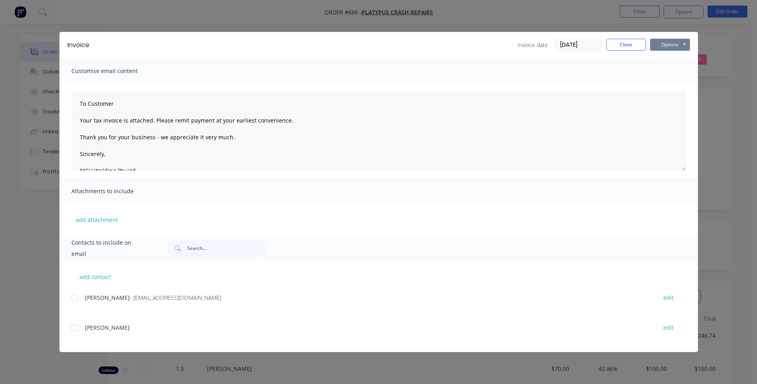
click at [674, 45] on button "Options" at bounding box center [670, 45] width 40 height 12
click at [675, 58] on button "Preview" at bounding box center [675, 58] width 51 height 13
click at [73, 296] on div at bounding box center [75, 298] width 16 height 16
click at [671, 45] on button "Options" at bounding box center [670, 45] width 40 height 12
click at [668, 83] on button "Email" at bounding box center [675, 85] width 51 height 13
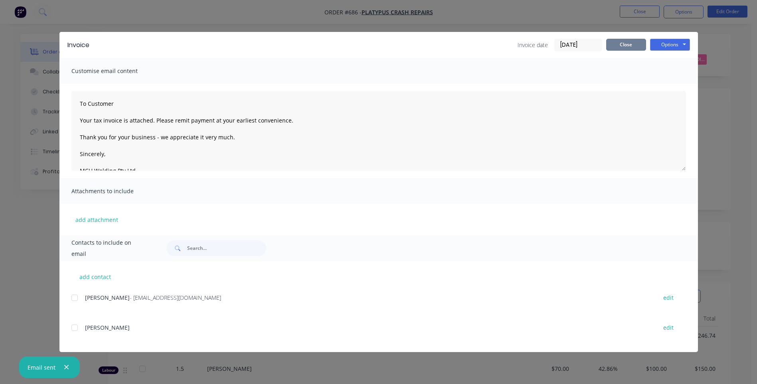
click at [623, 42] on button "Close" at bounding box center [626, 45] width 40 height 12
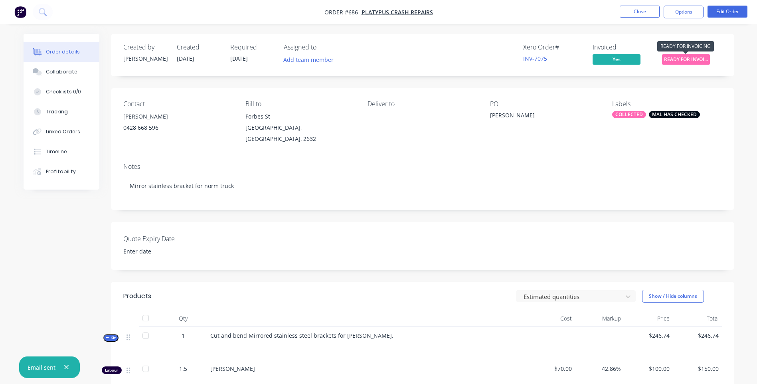
click at [685, 57] on span "READY FOR INVOI..." at bounding box center [686, 59] width 48 height 10
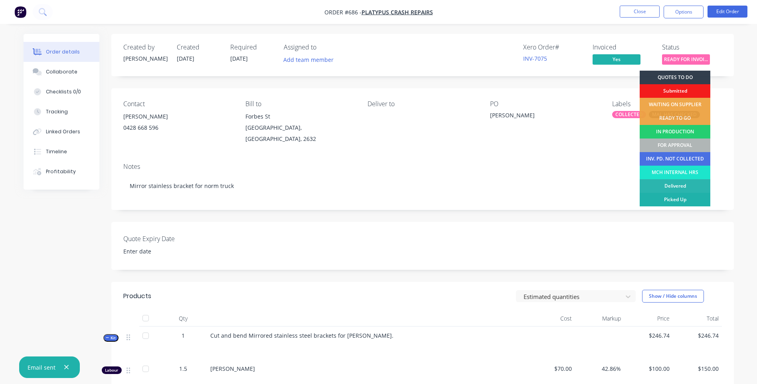
click at [685, 195] on div "Picked Up" at bounding box center [675, 200] width 71 height 14
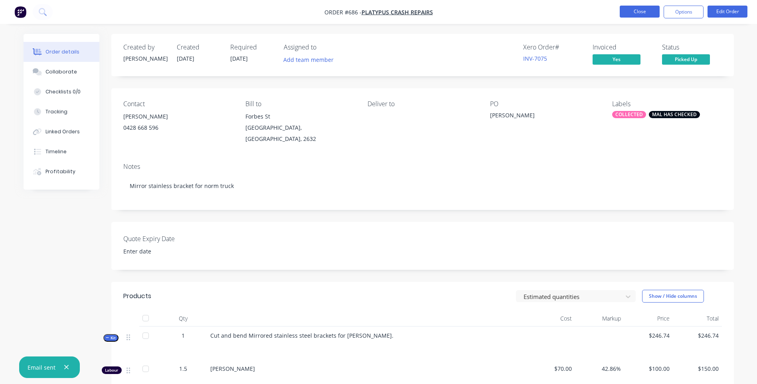
click at [640, 12] on button "Close" at bounding box center [640, 12] width 40 height 12
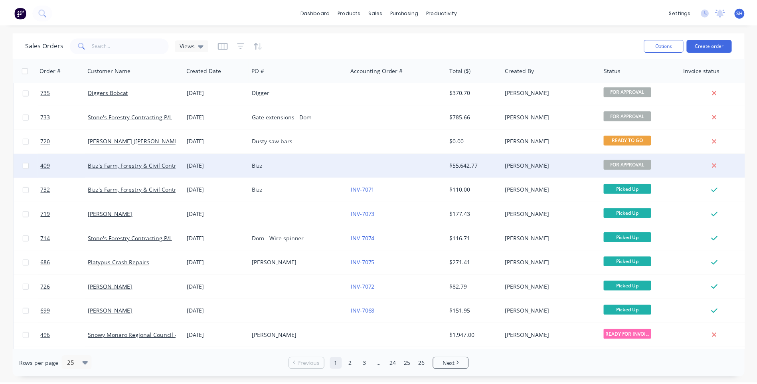
scroll to position [239, 0]
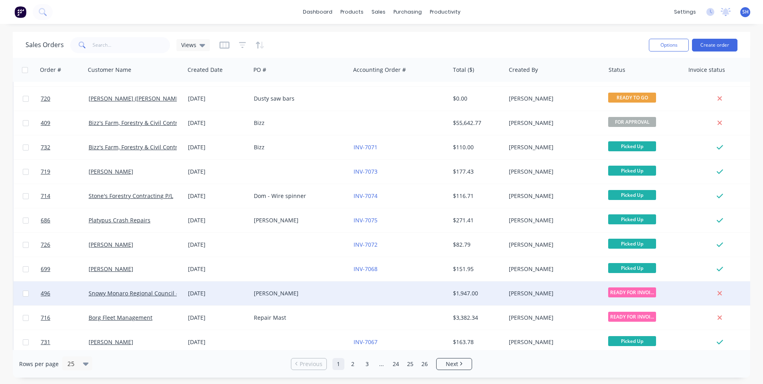
click at [313, 292] on div "Terry" at bounding box center [298, 293] width 89 height 8
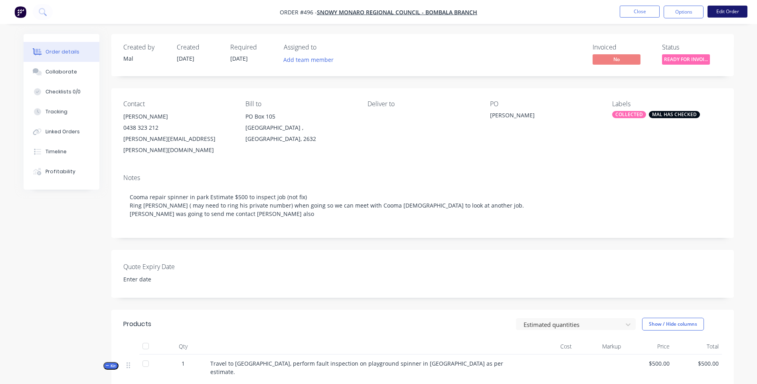
click at [730, 11] on button "Edit Order" at bounding box center [727, 12] width 40 height 12
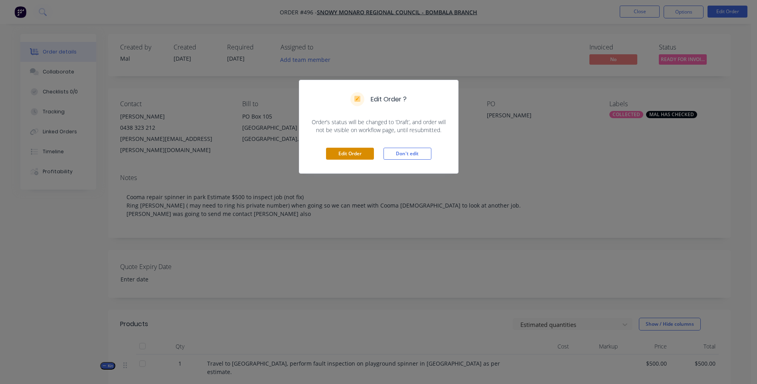
click at [351, 155] on button "Edit Order" at bounding box center [350, 154] width 48 height 12
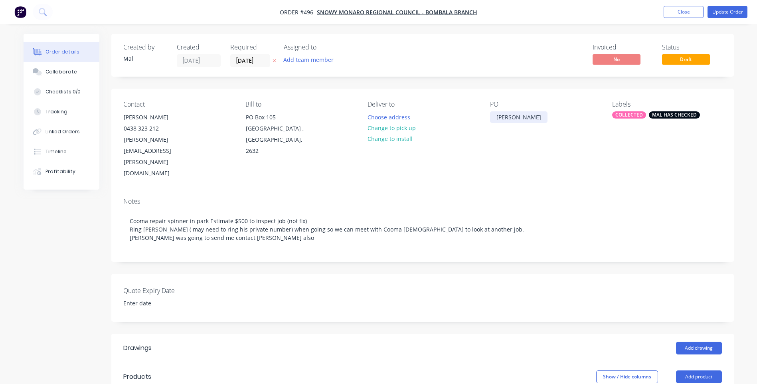
click at [513, 118] on div "Terry" at bounding box center [518, 117] width 57 height 12
click at [506, 279] on div "Quote Expiry Date" at bounding box center [422, 298] width 622 height 48
click at [730, 10] on button "Update Order" at bounding box center [727, 12] width 40 height 12
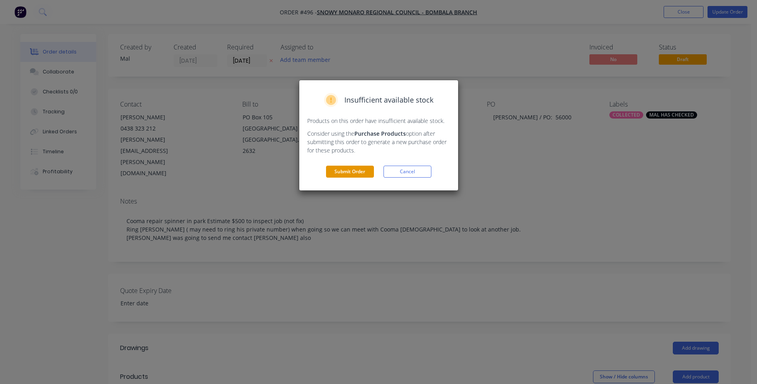
click at [341, 167] on button "Submit Order" at bounding box center [350, 172] width 48 height 12
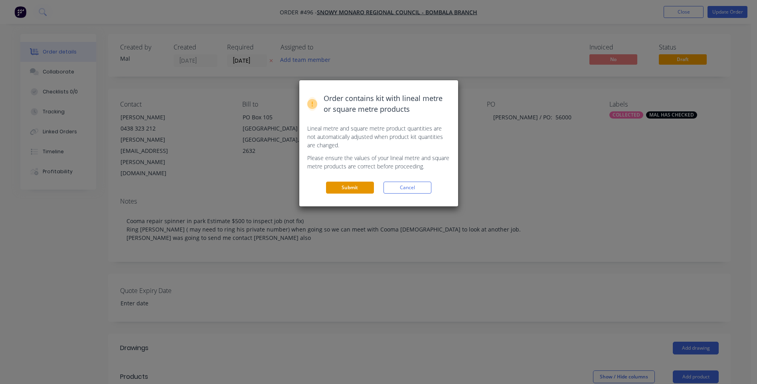
click at [357, 188] on button "Submit" at bounding box center [350, 188] width 48 height 12
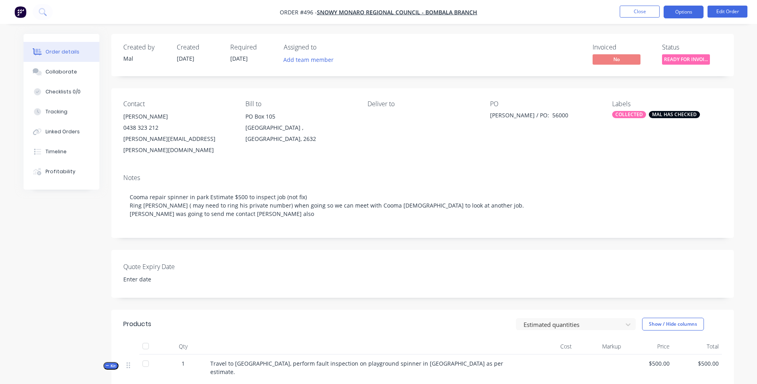
click at [686, 10] on button "Options" at bounding box center [683, 12] width 40 height 13
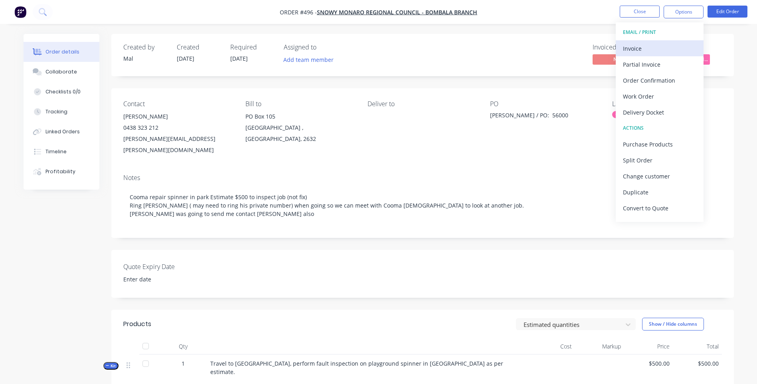
click at [641, 46] on div "Invoice" at bounding box center [659, 49] width 73 height 12
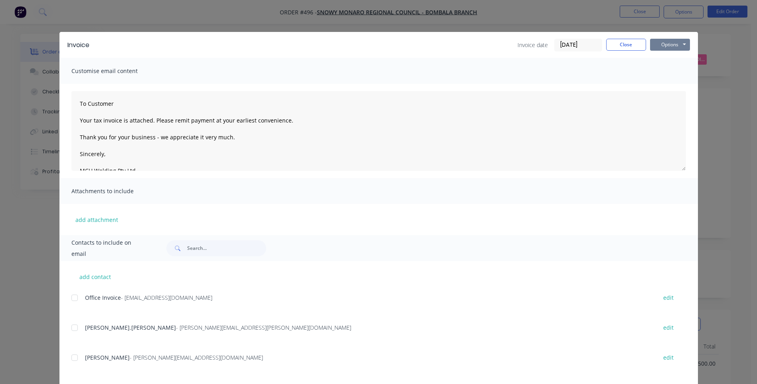
click at [675, 43] on button "Options" at bounding box center [670, 45] width 40 height 12
click at [671, 54] on button "Preview" at bounding box center [675, 58] width 51 height 13
click at [71, 296] on div at bounding box center [75, 298] width 16 height 16
click at [671, 43] on button "Options" at bounding box center [670, 45] width 40 height 12
click at [668, 84] on button "Email" at bounding box center [675, 85] width 51 height 13
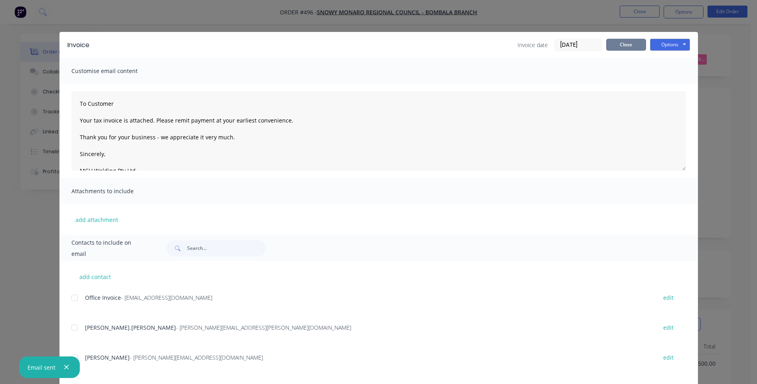
click at [620, 43] on button "Close" at bounding box center [626, 45] width 40 height 12
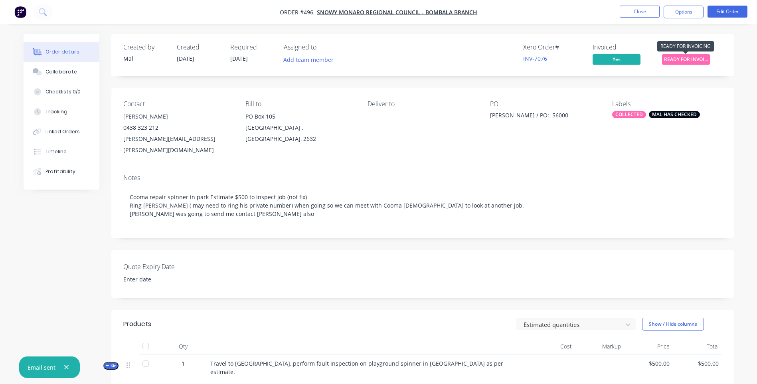
click at [677, 60] on span "READY FOR INVOI..." at bounding box center [686, 59] width 48 height 10
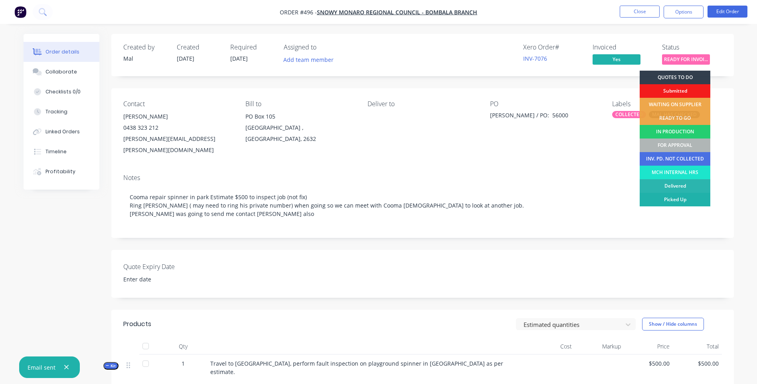
click at [683, 196] on div "Picked Up" at bounding box center [675, 200] width 71 height 14
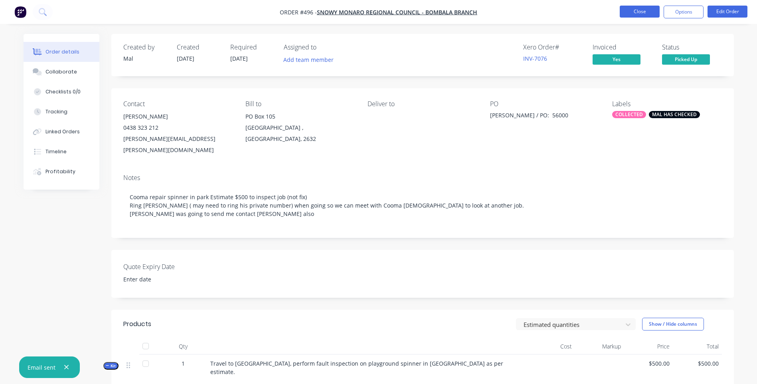
click at [630, 10] on button "Close" at bounding box center [640, 12] width 40 height 12
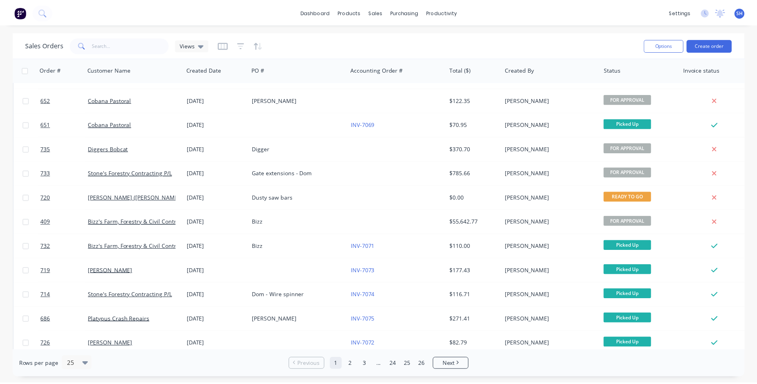
scroll to position [279, 0]
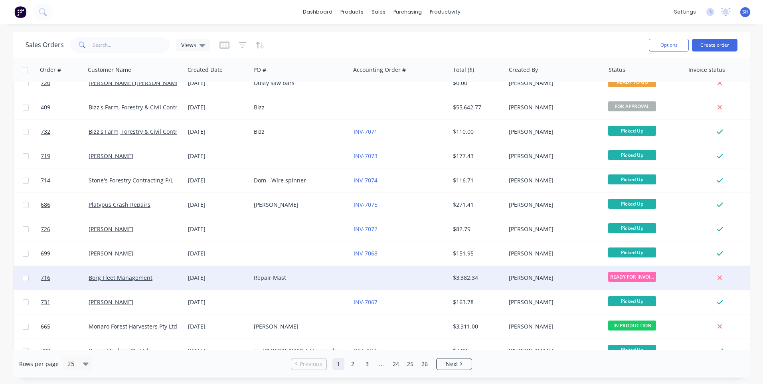
click at [348, 273] on div "Repair Mast" at bounding box center [300, 278] width 99 height 24
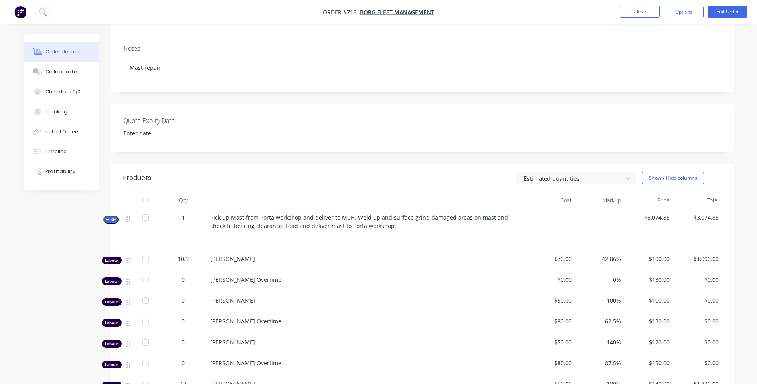
scroll to position [7, 0]
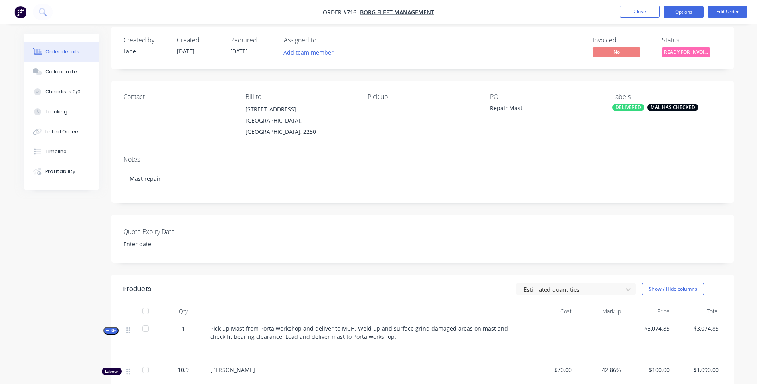
click at [689, 12] on button "Options" at bounding box center [683, 12] width 40 height 13
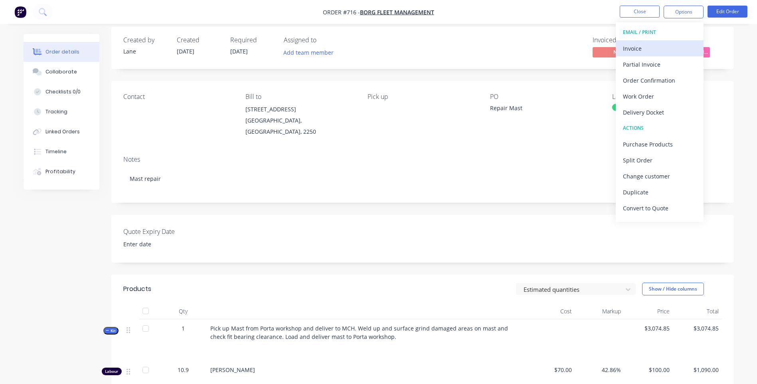
click at [637, 47] on div "Invoice" at bounding box center [659, 49] width 73 height 12
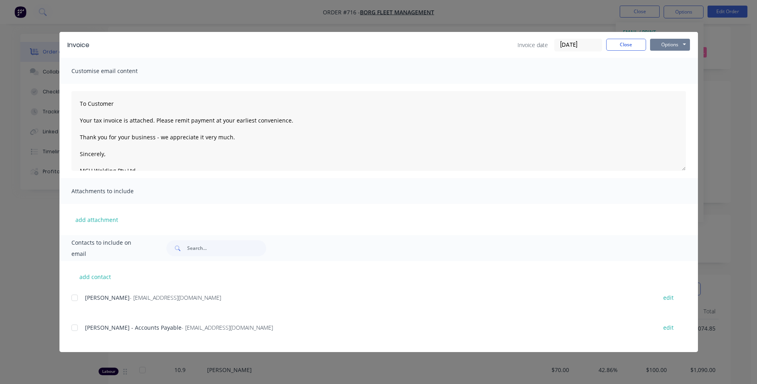
click at [670, 44] on button "Options" at bounding box center [670, 45] width 40 height 12
click at [676, 59] on button "Preview" at bounding box center [675, 58] width 51 height 13
click at [73, 326] on div at bounding box center [75, 328] width 16 height 16
click at [668, 43] on button "Options" at bounding box center [670, 45] width 40 height 12
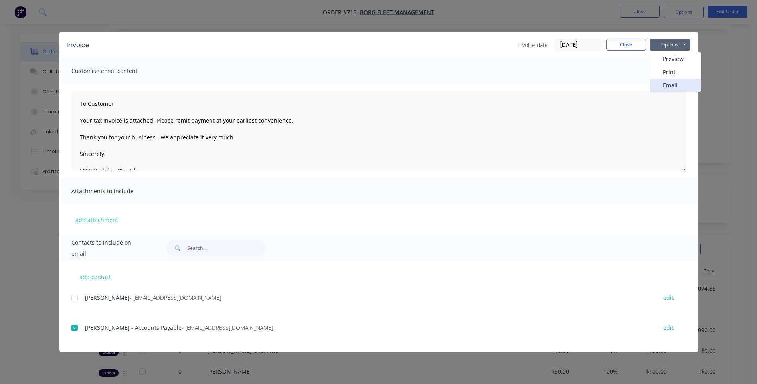
click at [667, 85] on button "Email" at bounding box center [675, 85] width 51 height 13
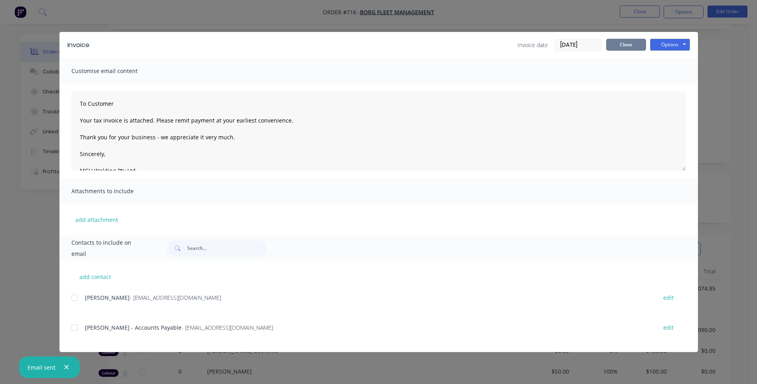
click at [627, 44] on button "Close" at bounding box center [626, 45] width 40 height 12
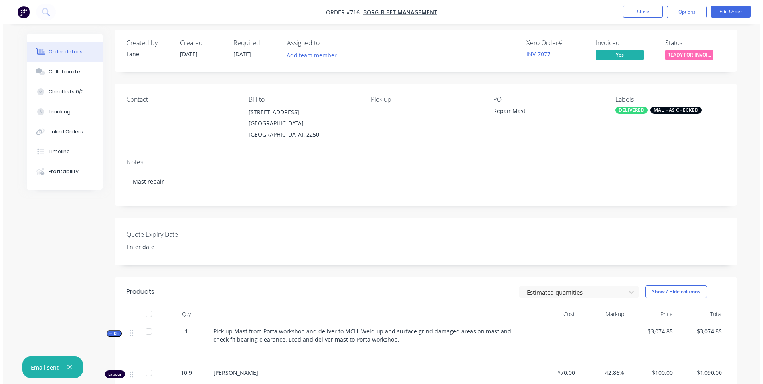
scroll to position [0, 0]
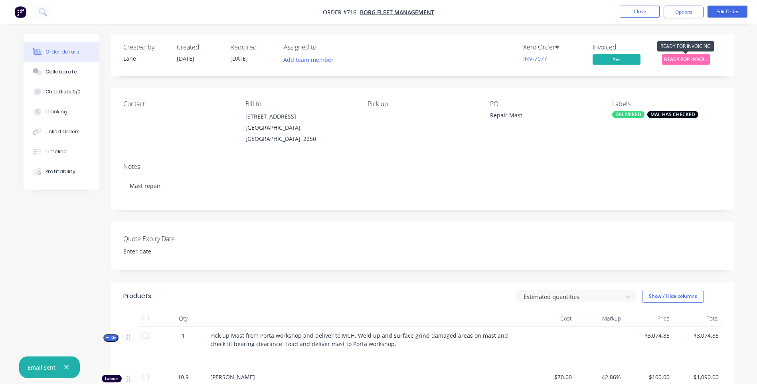
click at [685, 59] on span "READY FOR INVOI..." at bounding box center [686, 59] width 48 height 10
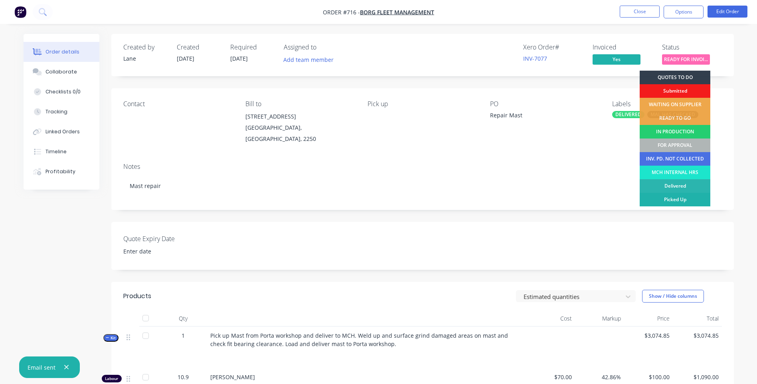
click at [690, 197] on div "Picked Up" at bounding box center [675, 200] width 71 height 14
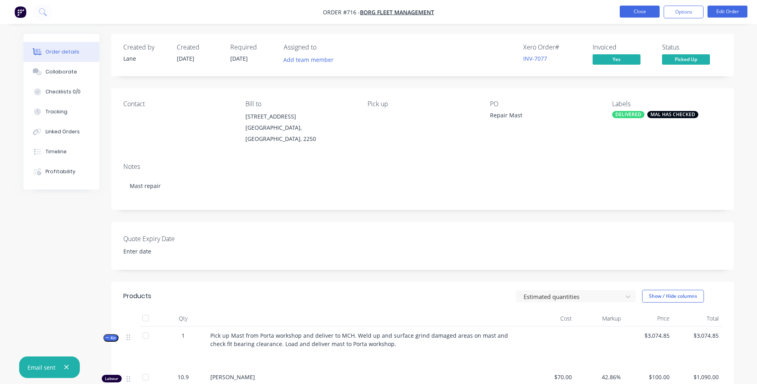
click at [640, 12] on button "Close" at bounding box center [640, 12] width 40 height 12
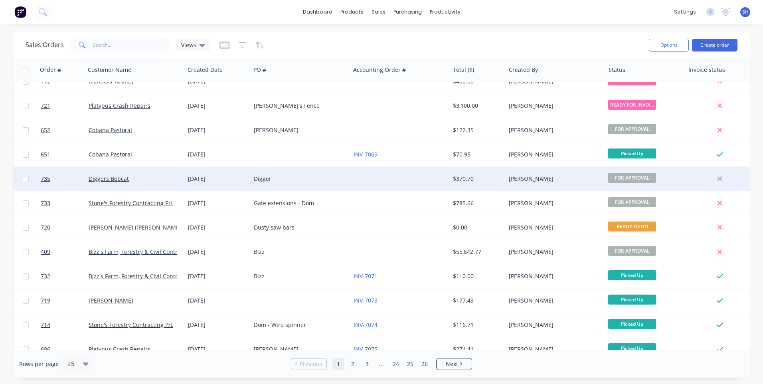
scroll to position [105, 0]
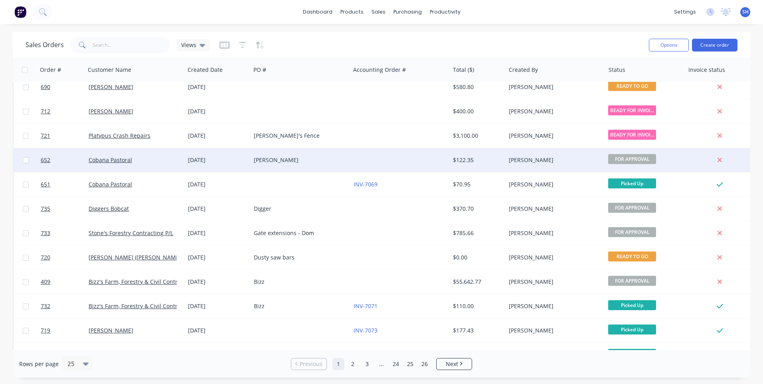
click at [311, 159] on div "Brad" at bounding box center [298, 160] width 89 height 8
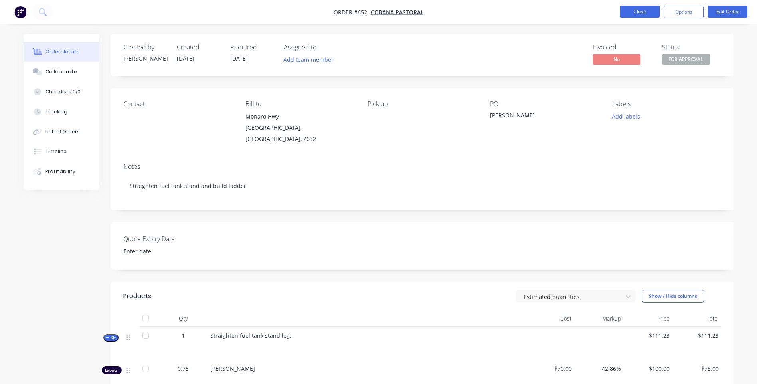
click at [634, 13] on button "Close" at bounding box center [640, 12] width 40 height 12
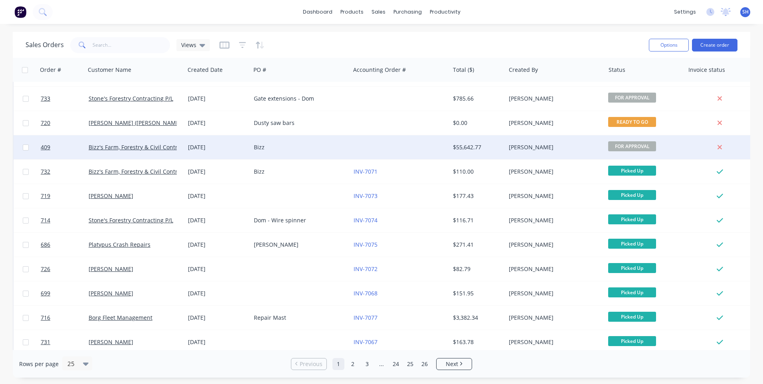
scroll to position [344, 0]
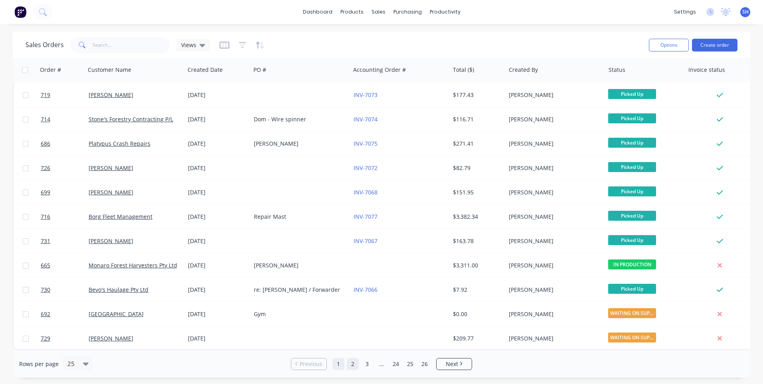
click at [351, 364] on link "2" at bounding box center [353, 364] width 12 height 12
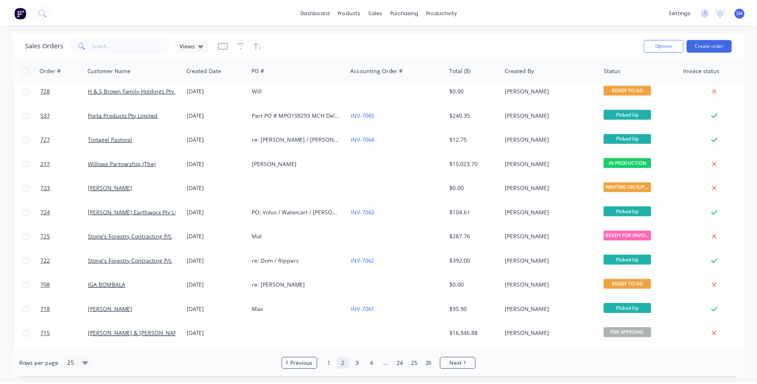
scroll to position [0, 0]
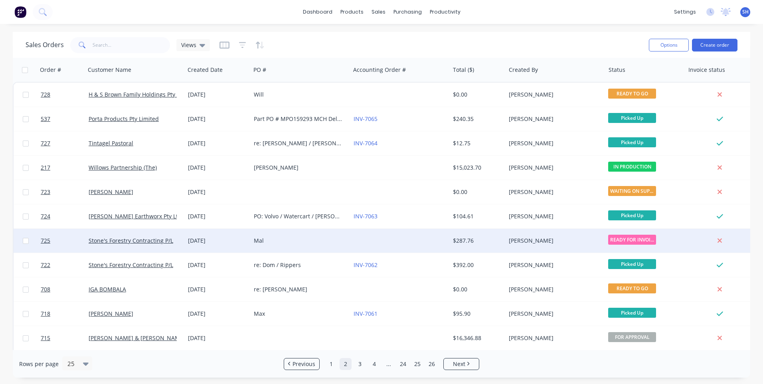
click at [396, 240] on div at bounding box center [399, 241] width 99 height 24
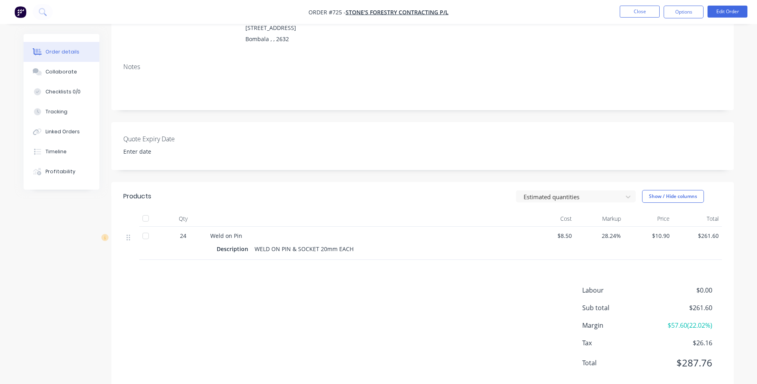
scroll to position [110, 0]
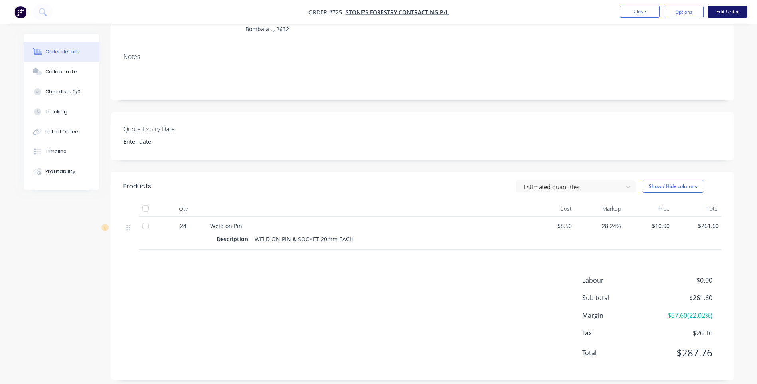
click at [727, 8] on button "Edit Order" at bounding box center [727, 12] width 40 height 12
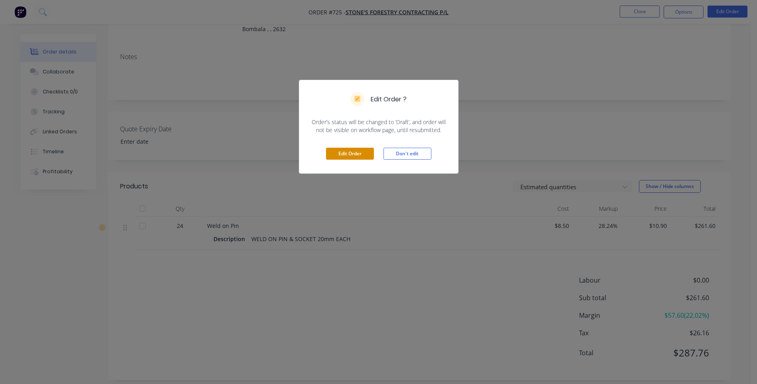
click at [352, 154] on button "Edit Order" at bounding box center [350, 154] width 48 height 12
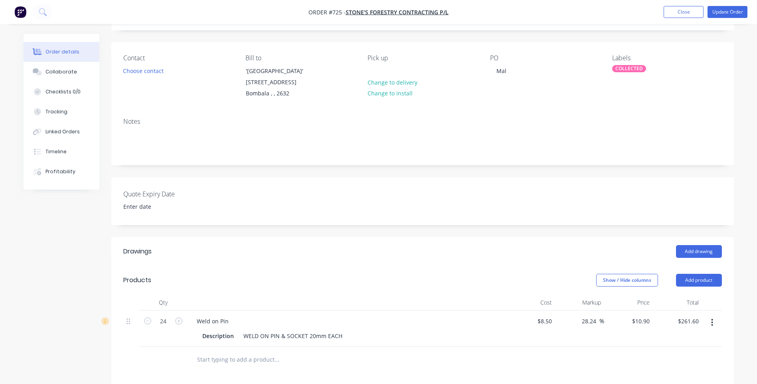
scroll to position [120, 0]
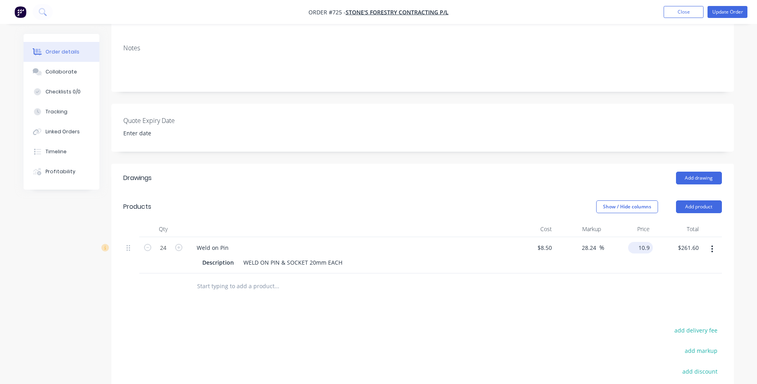
click at [649, 247] on input "10.9" at bounding box center [642, 248] width 22 height 12
type input "10.20"
type input "20"
type input "$10.20"
type input "$244.80"
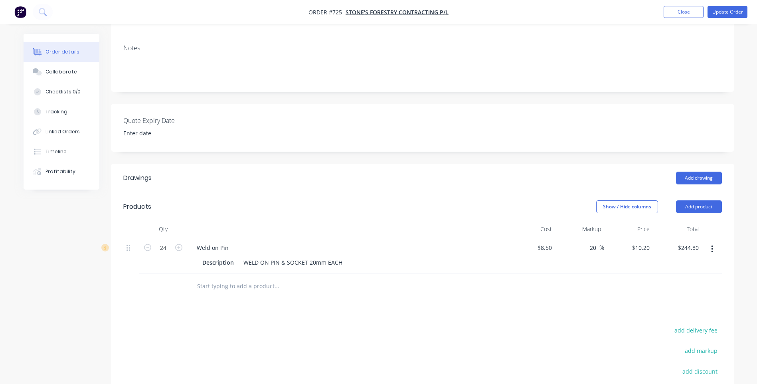
click at [579, 291] on div at bounding box center [422, 286] width 598 height 26
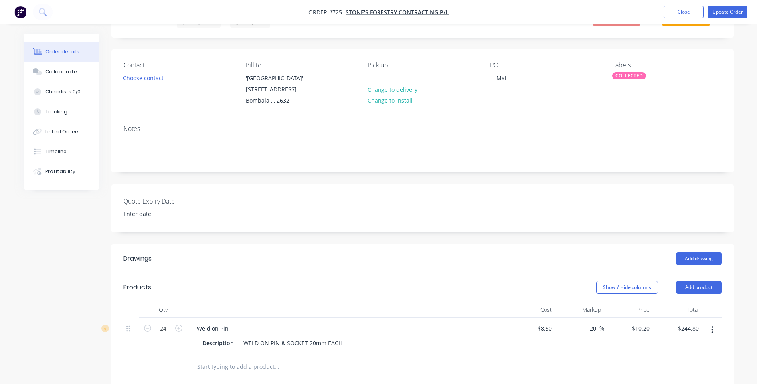
scroll to position [0, 0]
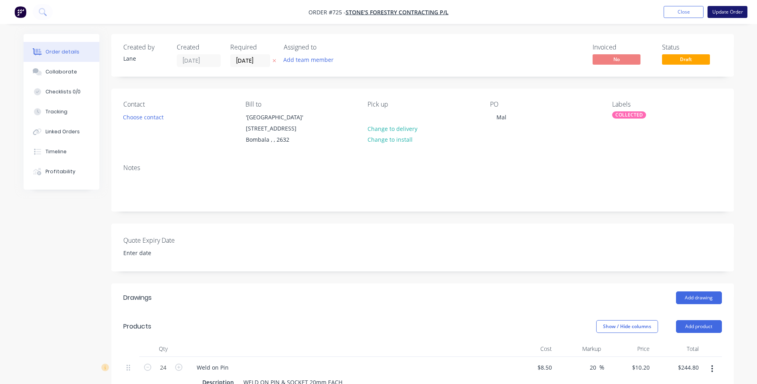
click at [727, 10] on button "Update Order" at bounding box center [727, 12] width 40 height 12
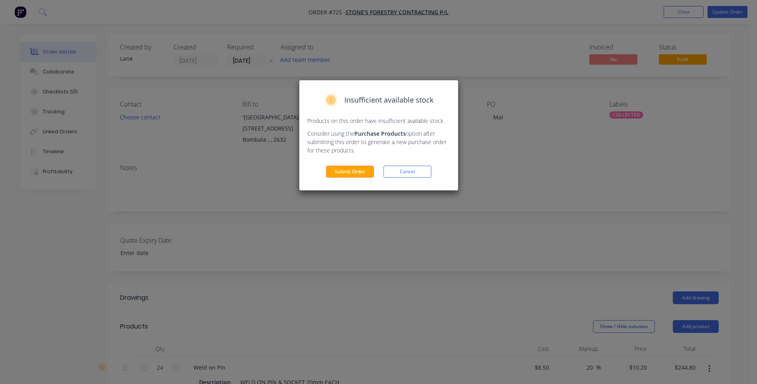
click at [354, 168] on button "Submit Order" at bounding box center [350, 172] width 48 height 12
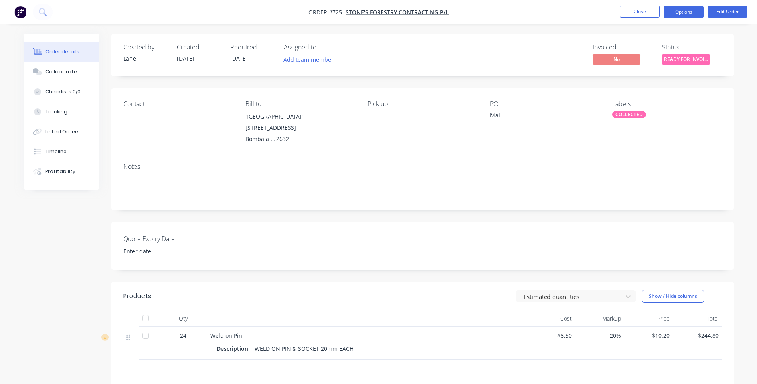
click at [685, 12] on button "Options" at bounding box center [683, 12] width 40 height 13
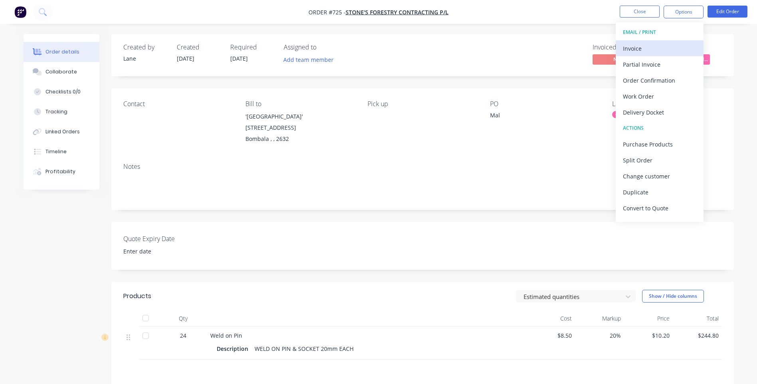
click at [636, 48] on div "Invoice" at bounding box center [659, 49] width 73 height 12
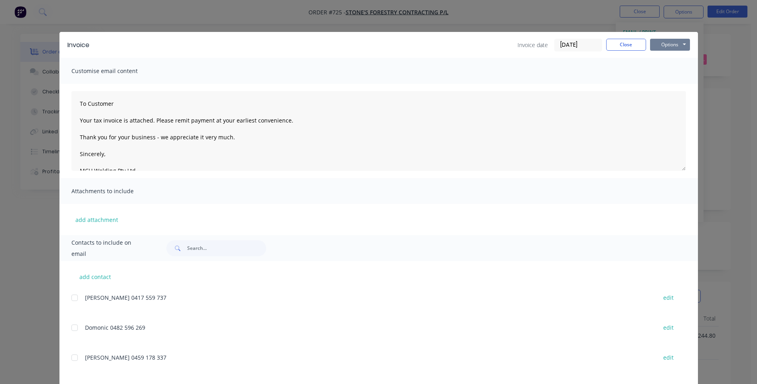
click at [664, 45] on button "Options" at bounding box center [670, 45] width 40 height 12
click at [673, 57] on button "Preview" at bounding box center [675, 58] width 51 height 13
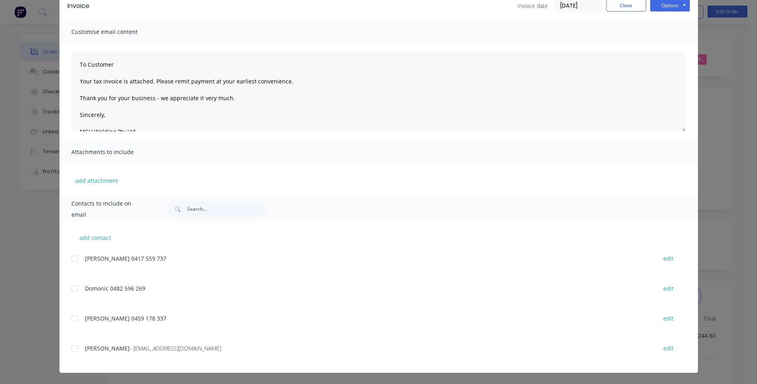
click at [73, 347] on div at bounding box center [75, 348] width 16 height 16
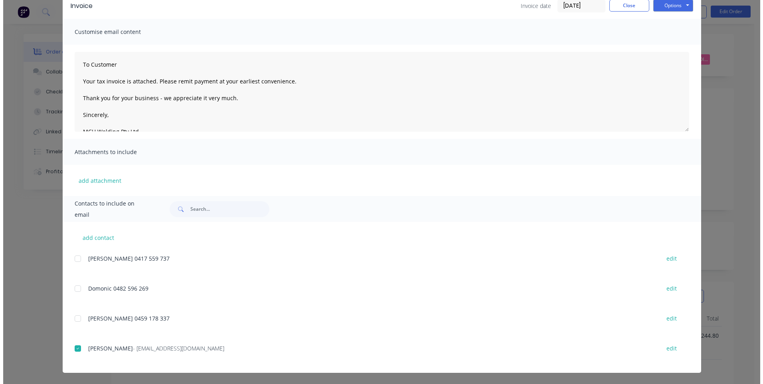
scroll to position [0, 0]
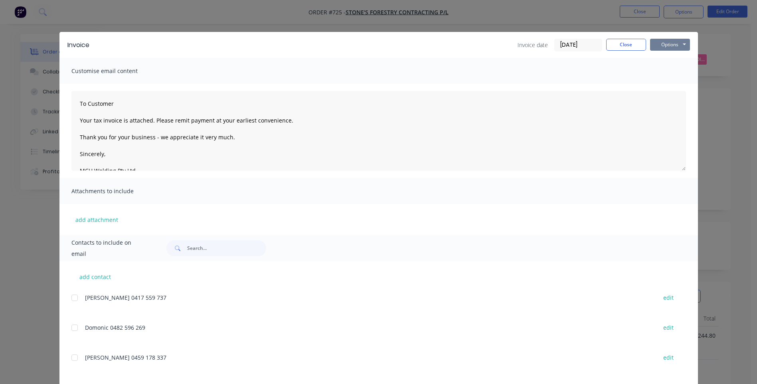
click at [671, 43] on button "Options" at bounding box center [670, 45] width 40 height 12
click at [663, 84] on button "Email" at bounding box center [675, 85] width 51 height 13
click at [618, 45] on button "Close" at bounding box center [626, 45] width 40 height 12
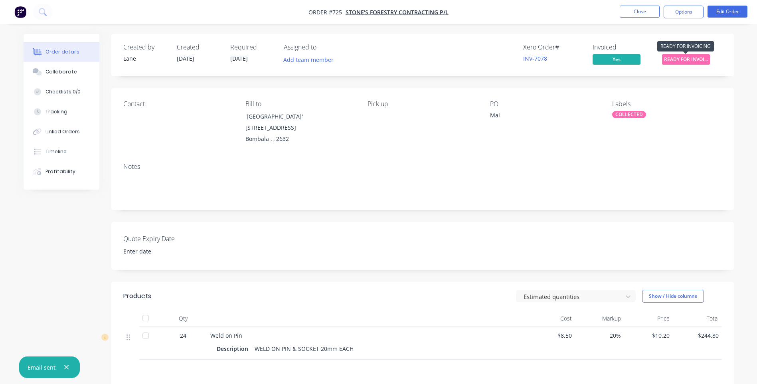
click at [680, 60] on span "READY FOR INVOI..." at bounding box center [686, 59] width 48 height 10
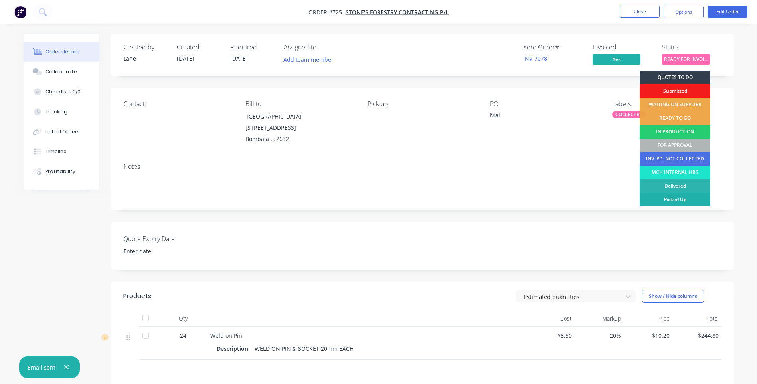
click at [681, 198] on div "Picked Up" at bounding box center [675, 200] width 71 height 14
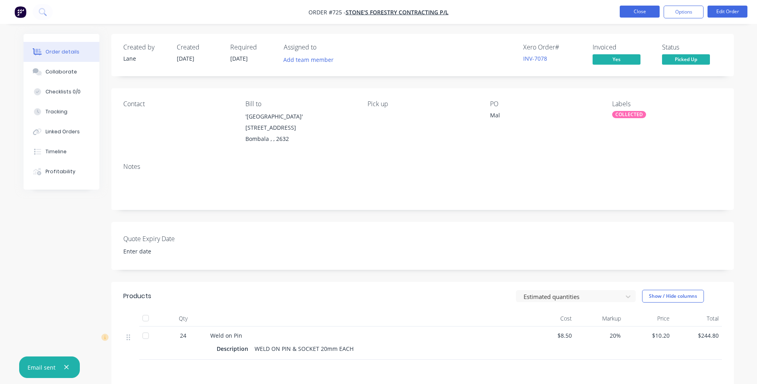
click at [640, 10] on button "Close" at bounding box center [640, 12] width 40 height 12
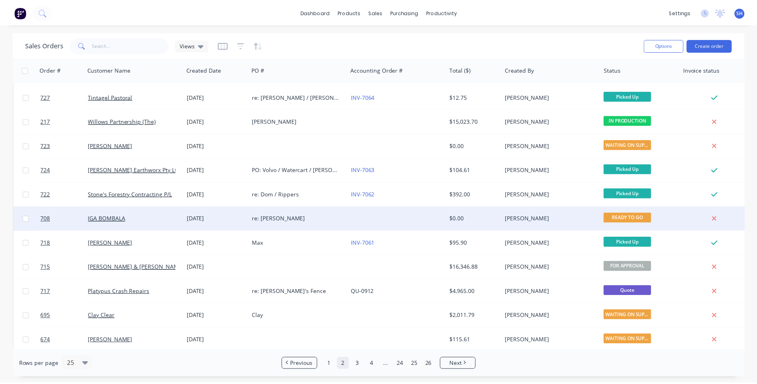
scroll to position [80, 0]
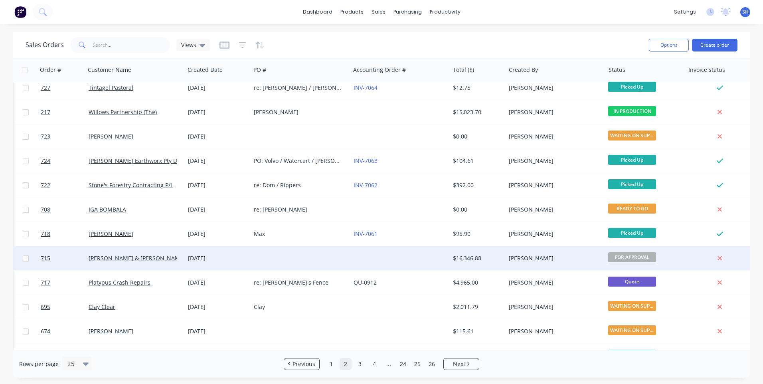
click at [384, 256] on div at bounding box center [399, 258] width 99 height 24
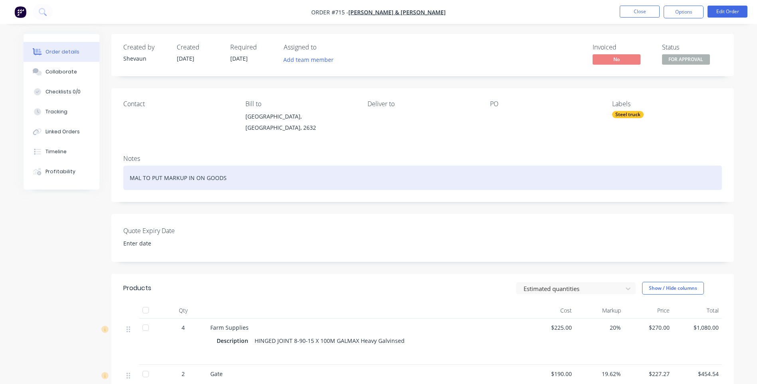
click at [192, 178] on div "MAL TO PUT MARKUP IN ON GOODS" at bounding box center [422, 178] width 598 height 24
click at [221, 178] on div "MAL TO PUT MARKUP ON GOODS" at bounding box center [422, 178] width 598 height 24
click at [260, 178] on div "MAL TO PUT MARKUP ON GOODS - Gun & staples quoted price to Kerry" at bounding box center [422, 178] width 598 height 24
click at [328, 179] on div "MAL TO PUT MARKUP ON GOODS - Gun & staples Mal quoted price to Kerry" at bounding box center [422, 178] width 598 height 24
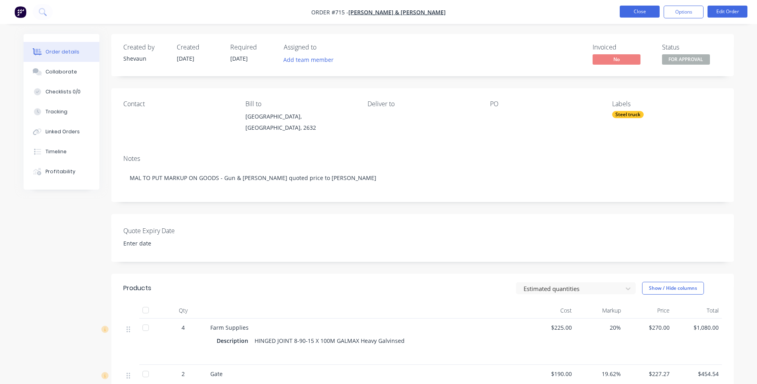
click at [637, 9] on button "Close" at bounding box center [640, 12] width 40 height 12
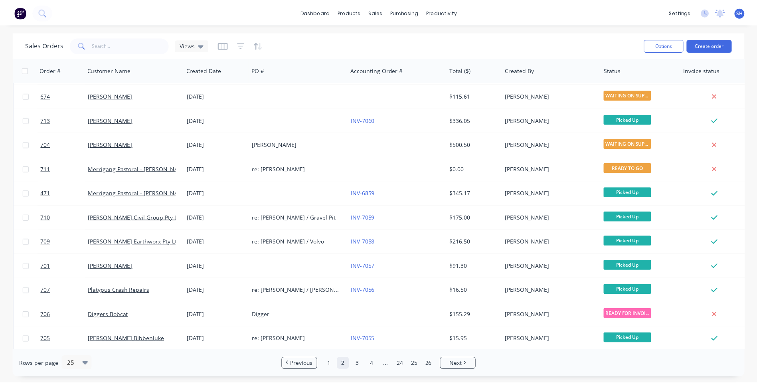
scroll to position [344, 0]
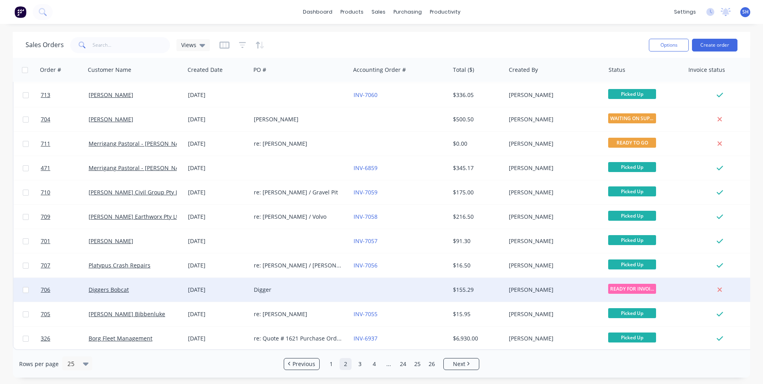
click at [360, 288] on div at bounding box center [399, 290] width 99 height 24
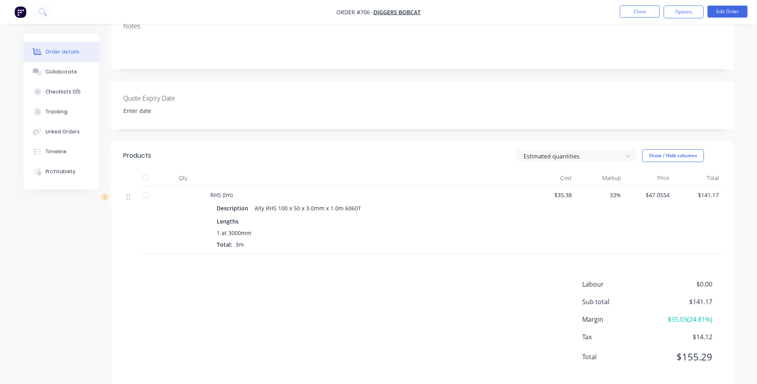
scroll to position [144, 0]
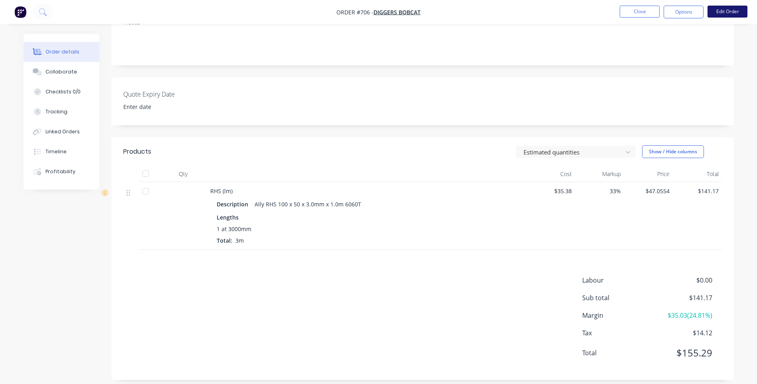
click at [724, 10] on button "Edit Order" at bounding box center [727, 12] width 40 height 12
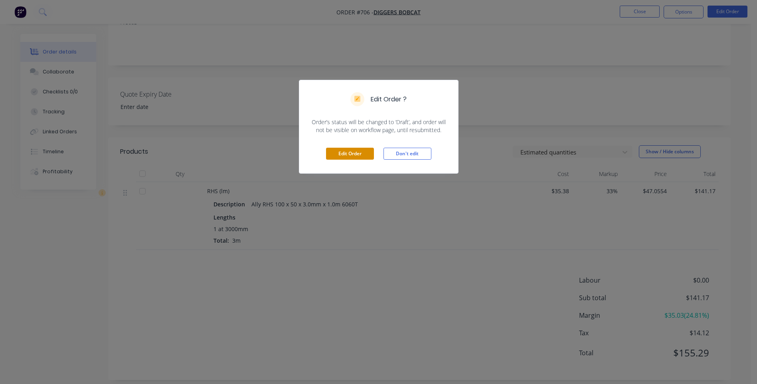
click at [339, 152] on button "Edit Order" at bounding box center [350, 154] width 48 height 12
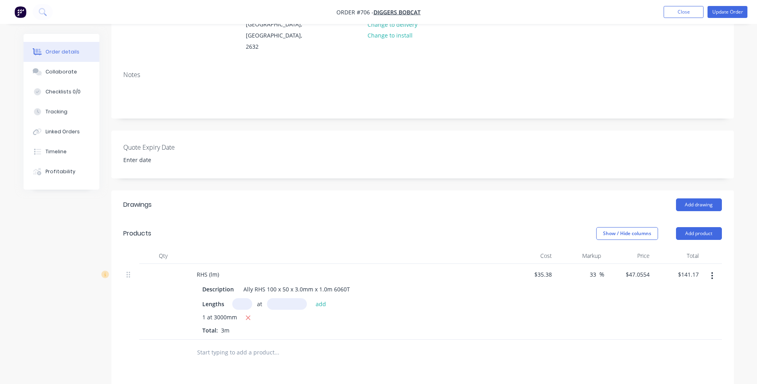
scroll to position [120, 0]
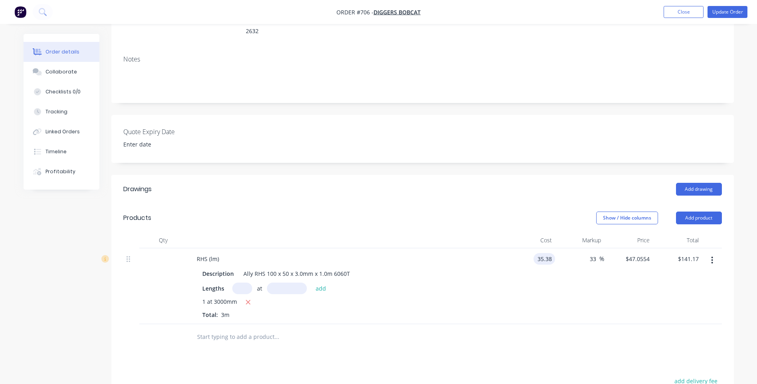
click at [554, 253] on input "35.38" at bounding box center [546, 259] width 18 height 12
type input "$23.07"
type input "$30.6831"
type input "$92.05"
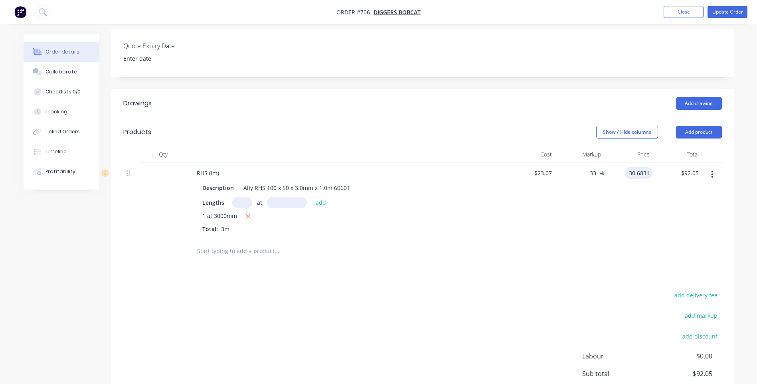
scroll to position [198, 0]
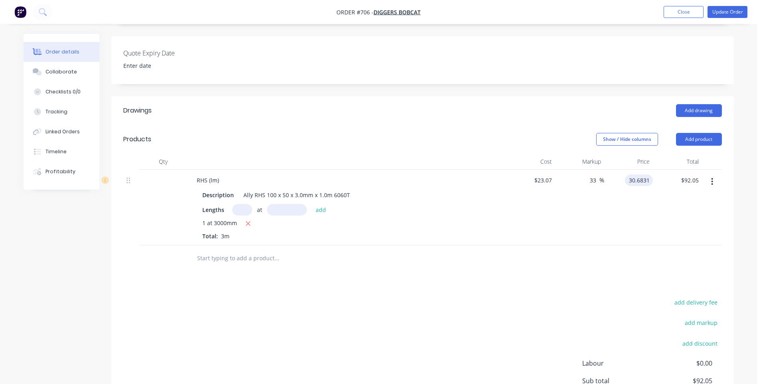
click at [650, 174] on input "30.6831" at bounding box center [640, 180] width 25 height 12
type input "31.00"
type input "34.37"
type input "$31.00"
type input "$93.00"
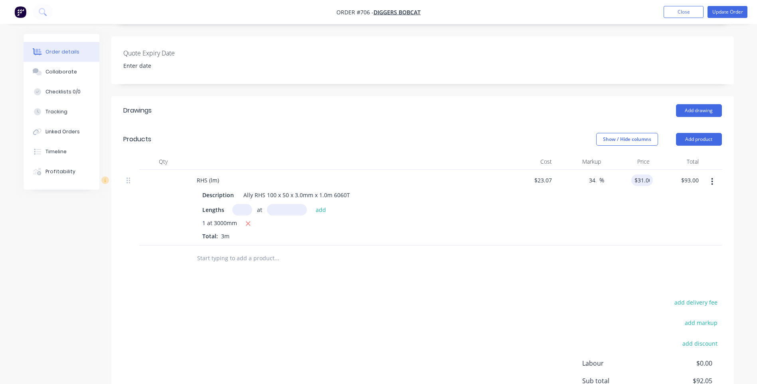
click at [428, 310] on div "add delivery fee add markup add discount Labour $0.00 Sub total $92.05 Margin $…" at bounding box center [422, 374] width 598 height 154
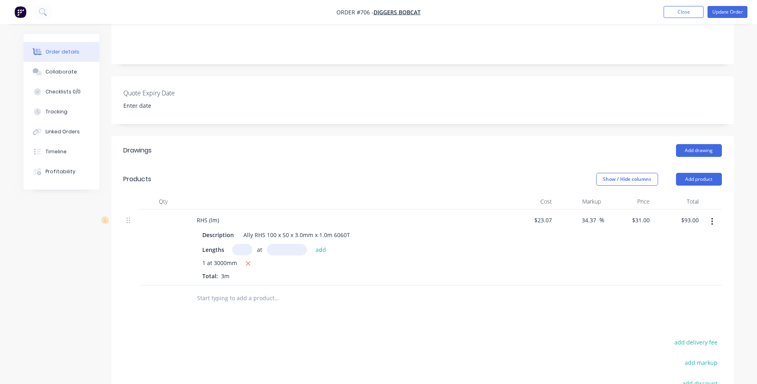
scroll to position [0, 0]
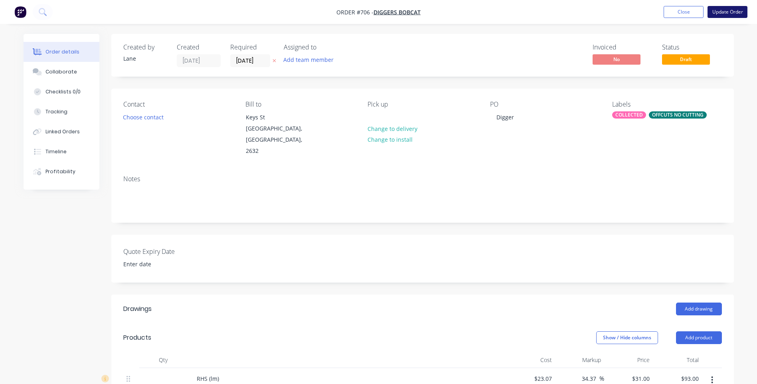
click at [726, 10] on button "Update Order" at bounding box center [727, 12] width 40 height 12
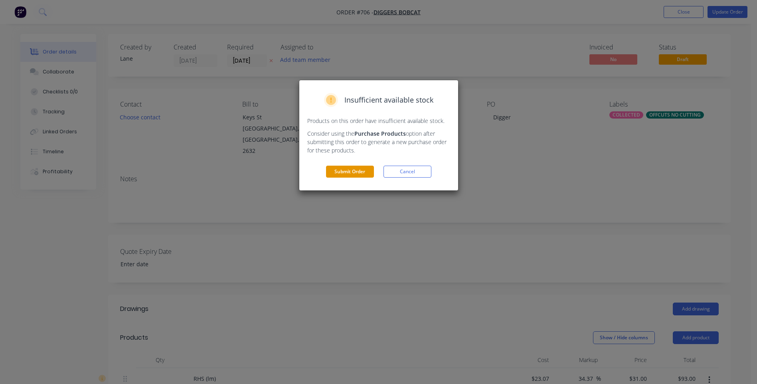
click at [352, 170] on button "Submit Order" at bounding box center [350, 172] width 48 height 12
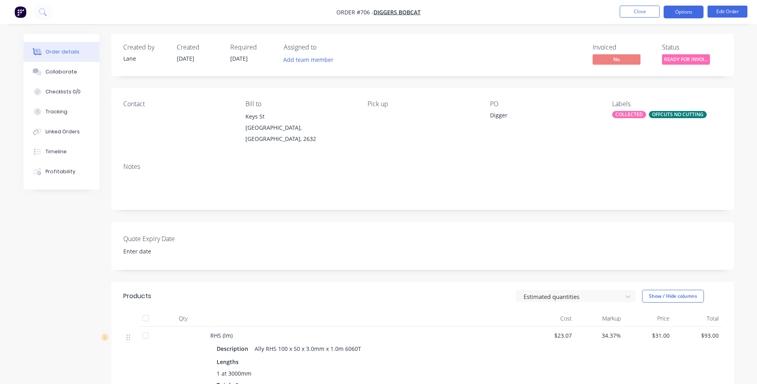
click at [679, 13] on button "Options" at bounding box center [683, 12] width 40 height 13
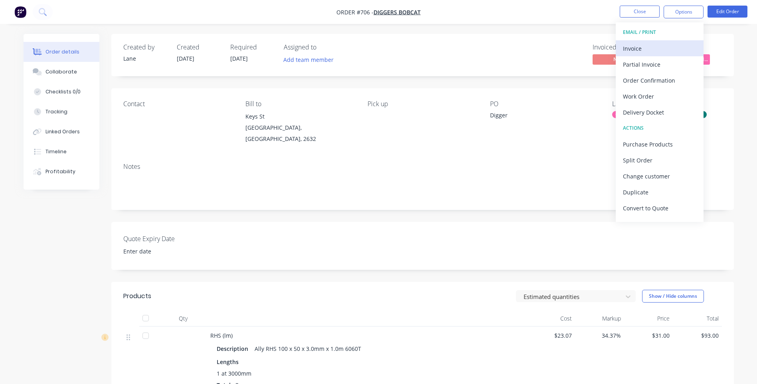
click at [633, 47] on div "Invoice" at bounding box center [659, 49] width 73 height 12
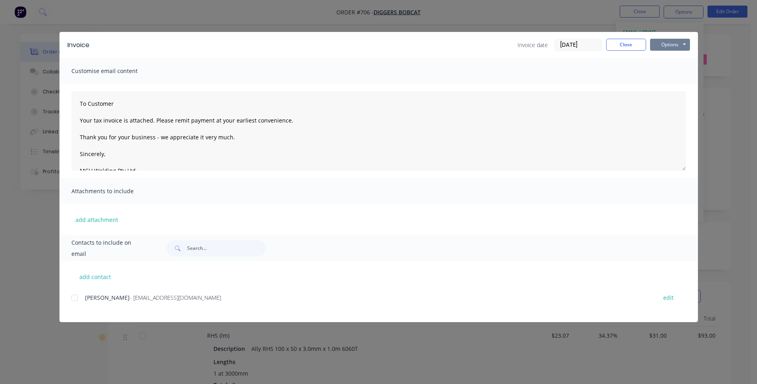
click at [671, 49] on button "Options" at bounding box center [670, 45] width 40 height 12
click at [670, 56] on button "Preview" at bounding box center [675, 58] width 51 height 13
click at [665, 43] on button "Options" at bounding box center [670, 45] width 40 height 12
click at [665, 57] on button "Preview" at bounding box center [675, 58] width 51 height 13
click at [74, 299] on div at bounding box center [75, 298] width 16 height 16
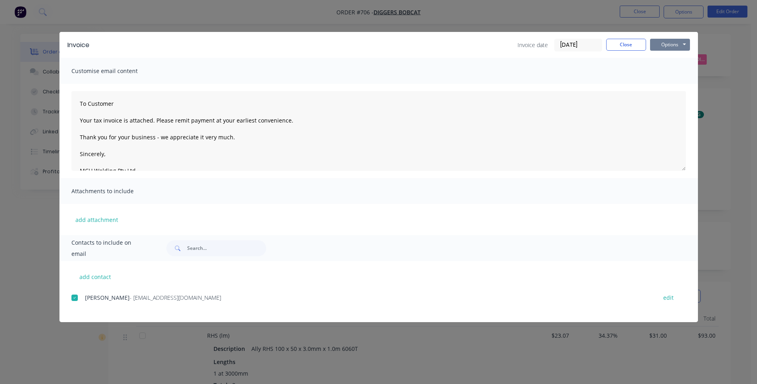
click at [668, 45] on button "Options" at bounding box center [670, 45] width 40 height 12
click at [668, 83] on button "Email" at bounding box center [675, 85] width 51 height 13
click at [632, 46] on button "Close" at bounding box center [626, 45] width 40 height 12
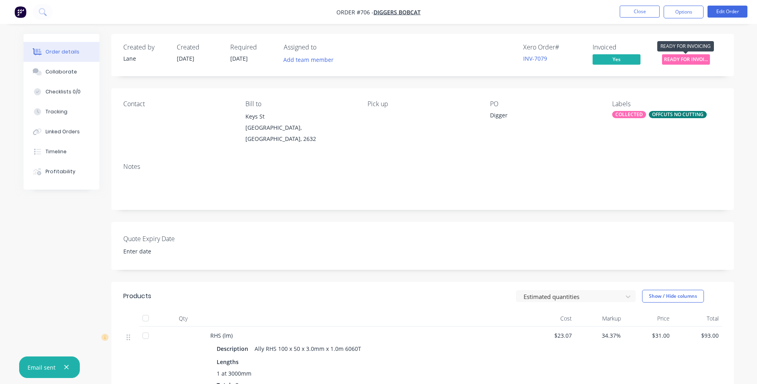
click at [671, 58] on span "READY FOR INVOI..." at bounding box center [686, 59] width 48 height 10
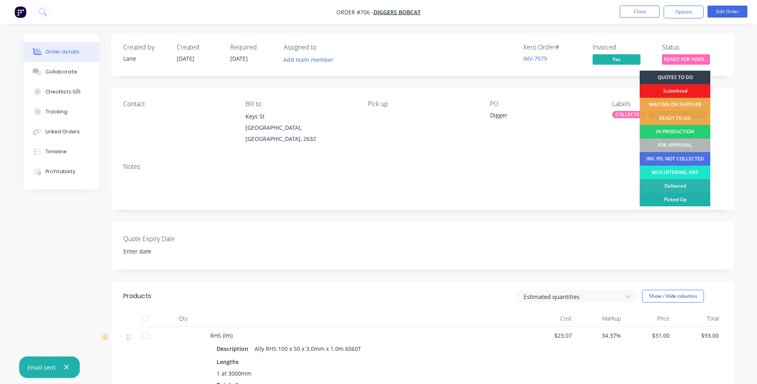
click at [681, 197] on div "Picked Up" at bounding box center [675, 200] width 71 height 14
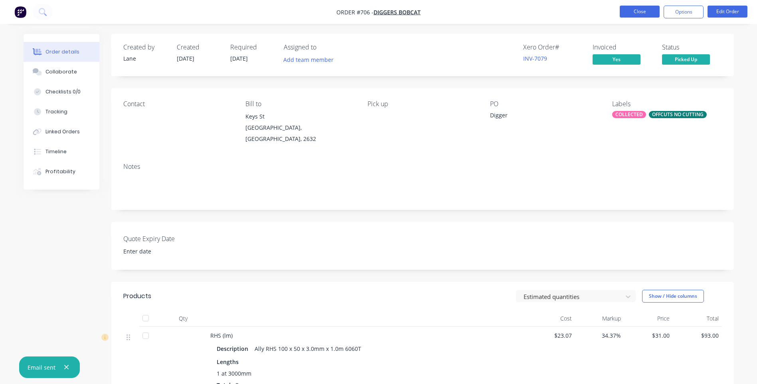
click at [640, 10] on button "Close" at bounding box center [640, 12] width 40 height 12
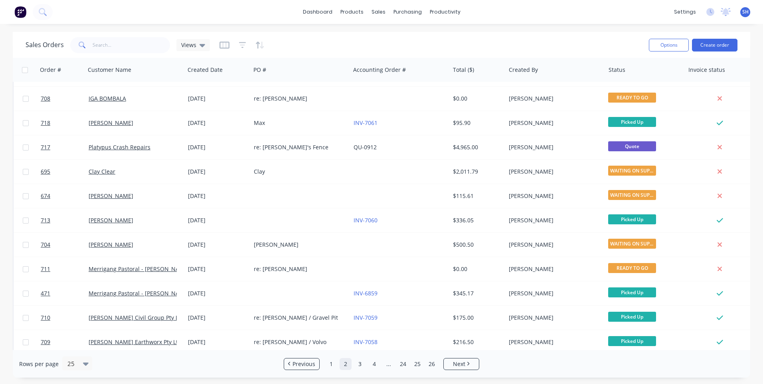
scroll to position [344, 0]
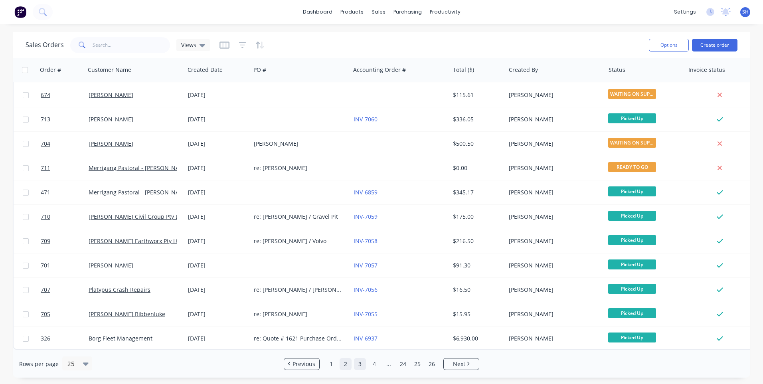
click at [358, 362] on link "3" at bounding box center [360, 364] width 12 height 12
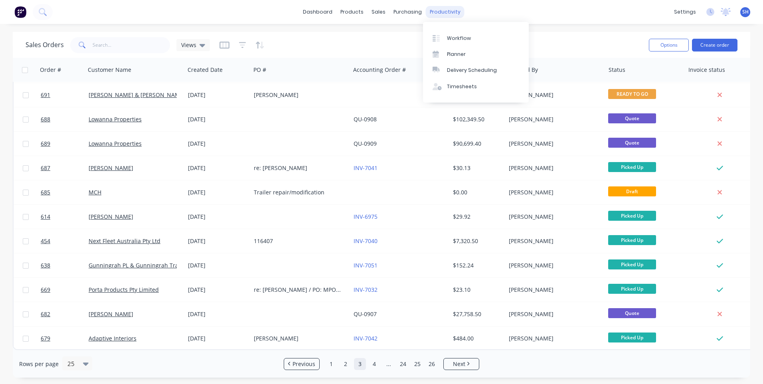
click at [445, 11] on div "productivity" at bounding box center [445, 12] width 39 height 12
click at [458, 35] on div "Workflow" at bounding box center [459, 38] width 24 height 7
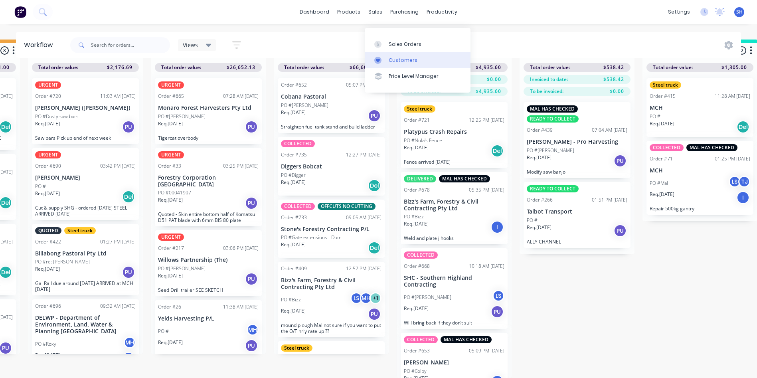
click at [401, 57] on div "Customers" at bounding box center [403, 60] width 29 height 7
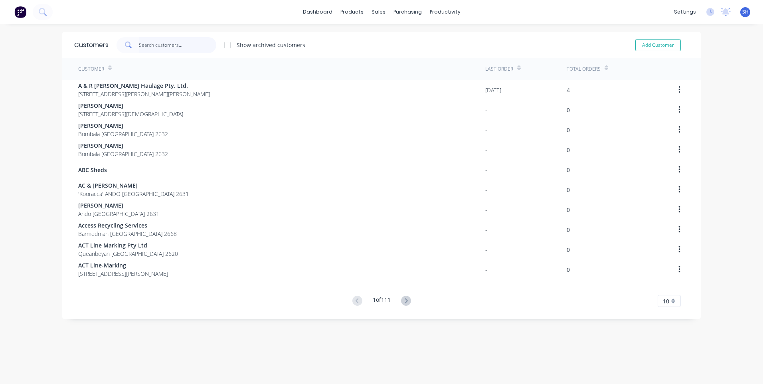
click at [141, 45] on input "text" at bounding box center [178, 45] width 78 height 16
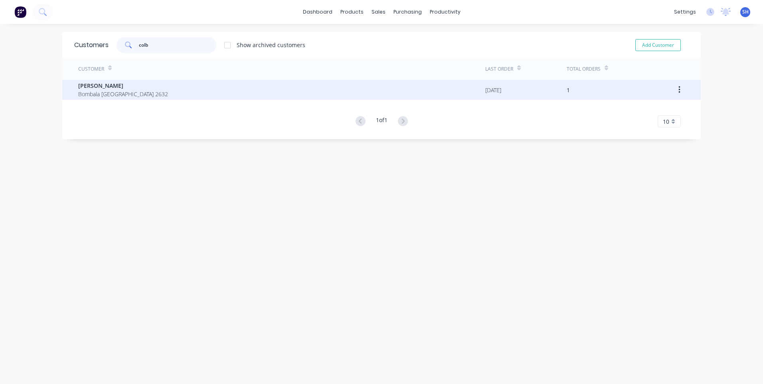
type input "colb"
click at [100, 87] on span "Colby Brownlie" at bounding box center [123, 85] width 90 height 8
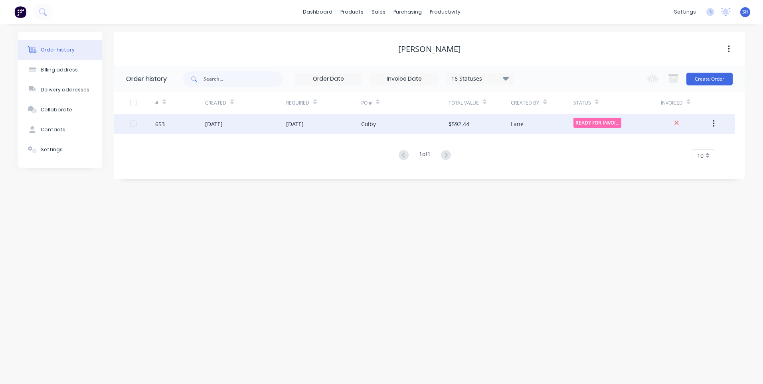
click at [397, 120] on div "Colby" at bounding box center [404, 124] width 87 height 20
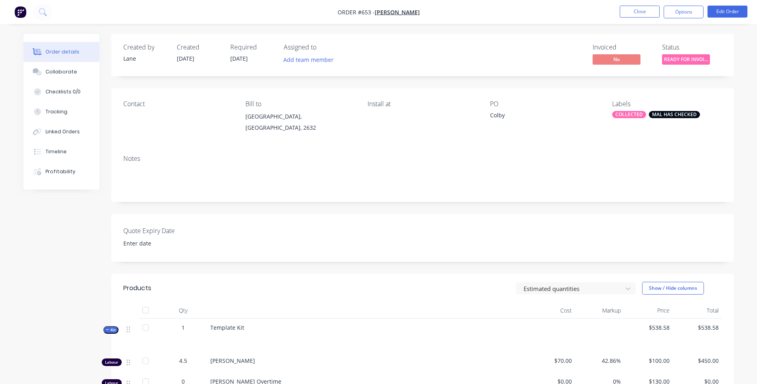
click at [20, 11] on img "button" at bounding box center [20, 12] width 12 height 12
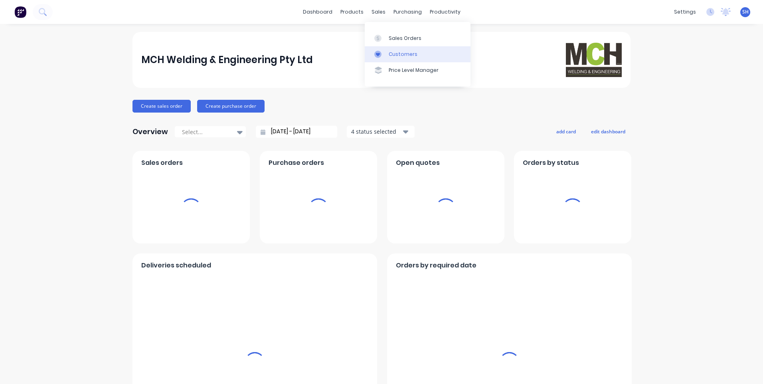
click at [398, 52] on div "Customers" at bounding box center [403, 54] width 29 height 7
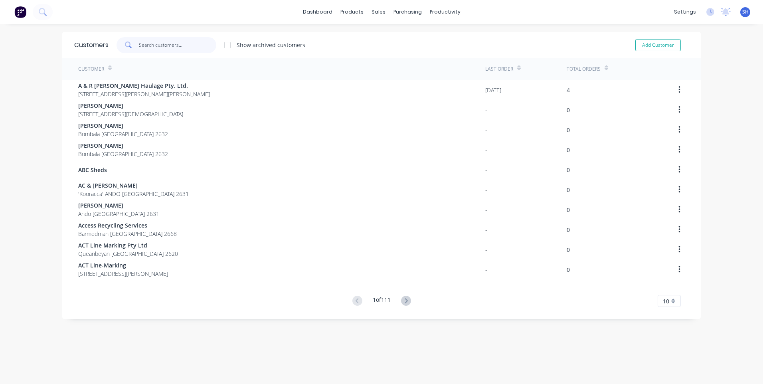
click at [146, 45] on input "text" at bounding box center [178, 45] width 78 height 16
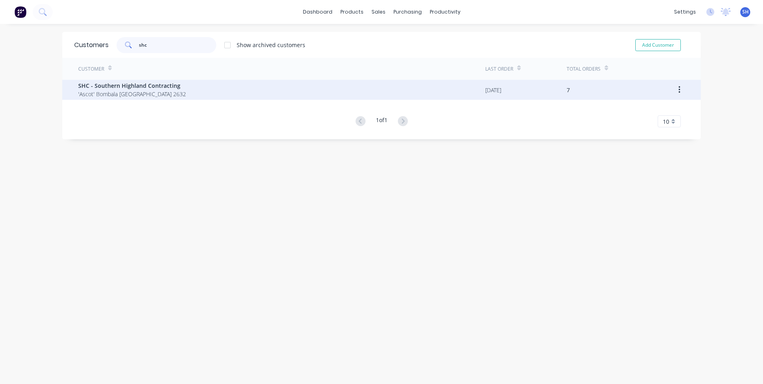
type input "shc"
click at [130, 89] on span "SHC - Southern Highland Contracting" at bounding box center [132, 85] width 108 height 8
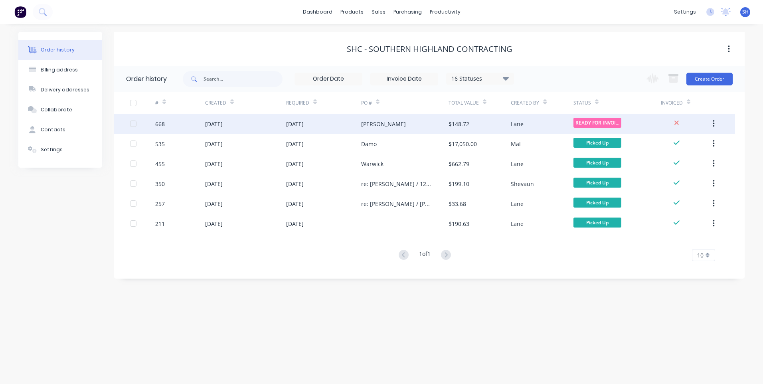
click at [408, 124] on div "Warrick" at bounding box center [404, 124] width 87 height 20
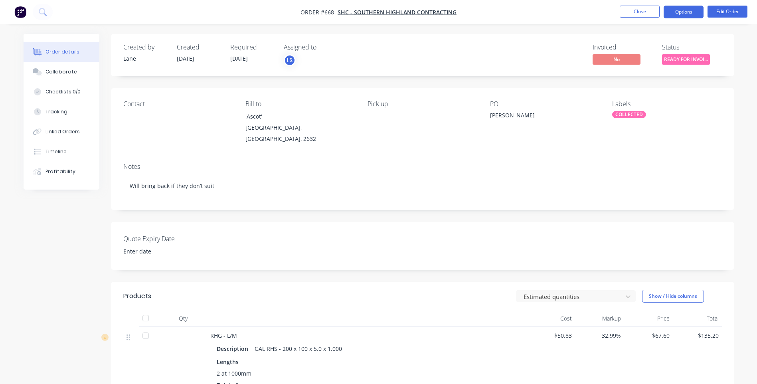
click at [686, 9] on button "Options" at bounding box center [683, 12] width 40 height 13
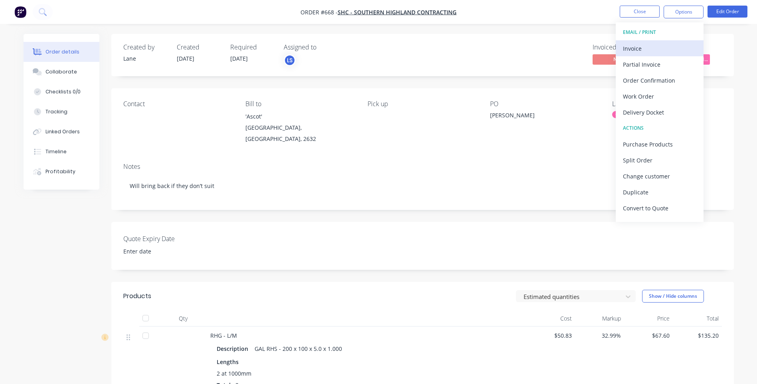
click at [636, 47] on div "Invoice" at bounding box center [659, 49] width 73 height 12
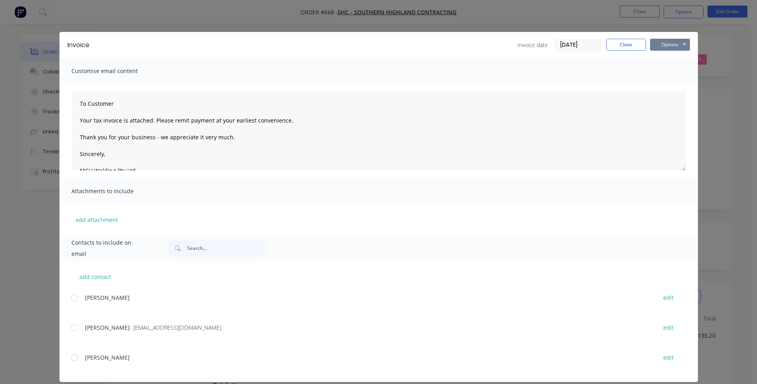
click at [665, 43] on button "Options" at bounding box center [670, 45] width 40 height 12
click at [667, 83] on button "Email" at bounding box center [675, 85] width 51 height 13
click at [667, 45] on button "Options" at bounding box center [670, 45] width 40 height 12
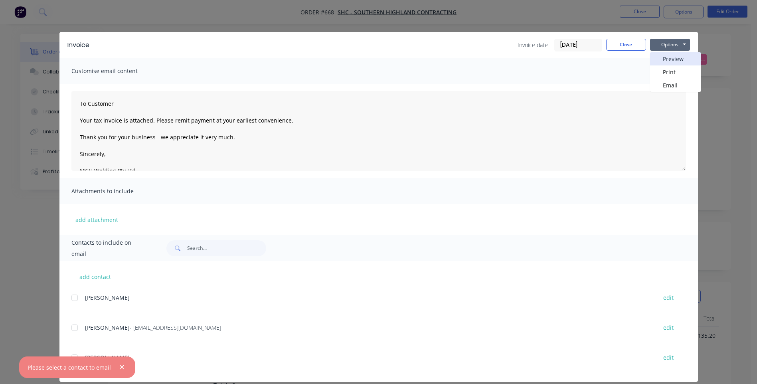
click at [668, 56] on button "Preview" at bounding box center [675, 58] width 51 height 13
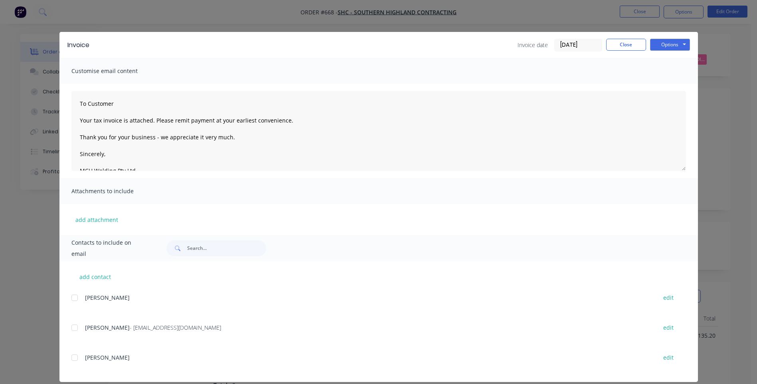
click at [70, 326] on div at bounding box center [75, 328] width 16 height 16
click at [671, 43] on button "Options" at bounding box center [670, 45] width 40 height 12
click at [672, 84] on button "Email" at bounding box center [675, 85] width 51 height 13
click at [629, 45] on button "Close" at bounding box center [626, 45] width 40 height 12
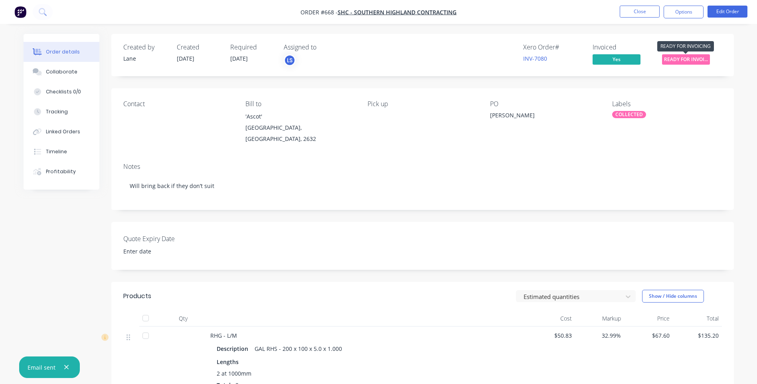
click at [682, 57] on span "READY FOR INVOI..." at bounding box center [686, 59] width 48 height 10
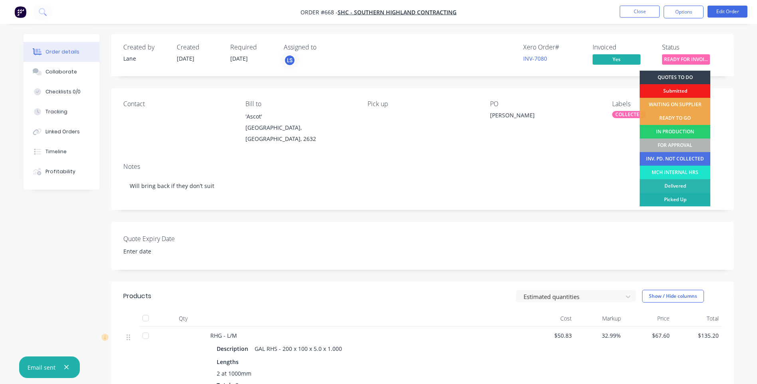
click at [685, 198] on div "Picked Up" at bounding box center [675, 200] width 71 height 14
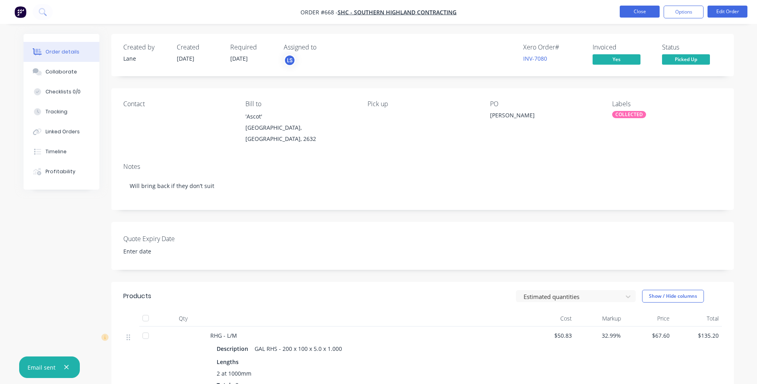
click at [636, 10] on button "Close" at bounding box center [640, 12] width 40 height 12
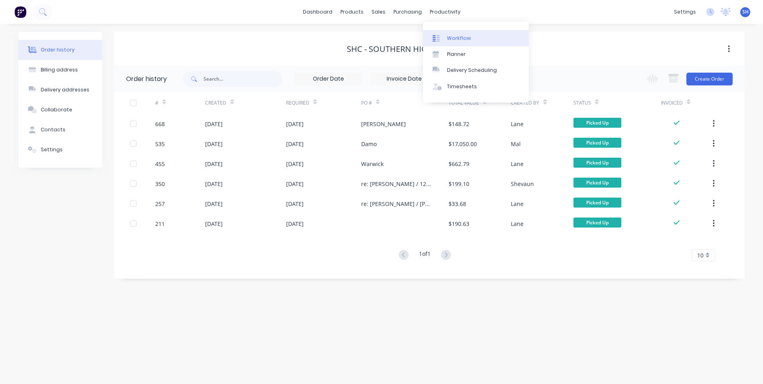
click at [452, 36] on div "Workflow" at bounding box center [459, 38] width 24 height 7
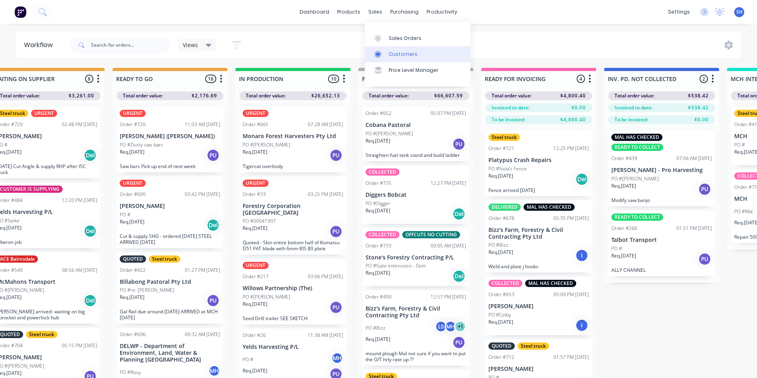
click at [398, 50] on link "Customers" at bounding box center [418, 54] width 106 height 16
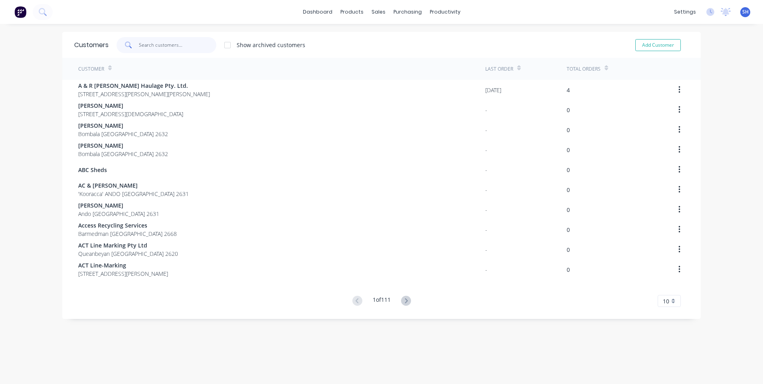
click at [150, 46] on input "text" at bounding box center [178, 45] width 78 height 16
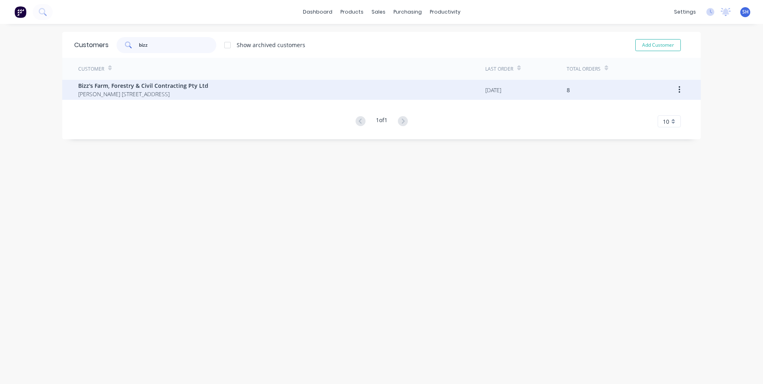
type input "bizz"
click at [135, 86] on span "Bizz's Farm, Forestry & Civil Contracting Pty Ltd" at bounding box center [143, 85] width 130 height 8
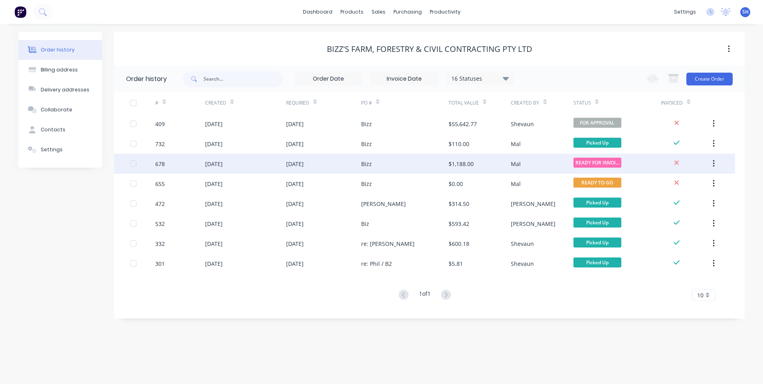
click at [391, 161] on div "Bizz" at bounding box center [404, 164] width 87 height 20
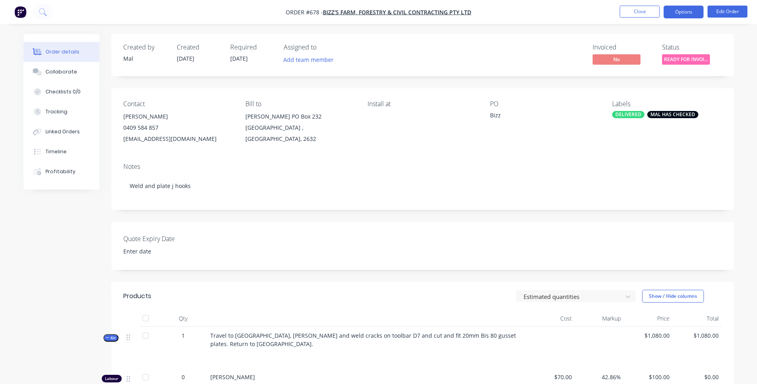
click at [677, 11] on button "Options" at bounding box center [683, 12] width 40 height 13
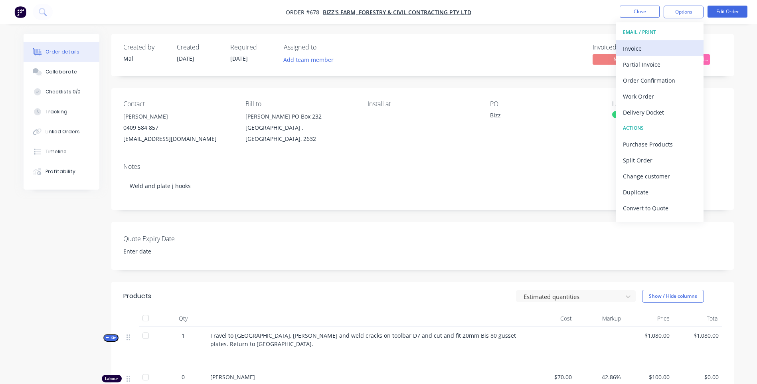
click at [640, 49] on div "Invoice" at bounding box center [659, 49] width 73 height 12
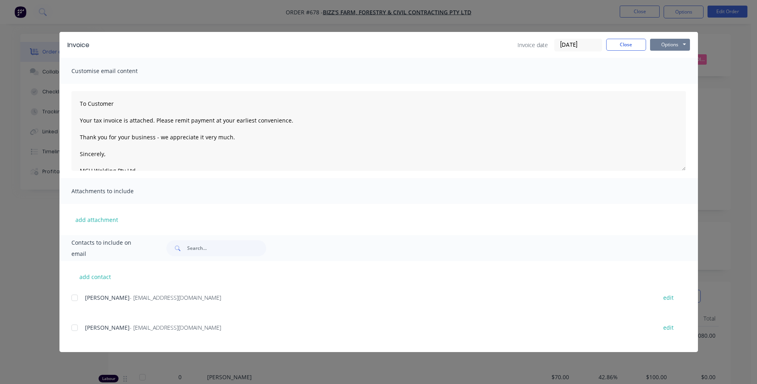
click at [663, 47] on button "Options" at bounding box center [670, 45] width 40 height 12
click at [674, 59] on button "Preview" at bounding box center [675, 58] width 51 height 13
click at [75, 297] on div at bounding box center [75, 298] width 16 height 16
click at [75, 326] on div at bounding box center [75, 328] width 16 height 16
click at [672, 44] on button "Options" at bounding box center [670, 45] width 40 height 12
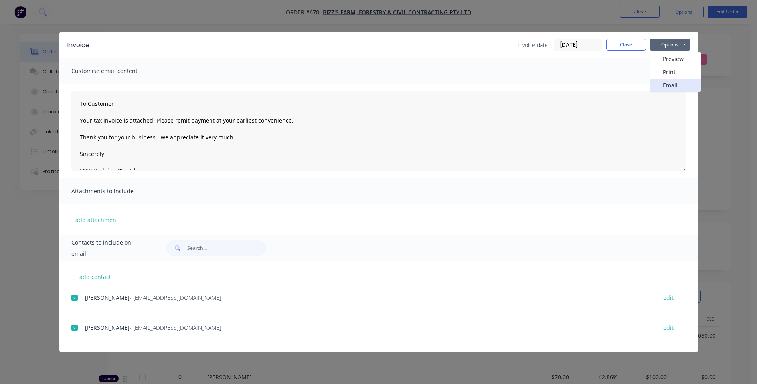
click at [666, 84] on button "Email" at bounding box center [675, 85] width 51 height 13
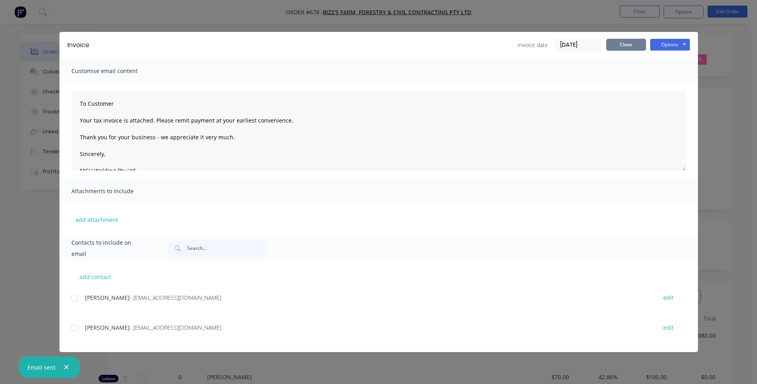
click at [625, 43] on button "Close" at bounding box center [626, 45] width 40 height 12
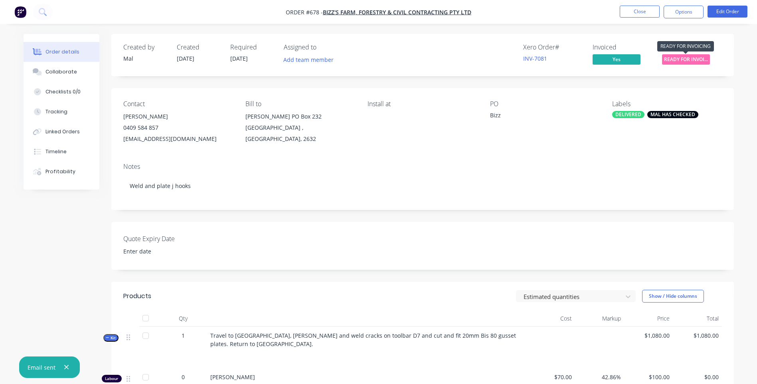
click at [684, 59] on span "READY FOR INVOI..." at bounding box center [686, 59] width 48 height 10
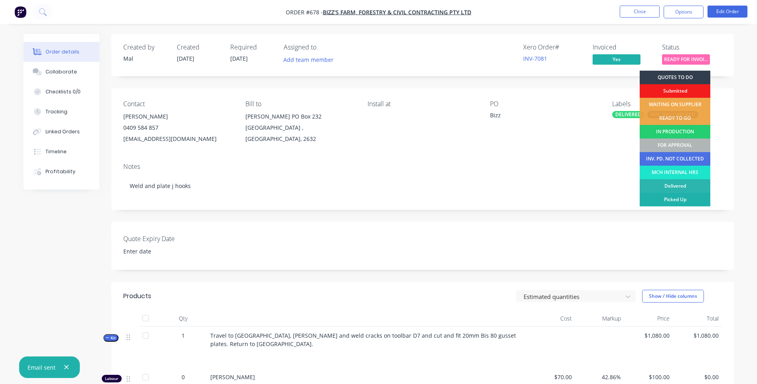
click at [693, 197] on div "Picked Up" at bounding box center [675, 200] width 71 height 14
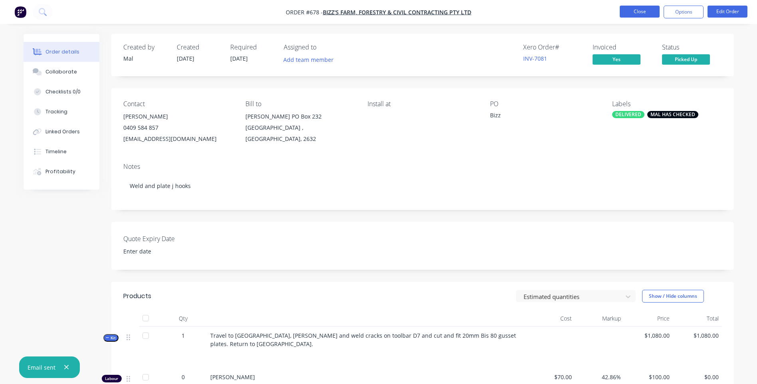
click at [642, 13] on button "Close" at bounding box center [640, 12] width 40 height 12
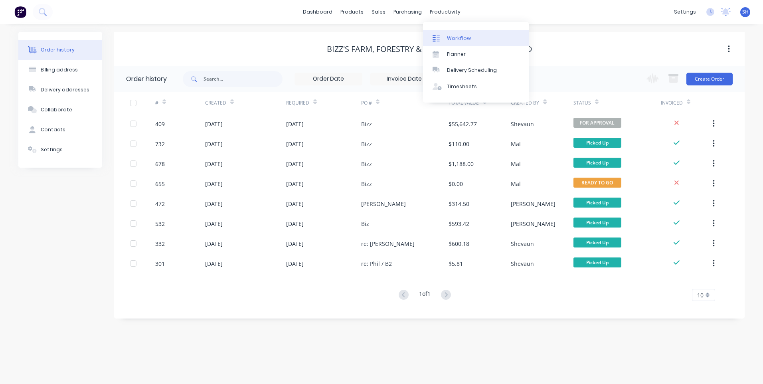
click at [462, 37] on div "Workflow" at bounding box center [459, 38] width 24 height 7
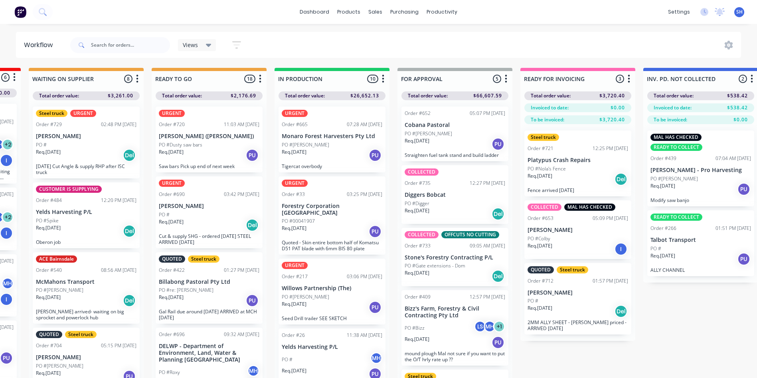
scroll to position [40, 0]
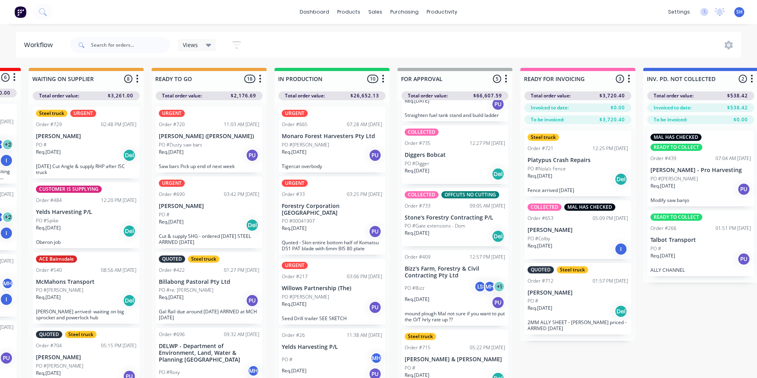
click at [451, 233] on div "Req. 29/09/25 Del" at bounding box center [455, 236] width 101 height 14
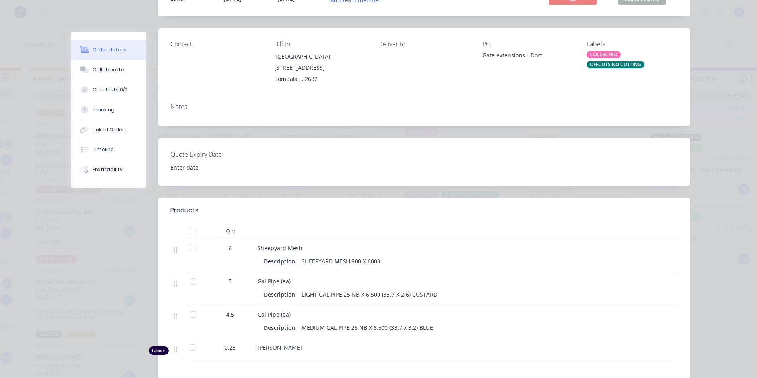
scroll to position [0, 0]
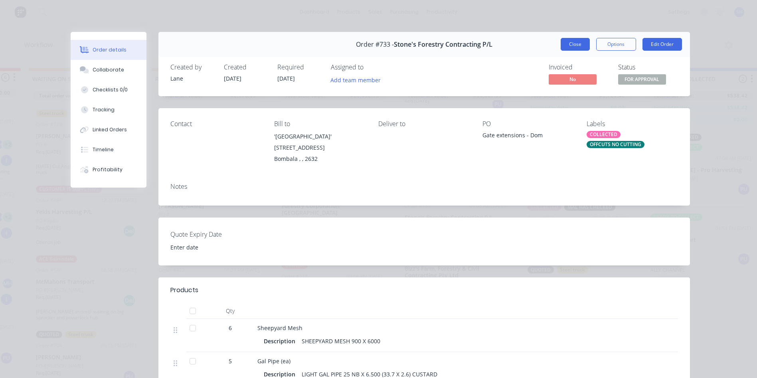
click at [568, 42] on button "Close" at bounding box center [575, 44] width 29 height 13
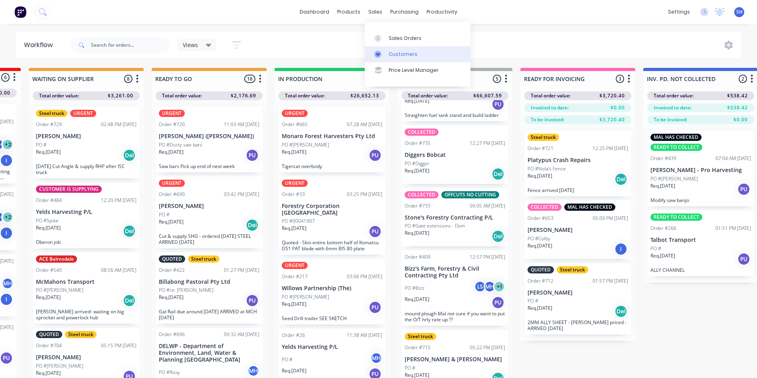
click at [397, 52] on div "Customers" at bounding box center [403, 54] width 29 height 7
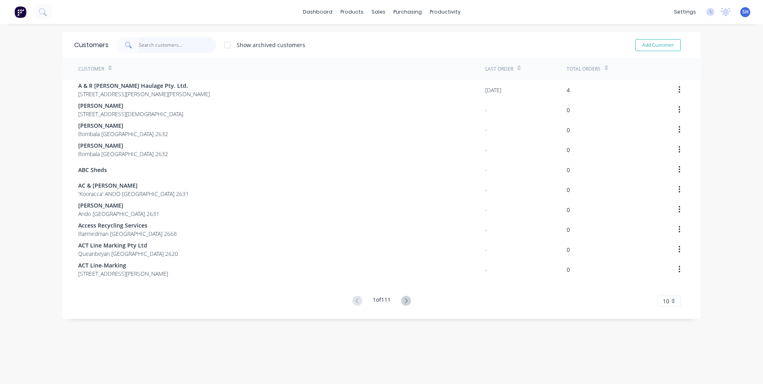
click at [139, 46] on input "text" at bounding box center [178, 45] width 78 height 16
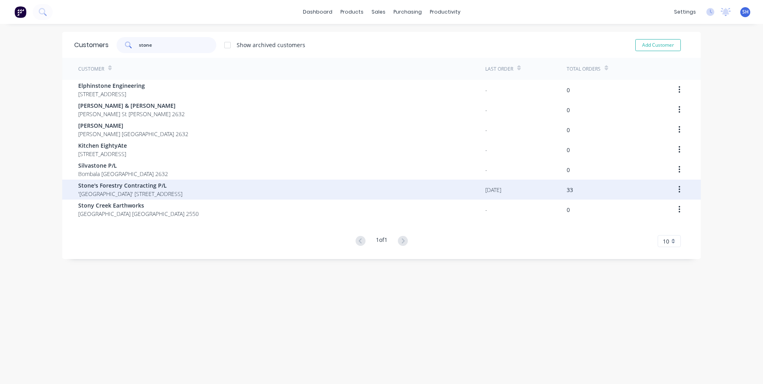
type input "stone"
click at [116, 184] on span "Stone's Forestry Contracting P/L" at bounding box center [130, 185] width 104 height 8
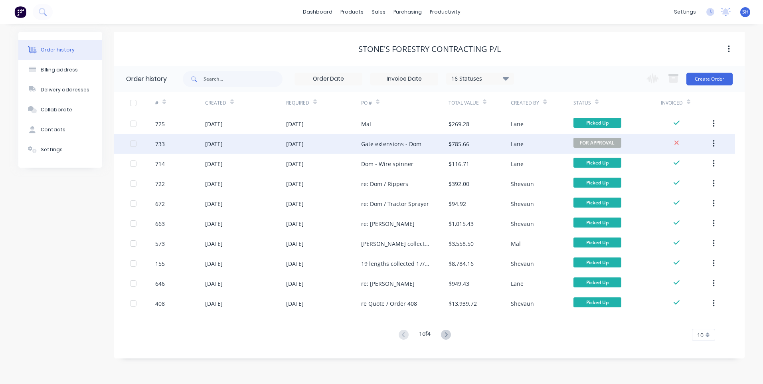
click at [331, 140] on div "29 Sep 2025" at bounding box center [323, 144] width 75 height 20
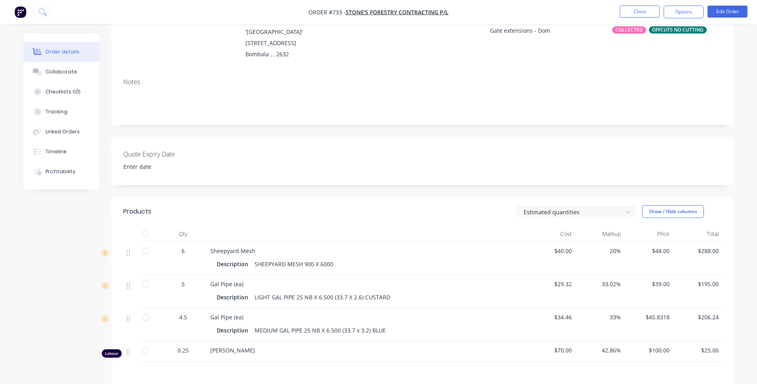
scroll to position [120, 0]
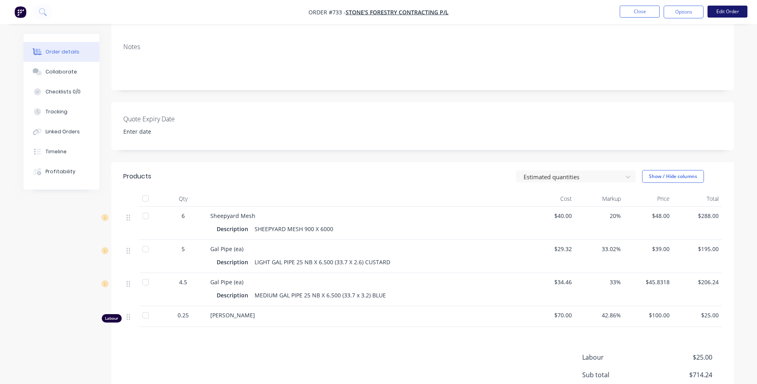
click at [725, 11] on button "Edit Order" at bounding box center [727, 12] width 40 height 12
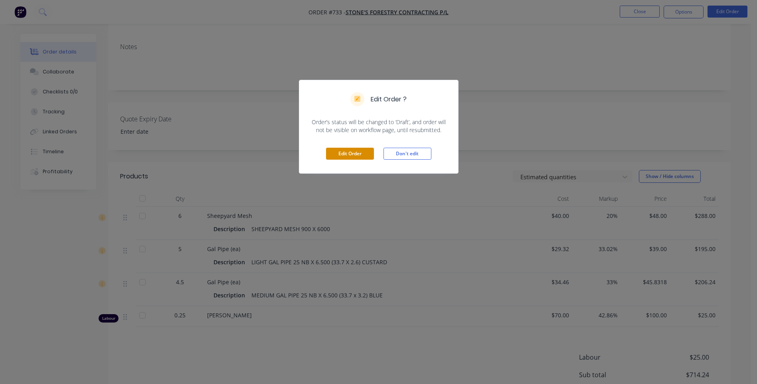
click at [353, 152] on button "Edit Order" at bounding box center [350, 154] width 48 height 12
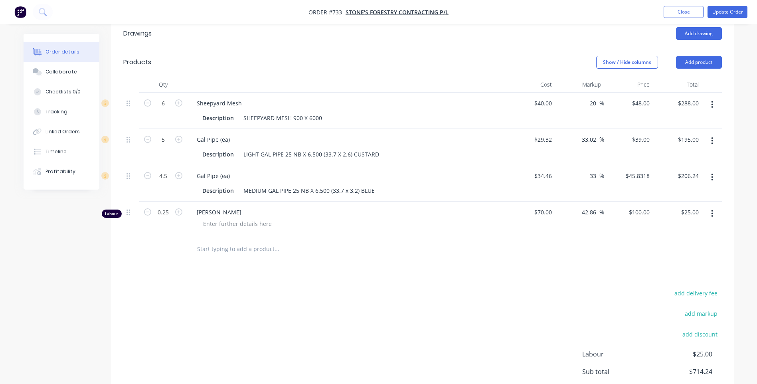
scroll to position [279, 0]
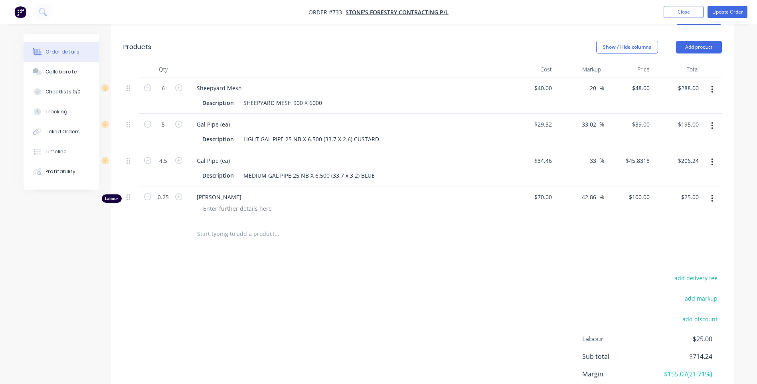
click at [710, 197] on button "button" at bounding box center [712, 198] width 19 height 14
click at [663, 268] on div "Delete" at bounding box center [683, 267] width 61 height 12
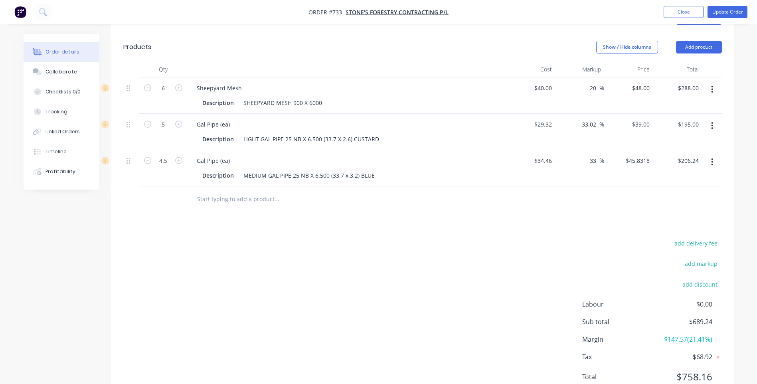
click at [547, 257] on div "add delivery fee add markup add discount Labour $0.00 Sub total $689.24 Margin …" at bounding box center [422, 315] width 598 height 154
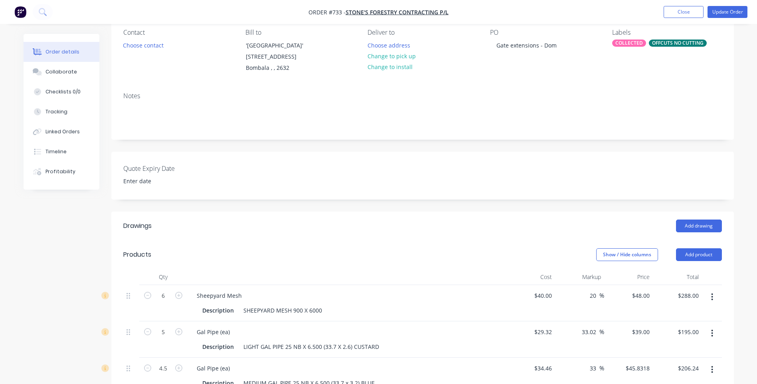
scroll to position [0, 0]
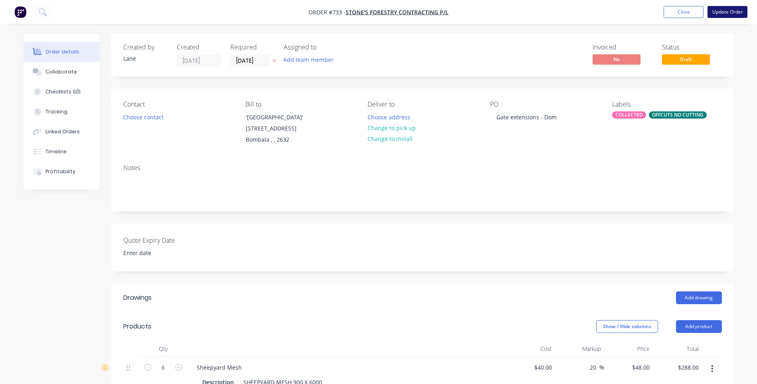
click at [724, 12] on button "Update Order" at bounding box center [727, 12] width 40 height 12
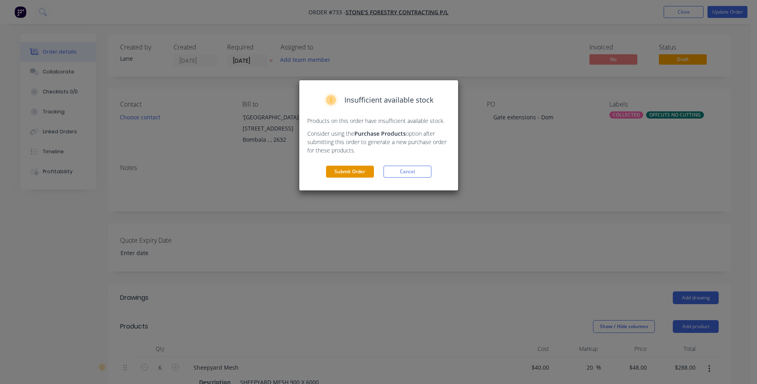
click at [353, 170] on button "Submit Order" at bounding box center [350, 172] width 48 height 12
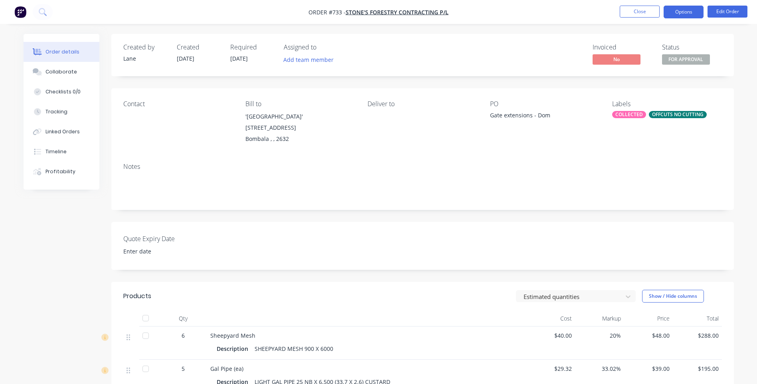
click at [679, 10] on button "Options" at bounding box center [683, 12] width 40 height 13
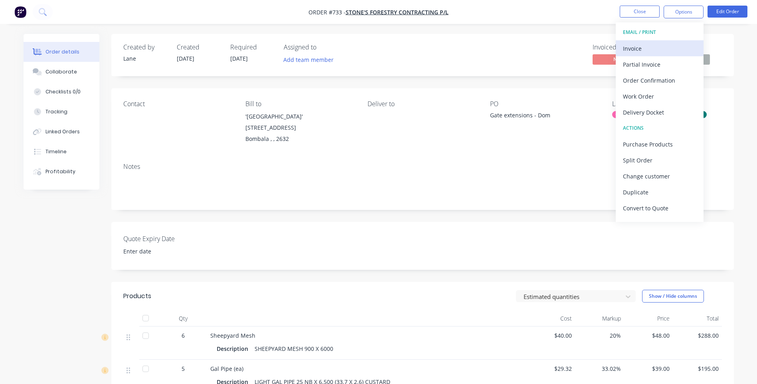
click at [636, 48] on div "Invoice" at bounding box center [659, 49] width 73 height 12
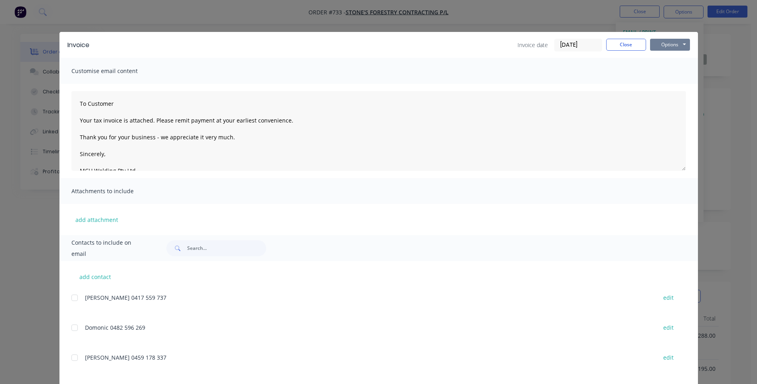
click at [670, 45] on button "Options" at bounding box center [670, 45] width 40 height 12
click at [669, 57] on button "Preview" at bounding box center [675, 58] width 51 height 13
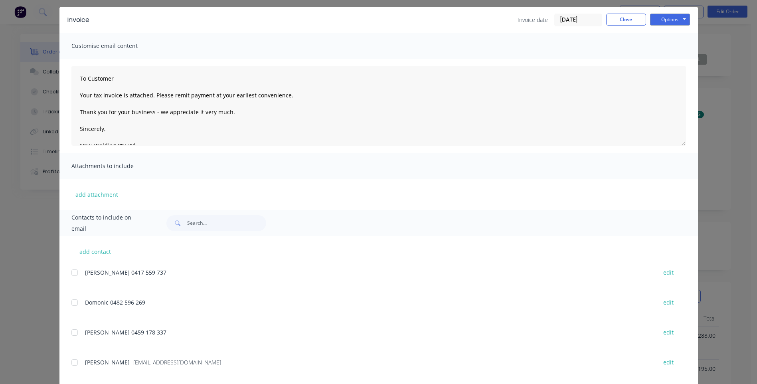
scroll to position [39, 0]
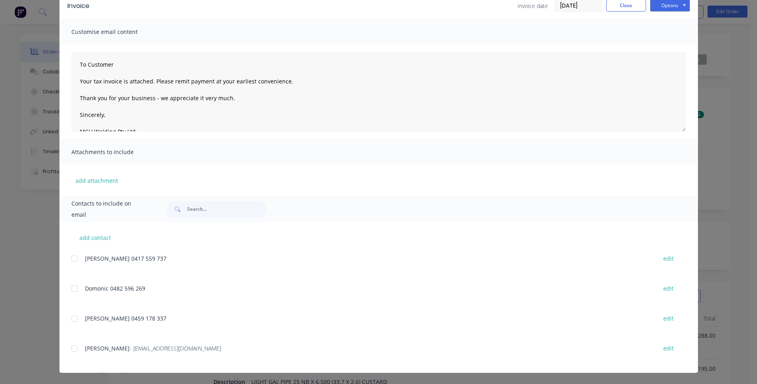
click at [71, 346] on div at bounding box center [75, 348] width 16 height 16
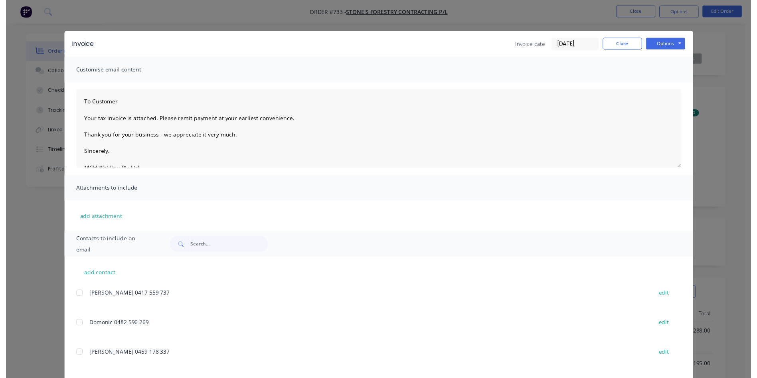
scroll to position [0, 0]
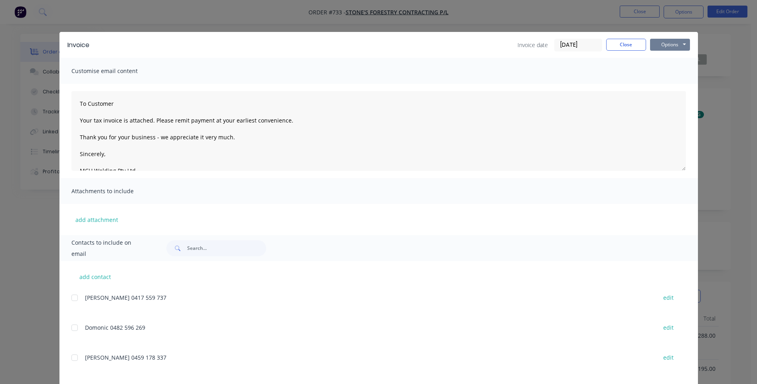
click at [665, 43] on button "Options" at bounding box center [670, 45] width 40 height 12
click at [665, 83] on button "Email" at bounding box center [675, 85] width 51 height 13
click at [626, 45] on button "Close" at bounding box center [626, 45] width 40 height 12
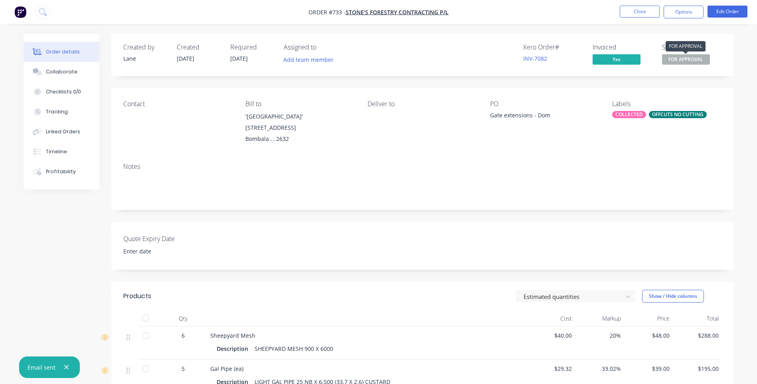
click at [682, 57] on span "FOR APPROVAL" at bounding box center [686, 59] width 48 height 10
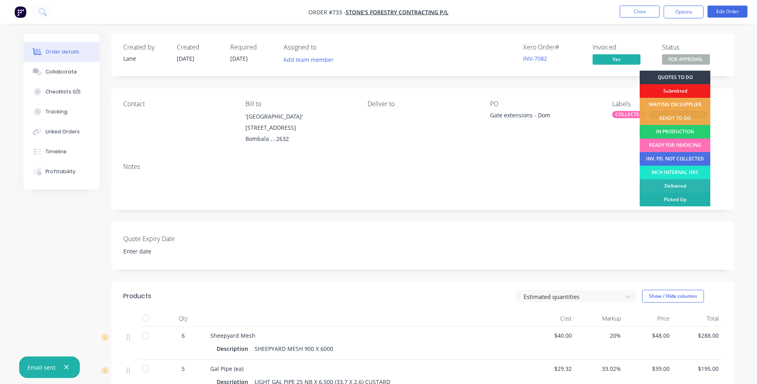
click at [687, 198] on div "Picked Up" at bounding box center [675, 200] width 71 height 14
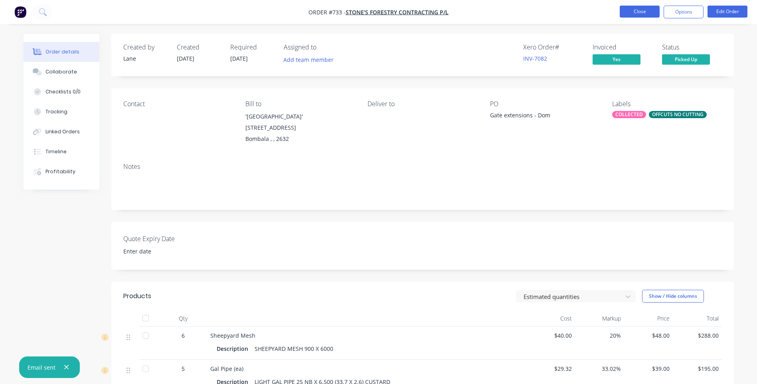
click at [633, 12] on button "Close" at bounding box center [640, 12] width 40 height 12
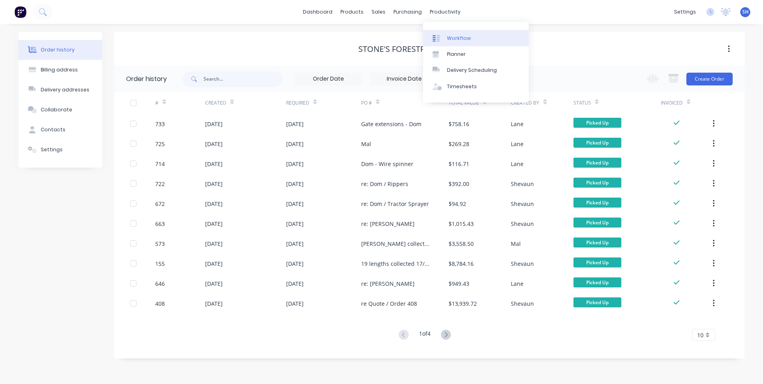
click at [453, 37] on div "Workflow" at bounding box center [459, 38] width 24 height 7
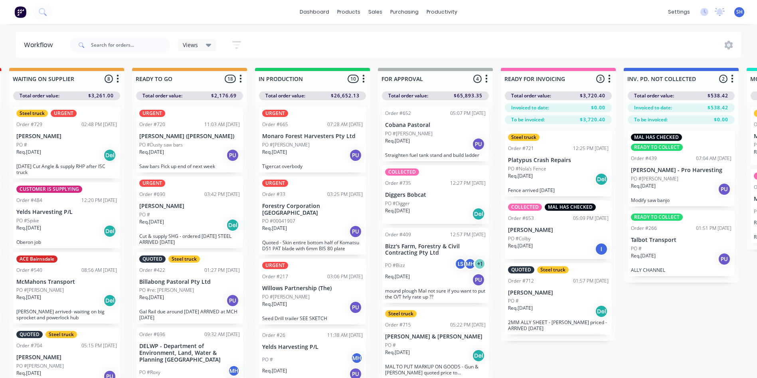
scroll to position [0, 257]
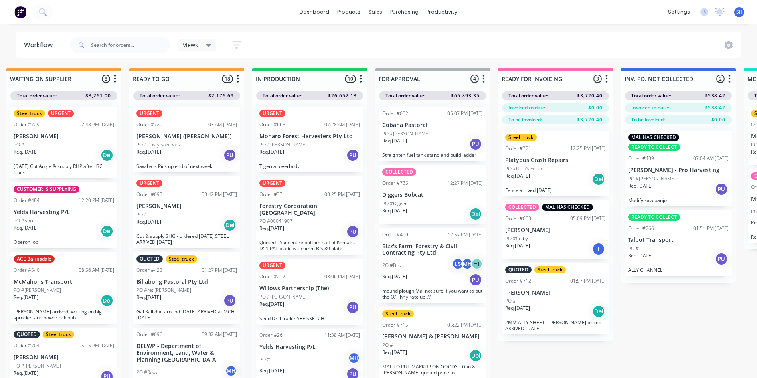
click at [740, 12] on span "SH" at bounding box center [739, 11] width 6 height 7
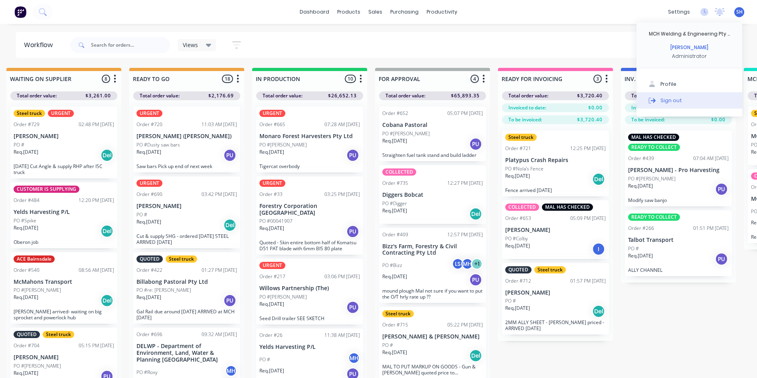
click at [669, 98] on div "Sign out" at bounding box center [671, 100] width 22 height 7
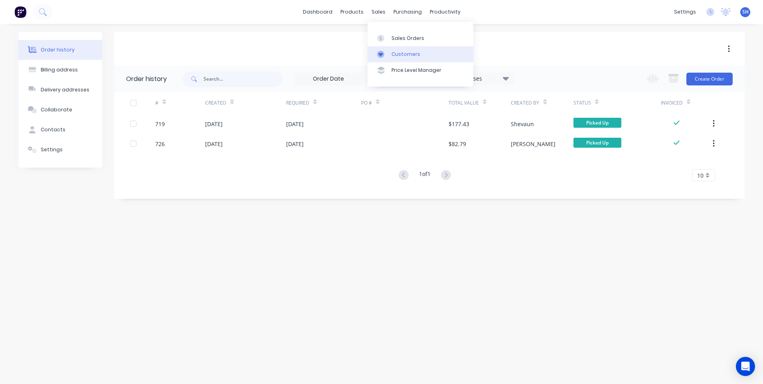
click at [401, 51] on div "Customers" at bounding box center [405, 54] width 29 height 7
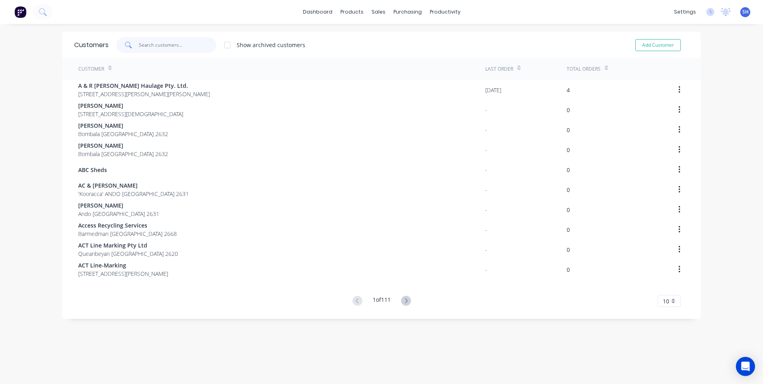
click at [146, 45] on input "text" at bounding box center [178, 45] width 78 height 16
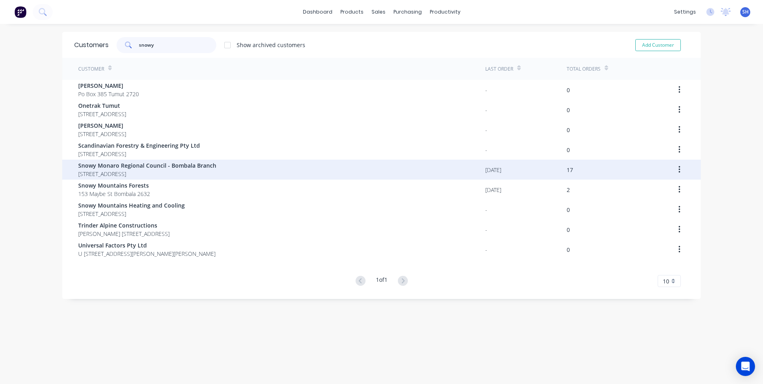
type input "snowy"
click at [150, 169] on span "Snowy Monaro Regional Council - Bombala Branch" at bounding box center [147, 165] width 138 height 8
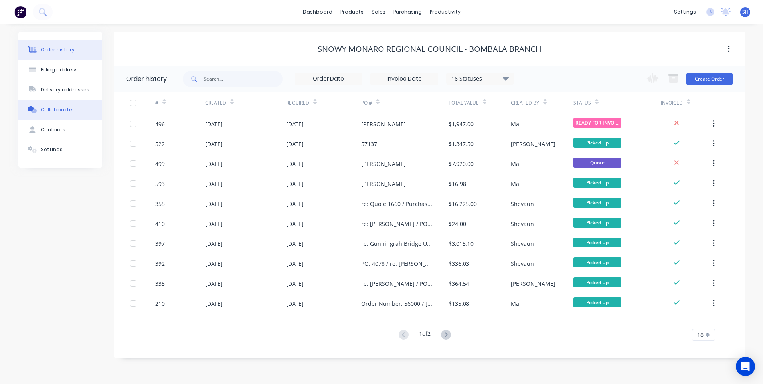
click at [55, 107] on div "Collaborate" at bounding box center [57, 109] width 32 height 7
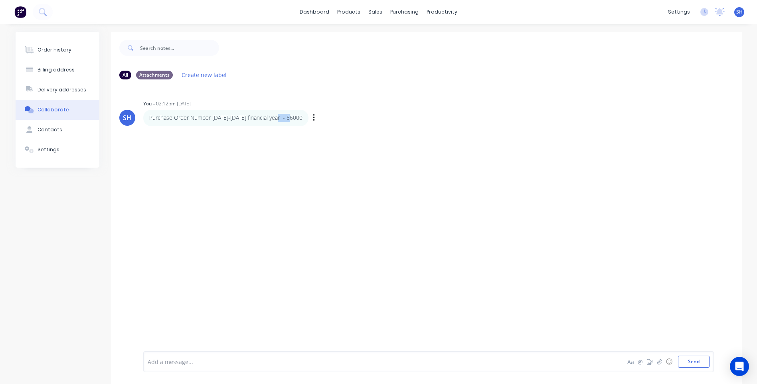
drag, startPoint x: 279, startPoint y: 117, endPoint x: 296, endPoint y: 118, distance: 16.8
click at [296, 118] on div "Purchase Order Number 2025-2026 financial year - 56000" at bounding box center [225, 118] width 165 height 16
drag, startPoint x: 296, startPoint y: 118, endPoint x: 290, endPoint y: 119, distance: 6.0
copy p "56000"
click at [398, 51] on div "Customers" at bounding box center [403, 54] width 29 height 7
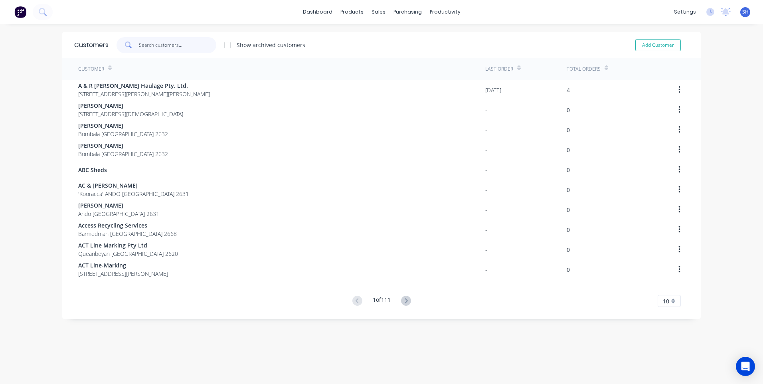
click at [150, 43] on input "text" at bounding box center [178, 45] width 78 height 16
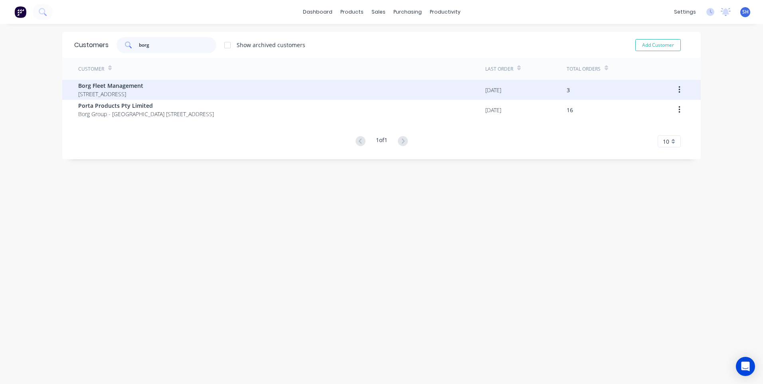
type input "borg"
click at [116, 86] on span "Borg Fleet Management" at bounding box center [110, 85] width 65 height 8
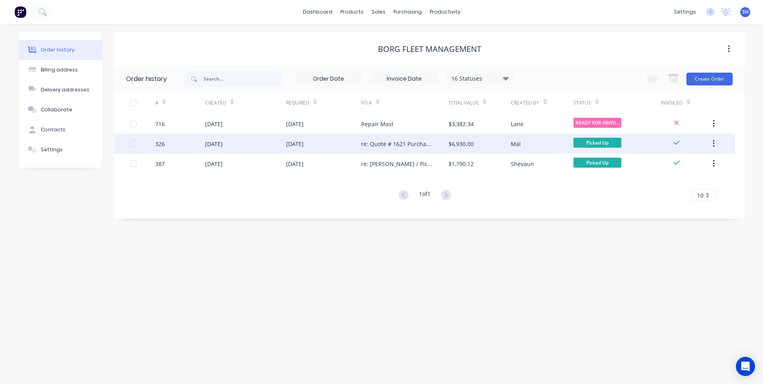
click at [328, 143] on div "05 Aug 2025" at bounding box center [323, 144] width 75 height 20
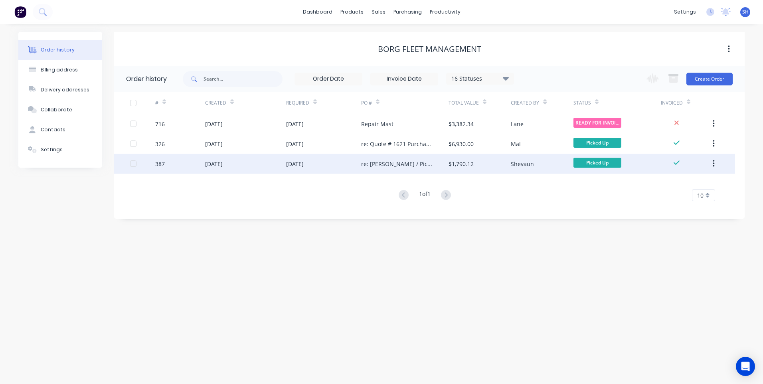
click at [259, 159] on div "13 Aug 2025" at bounding box center [245, 164] width 81 height 20
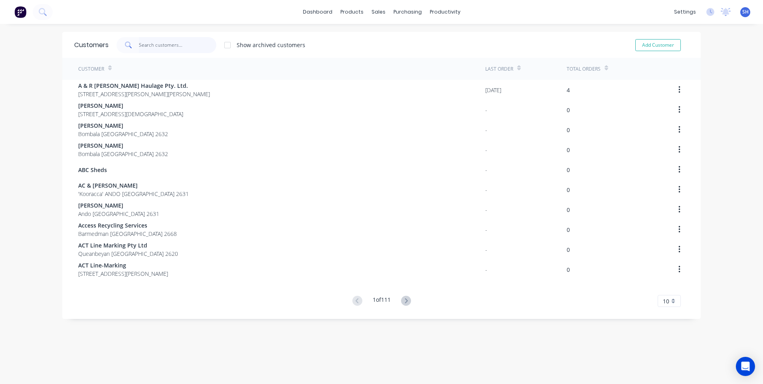
click at [139, 44] on input "text" at bounding box center [178, 45] width 78 height 16
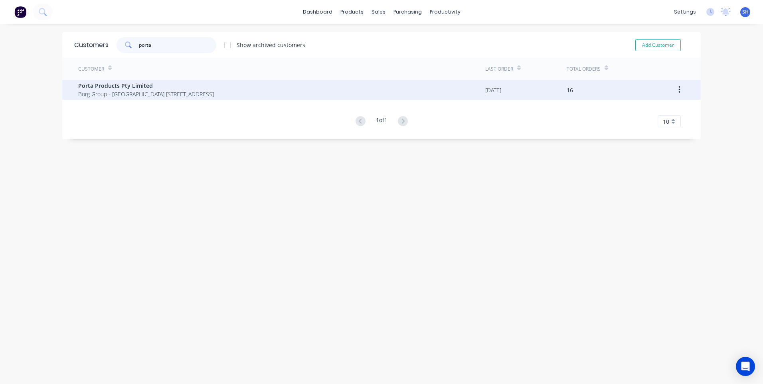
type input "porta"
click at [113, 84] on span "Porta Products Pty Limited" at bounding box center [146, 85] width 136 height 8
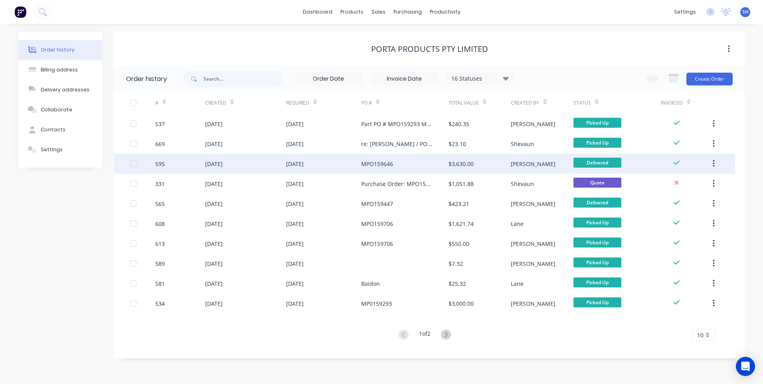
click at [418, 163] on div "MPO159646" at bounding box center [404, 164] width 87 height 20
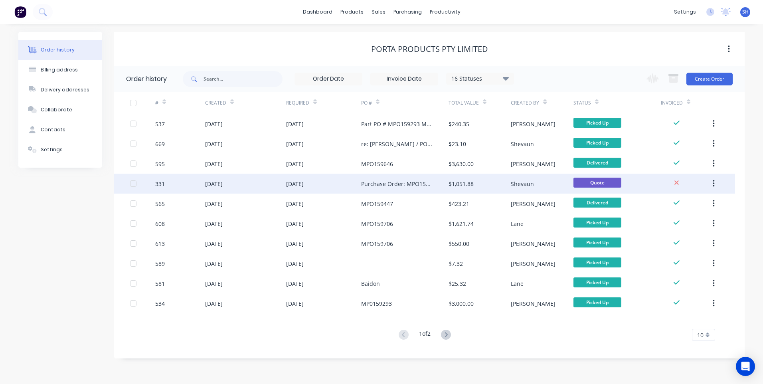
click at [327, 182] on div "15 Aug 2025" at bounding box center [323, 184] width 75 height 20
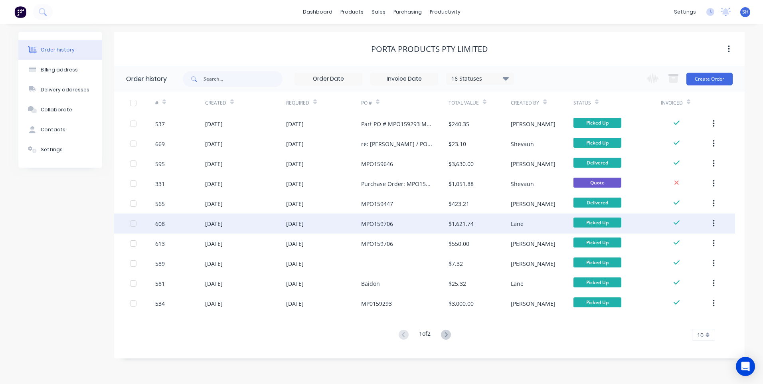
click at [419, 225] on div "MPO159706" at bounding box center [404, 223] width 87 height 20
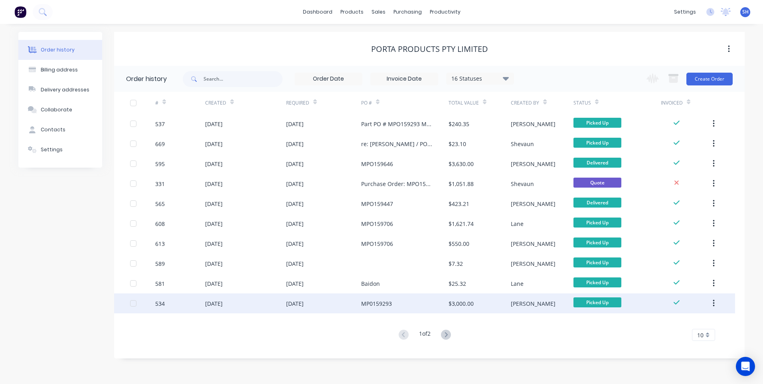
click at [329, 303] on div "03 Oct 2025" at bounding box center [323, 303] width 75 height 20
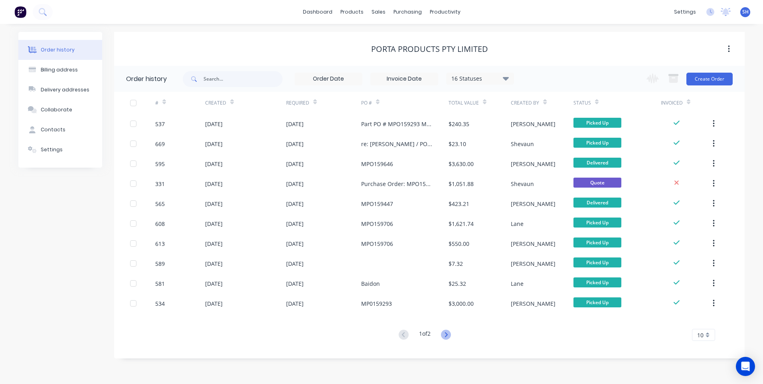
click at [446, 335] on icon at bounding box center [446, 335] width 10 height 10
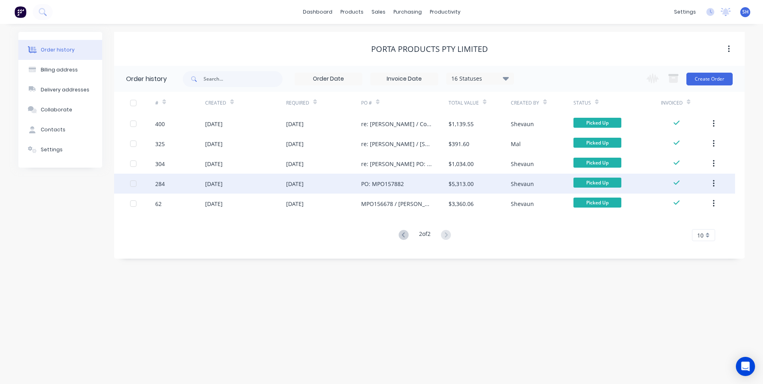
click at [338, 181] on div "31 Jul 2025" at bounding box center [323, 184] width 75 height 20
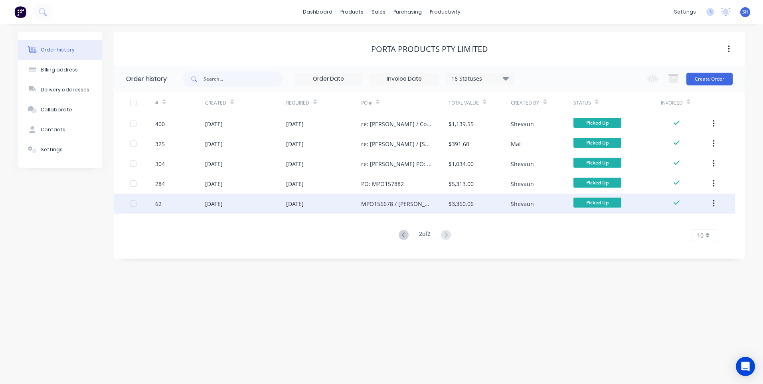
click at [330, 202] on div "16 Jul 2025" at bounding box center [323, 203] width 75 height 20
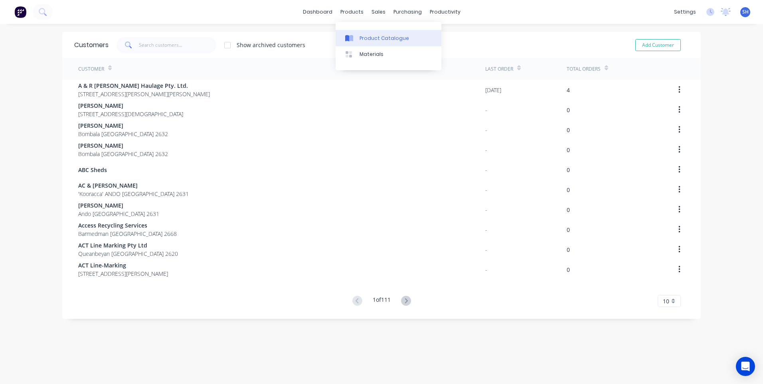
click at [372, 38] on div "Product Catalogue" at bounding box center [383, 38] width 49 height 7
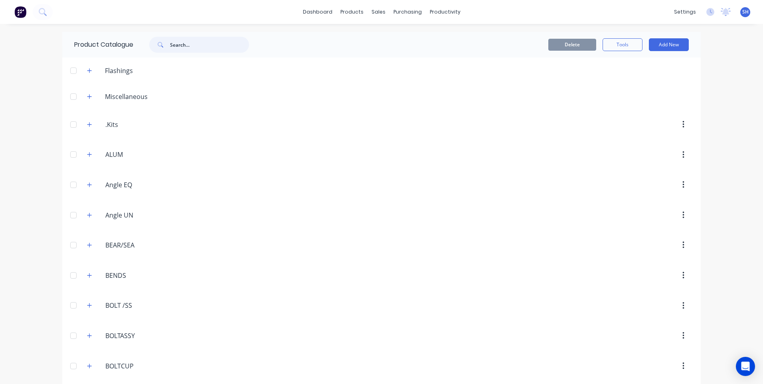
click at [177, 42] on input "text" at bounding box center [209, 45] width 79 height 16
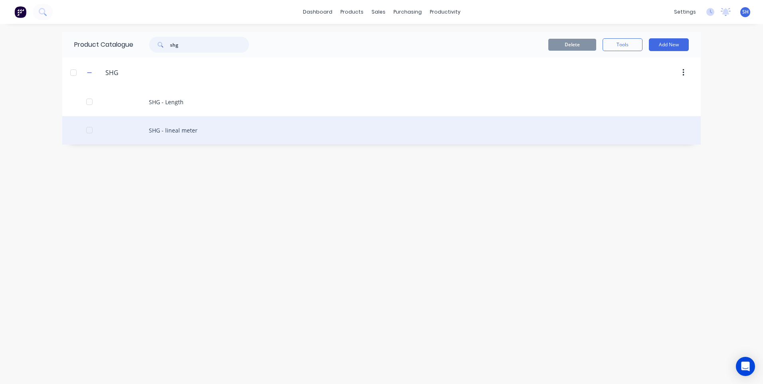
type input "shg"
click at [182, 128] on div "SHG - lineal meter" at bounding box center [381, 130] width 638 height 28
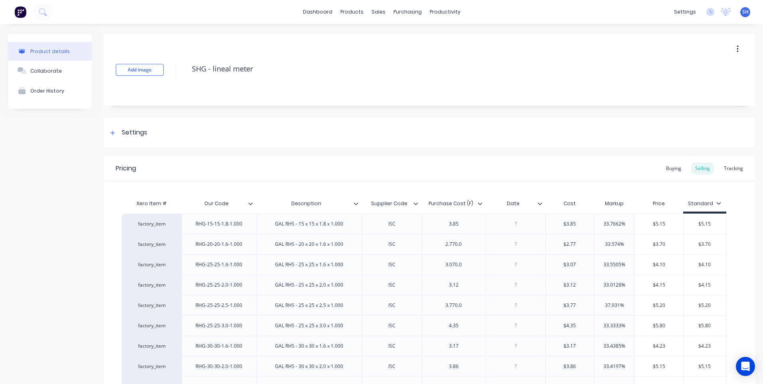
type textarea "x"
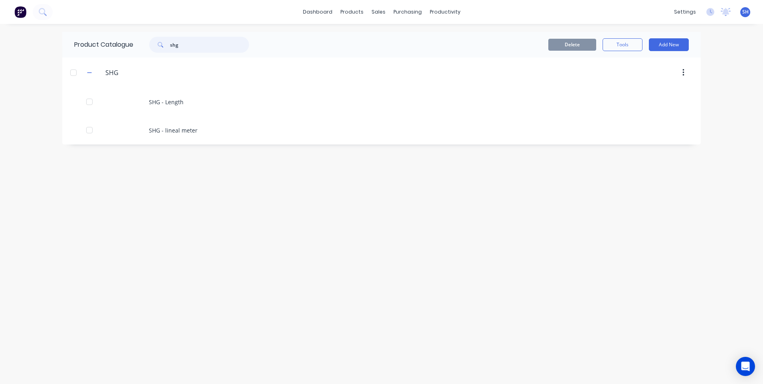
drag, startPoint x: 187, startPoint y: 45, endPoint x: 155, endPoint y: 47, distance: 31.6
click at [155, 47] on div "shg" at bounding box center [199, 45] width 100 height 16
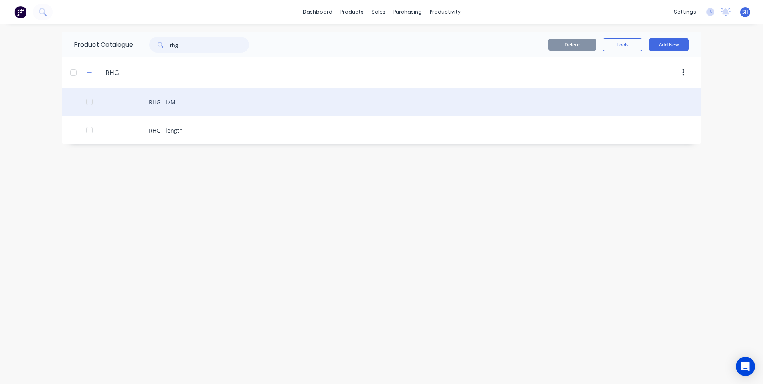
type input "rhg"
click at [168, 101] on div "RHG - L/M" at bounding box center [381, 102] width 638 height 28
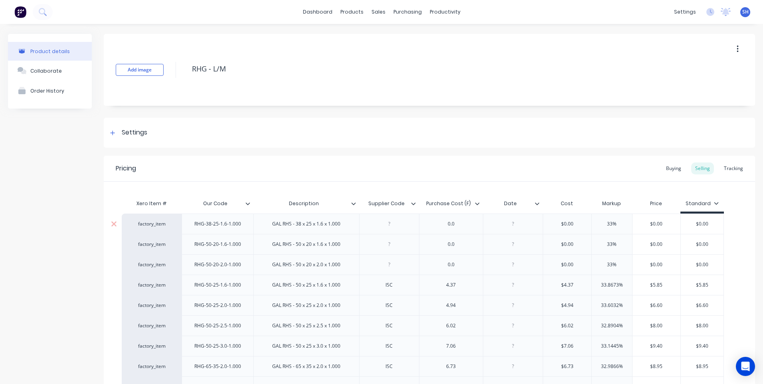
type textarea "x"
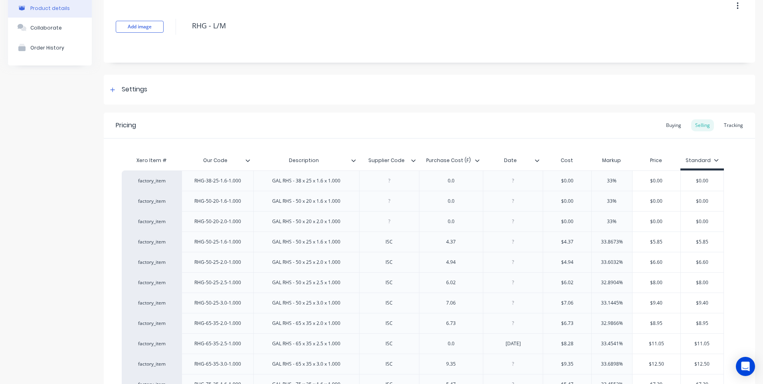
scroll to position [3, 0]
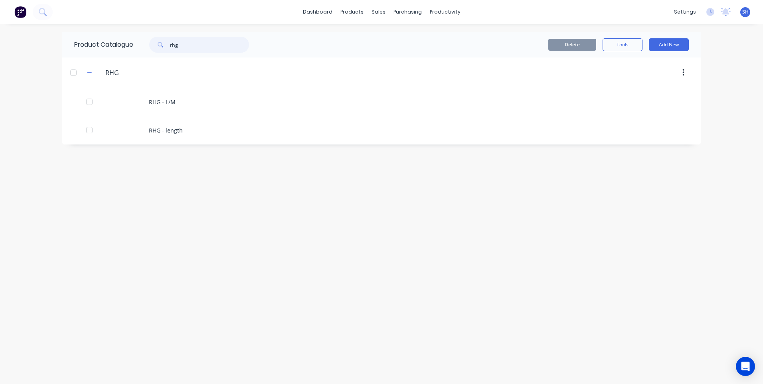
drag, startPoint x: 186, startPoint y: 45, endPoint x: 161, endPoint y: 45, distance: 24.3
click at [161, 45] on div "rhg" at bounding box center [199, 45] width 100 height 16
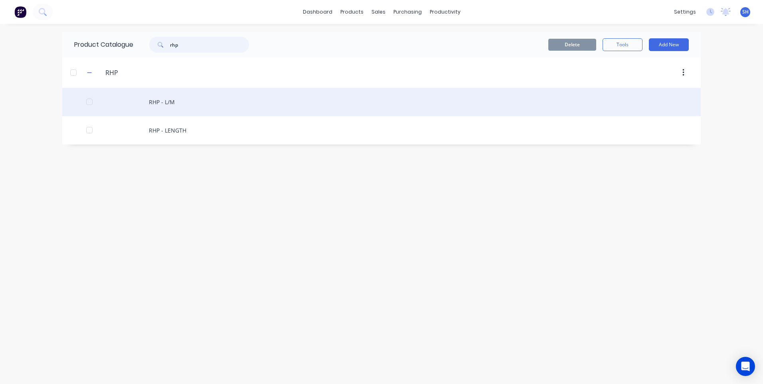
type input "rhp"
click at [156, 101] on div "RHP - L/M" at bounding box center [381, 102] width 638 height 28
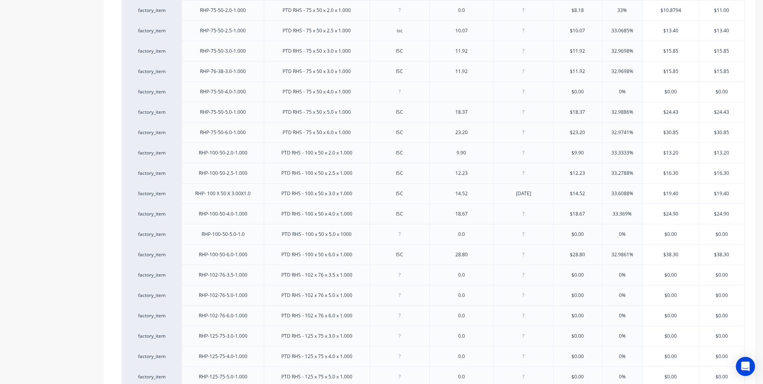
type textarea "x"
